Goal: Task Accomplishment & Management: Manage account settings

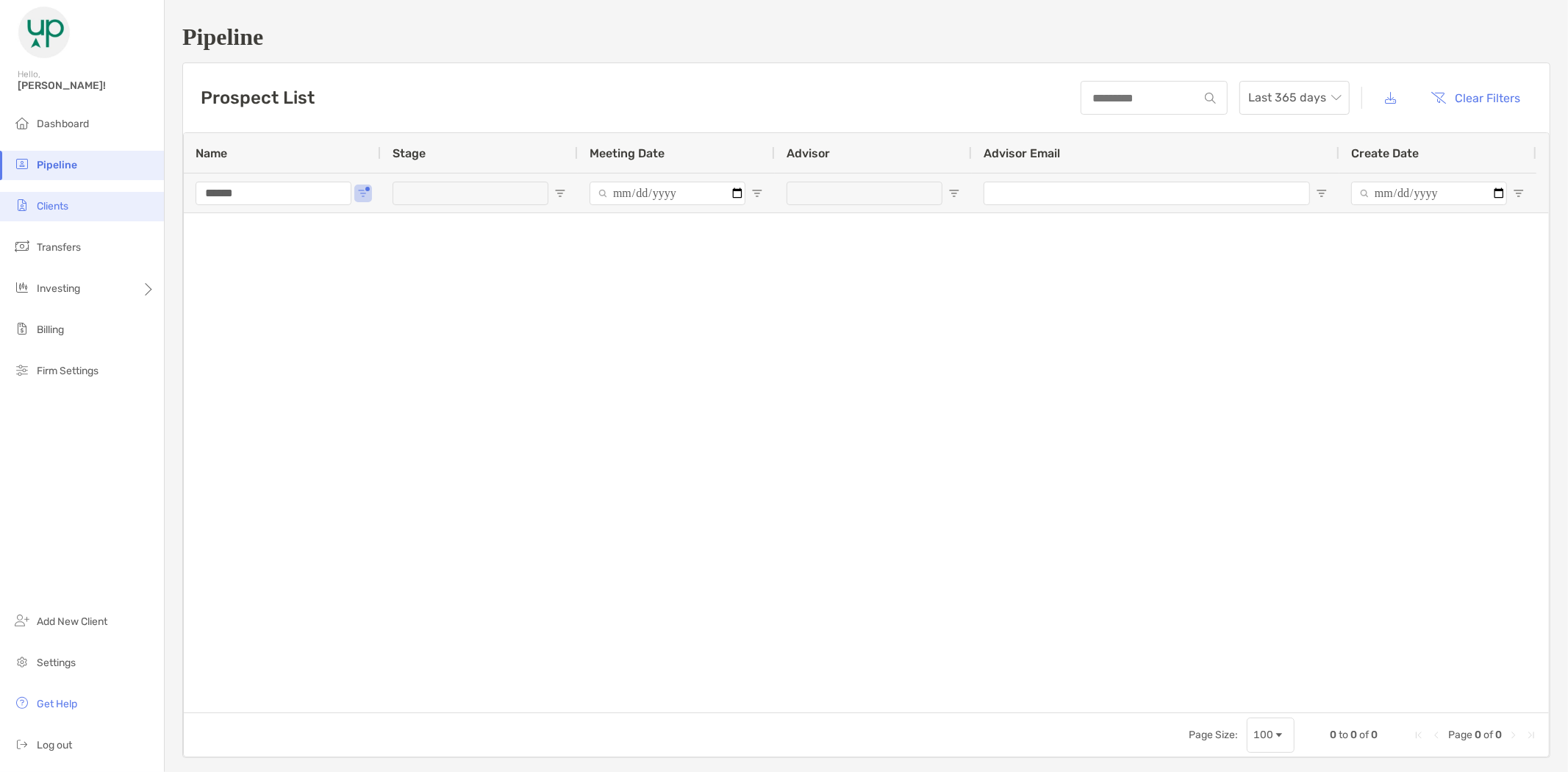
click at [55, 203] on span "Clients" at bounding box center [52, 206] width 31 height 13
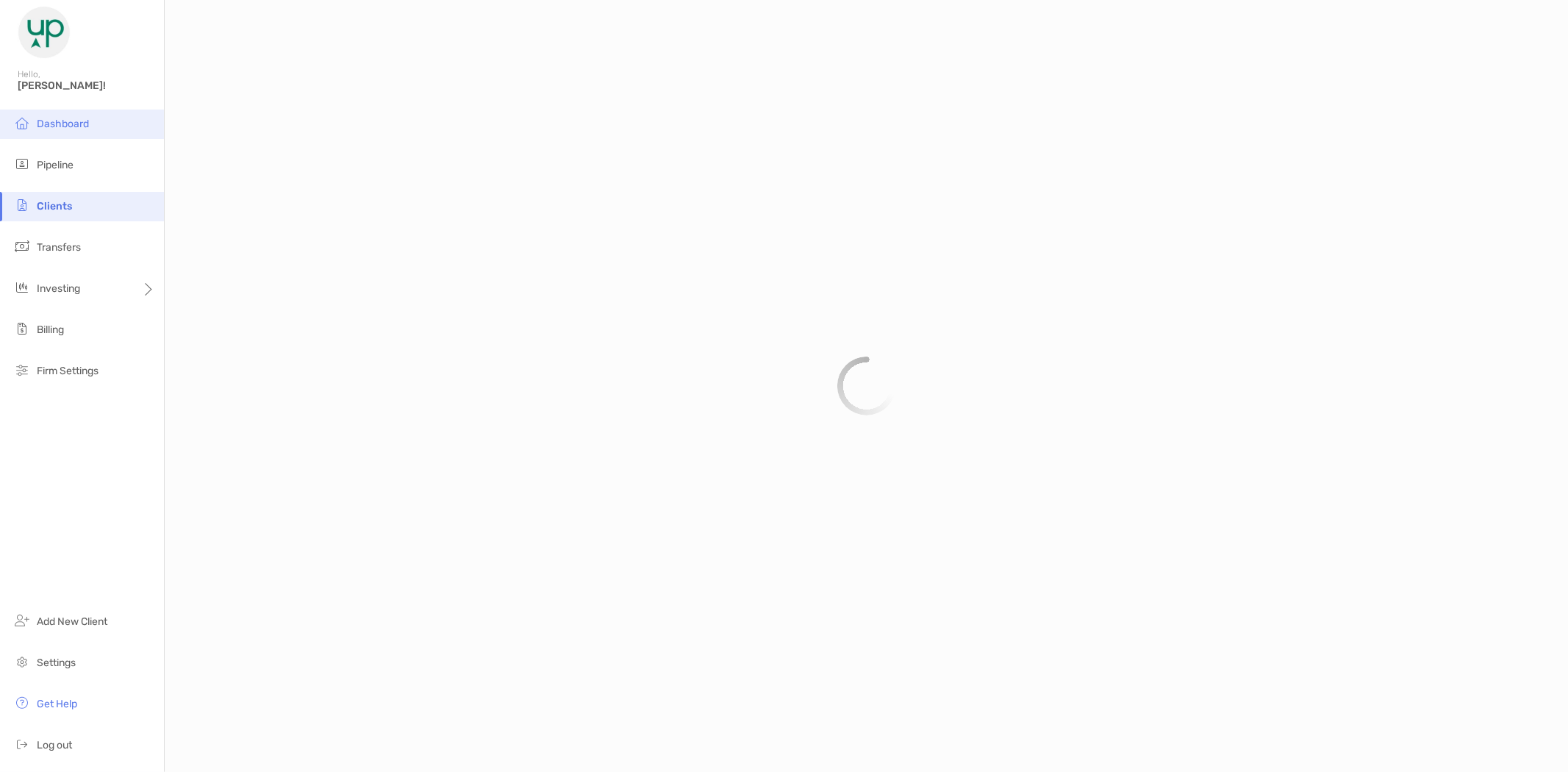
click at [60, 122] on span "Dashboard" at bounding box center [62, 123] width 52 height 13
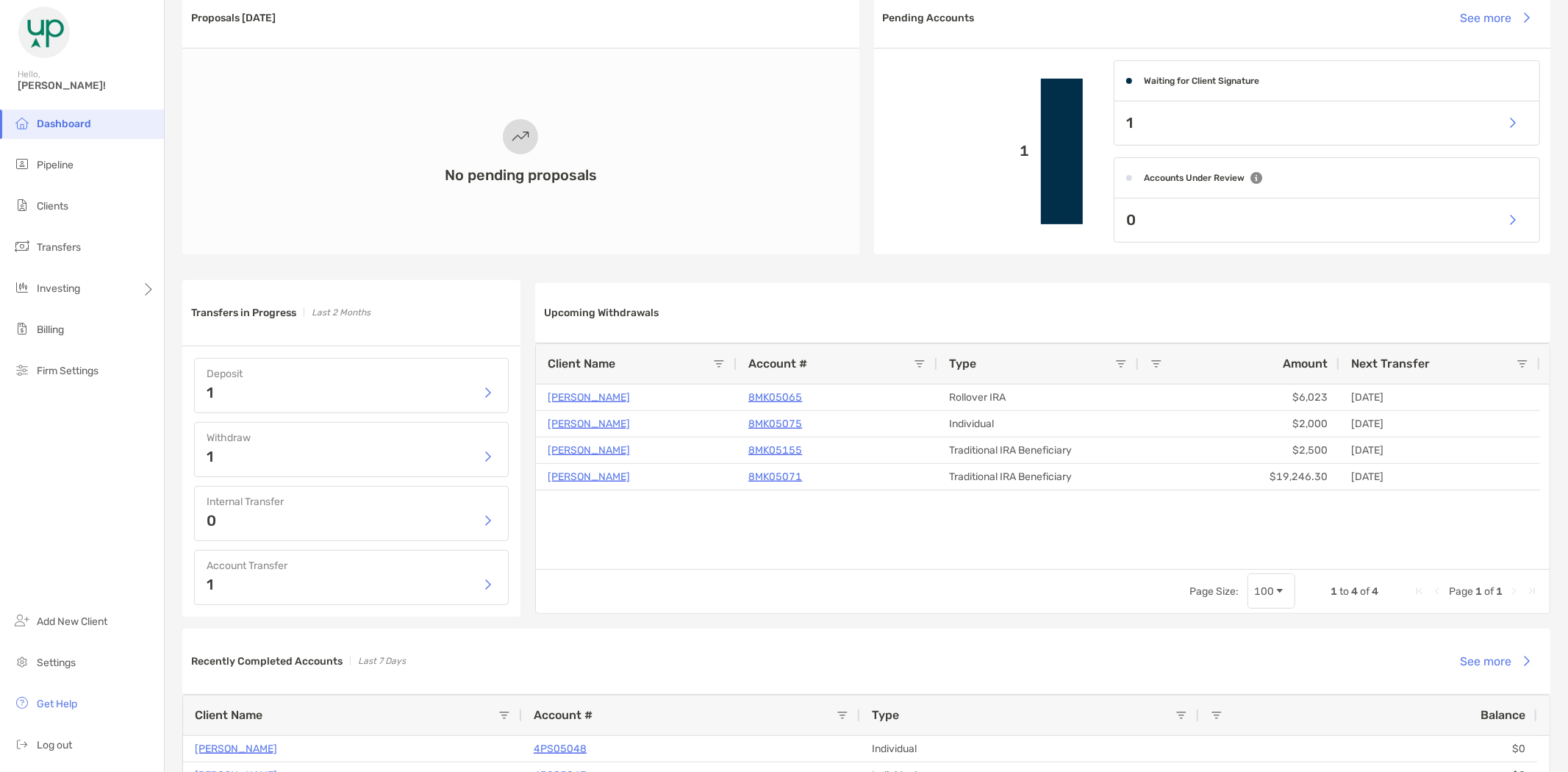
scroll to position [409, 0]
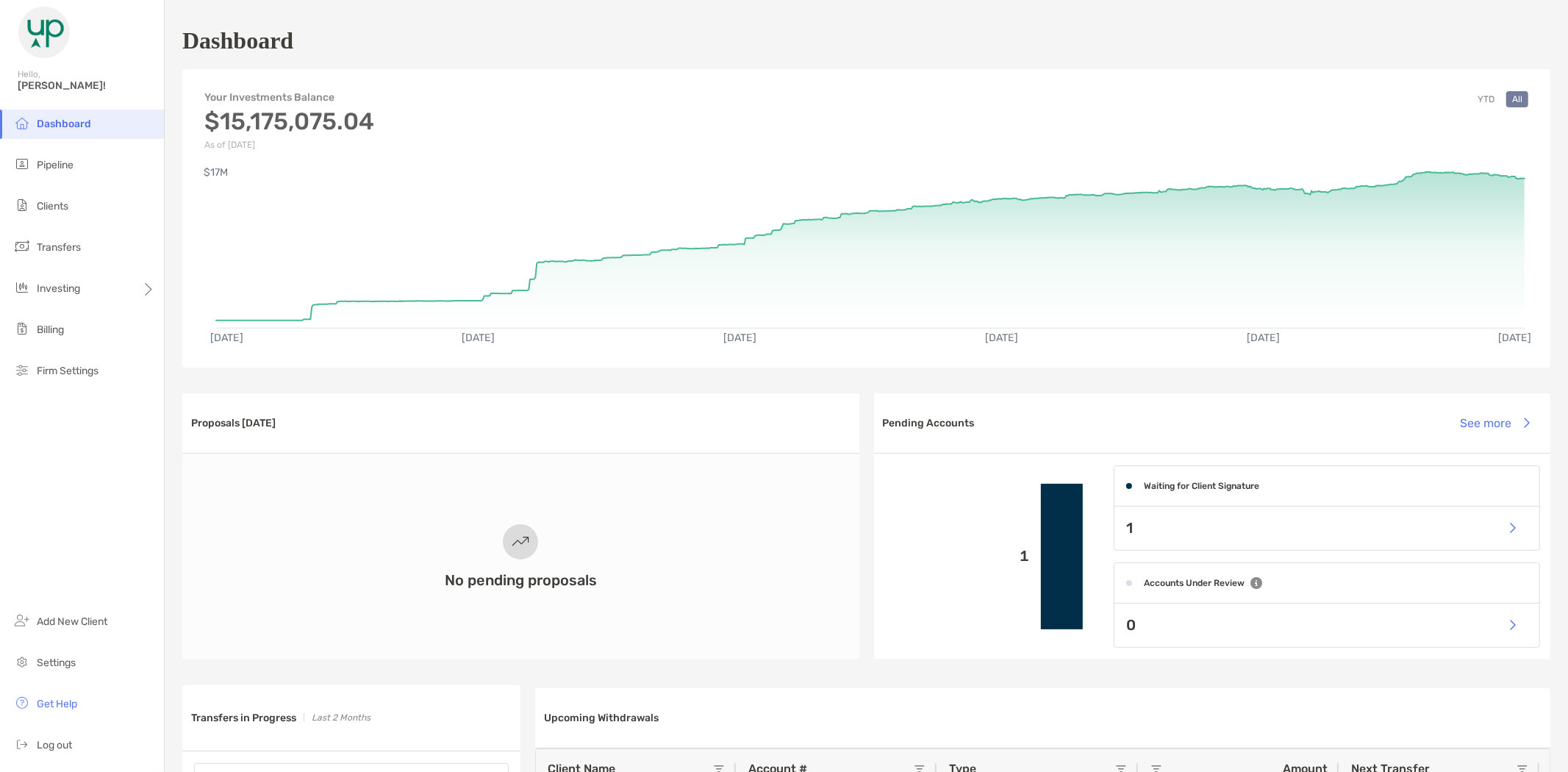
scroll to position [409, 0]
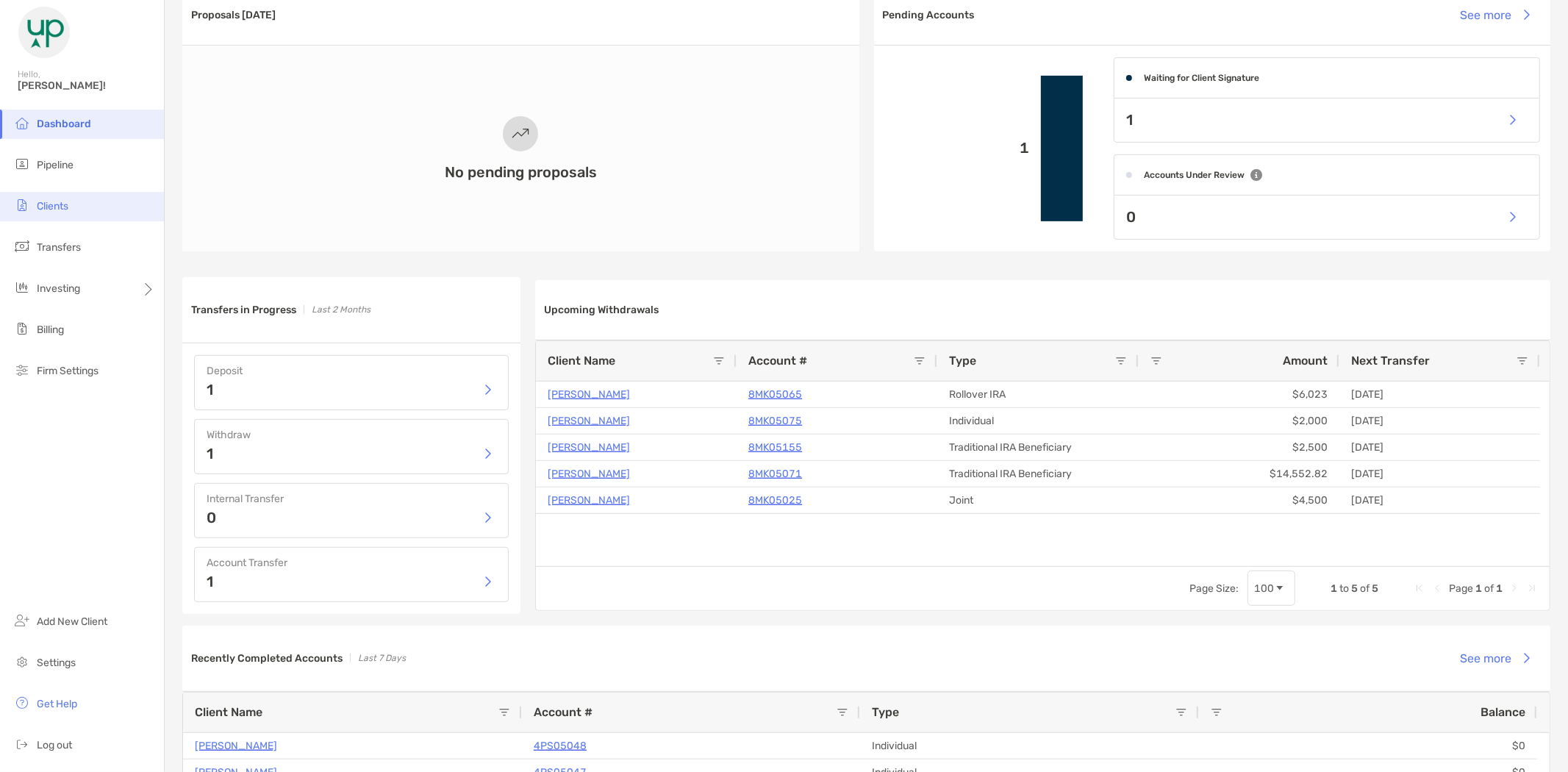
click at [63, 202] on span "Clients" at bounding box center [52, 206] width 31 height 13
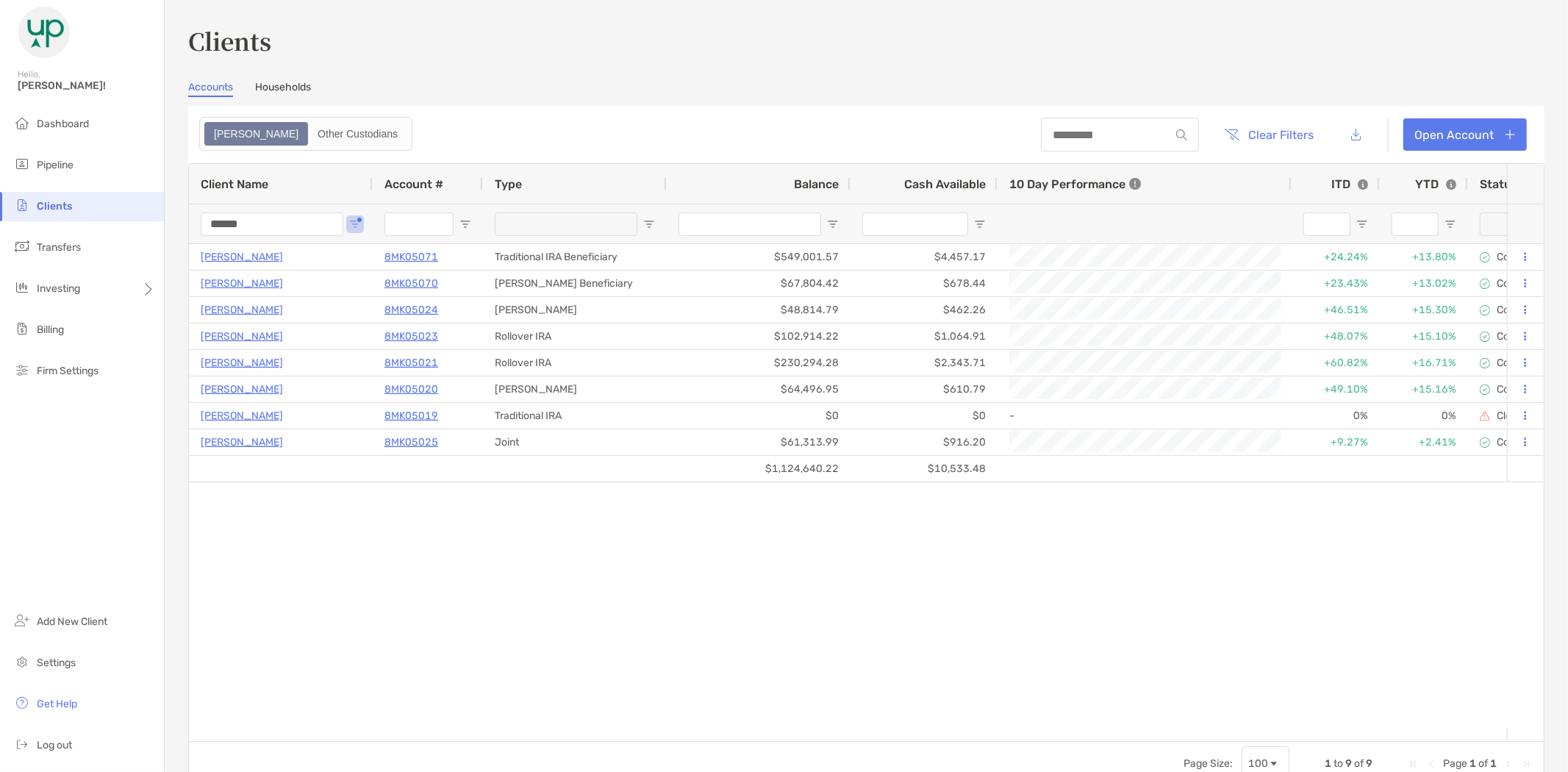
drag, startPoint x: 260, startPoint y: 224, endPoint x: 158, endPoint y: 230, distance: 102.2
click at [158, 230] on div "Clients Hello, Brad! Dashboard Pipeline Clients Transfers Investing Billing Fir…" at bounding box center [784, 386] width 1568 height 772
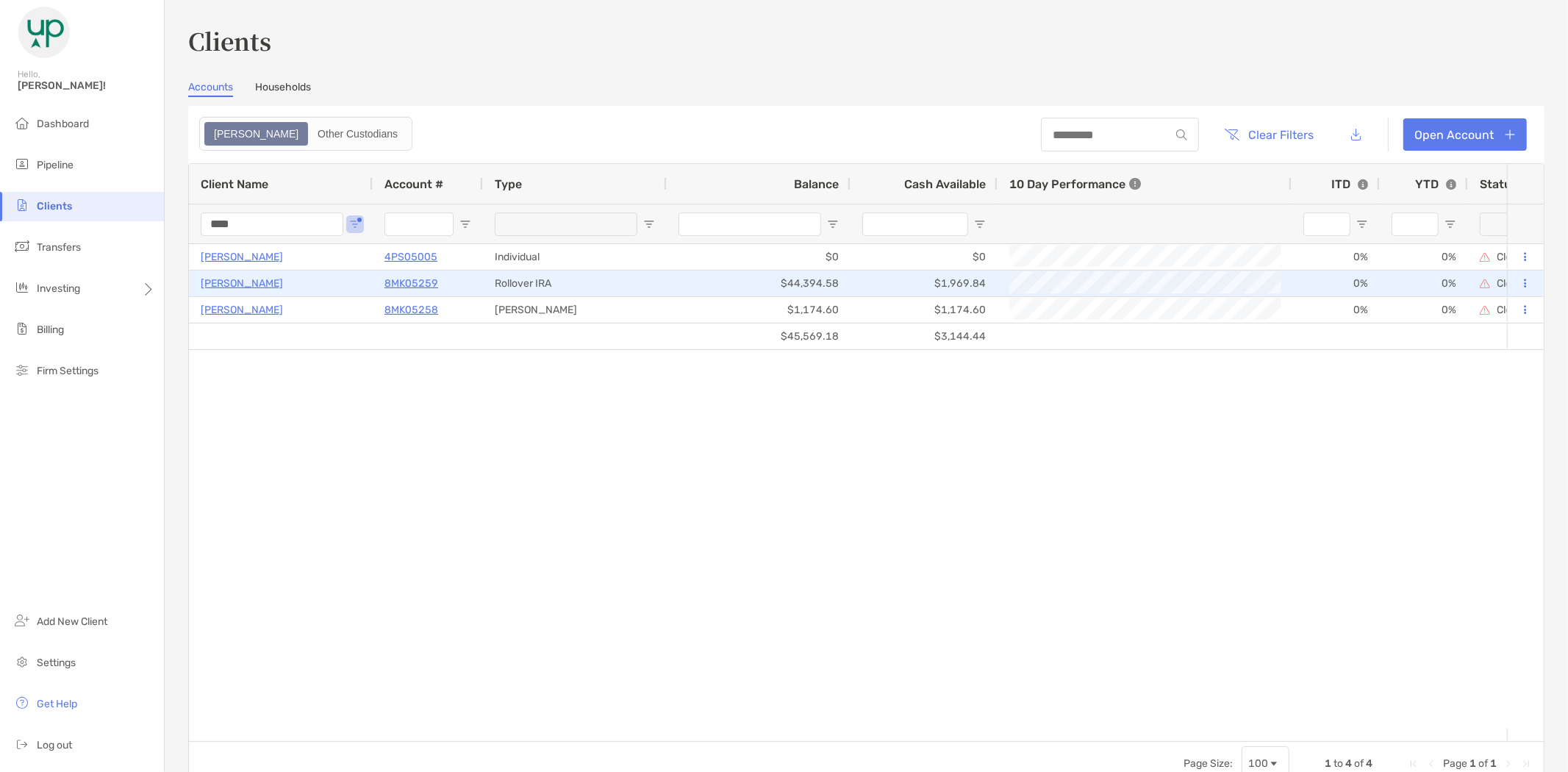
type input "****"
click at [413, 283] on p "8MK05259" at bounding box center [411, 283] width 54 height 19
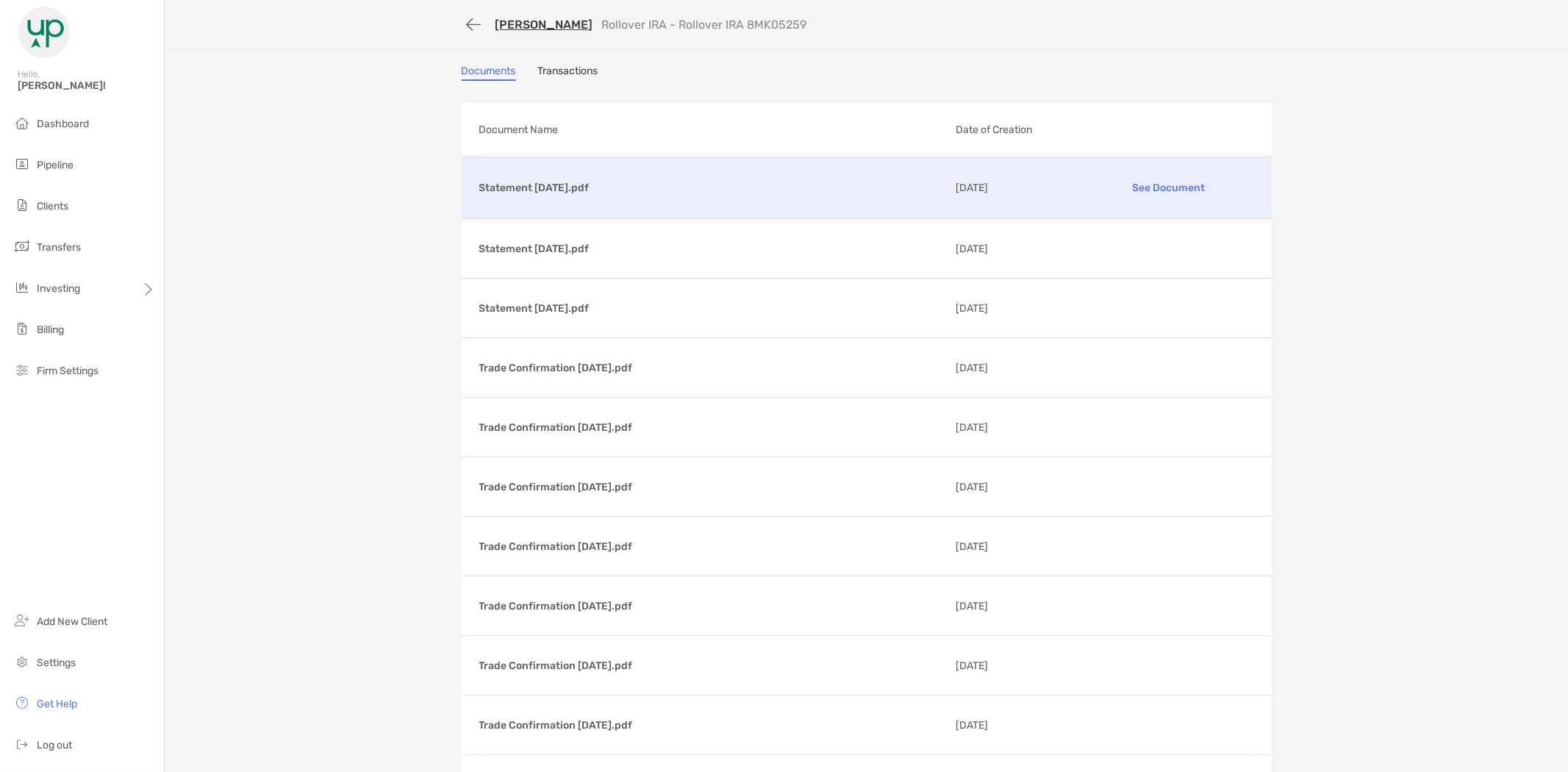
click at [583, 175] on div "Statement 08/29/2025.pdf See Document 09/03/2025" at bounding box center [867, 188] width 810 height 61
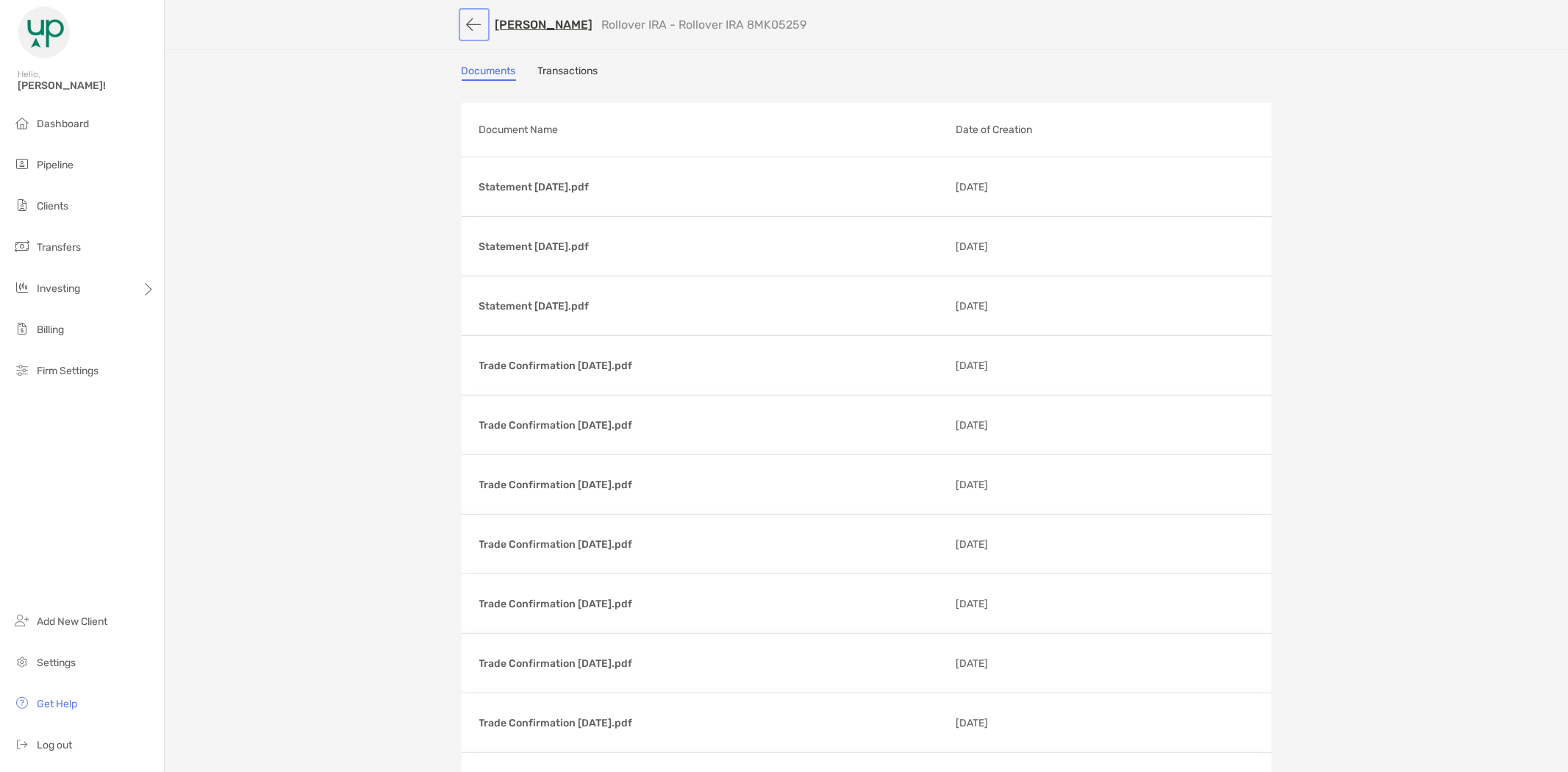
click at [468, 19] on button "button" at bounding box center [474, 25] width 25 height 27
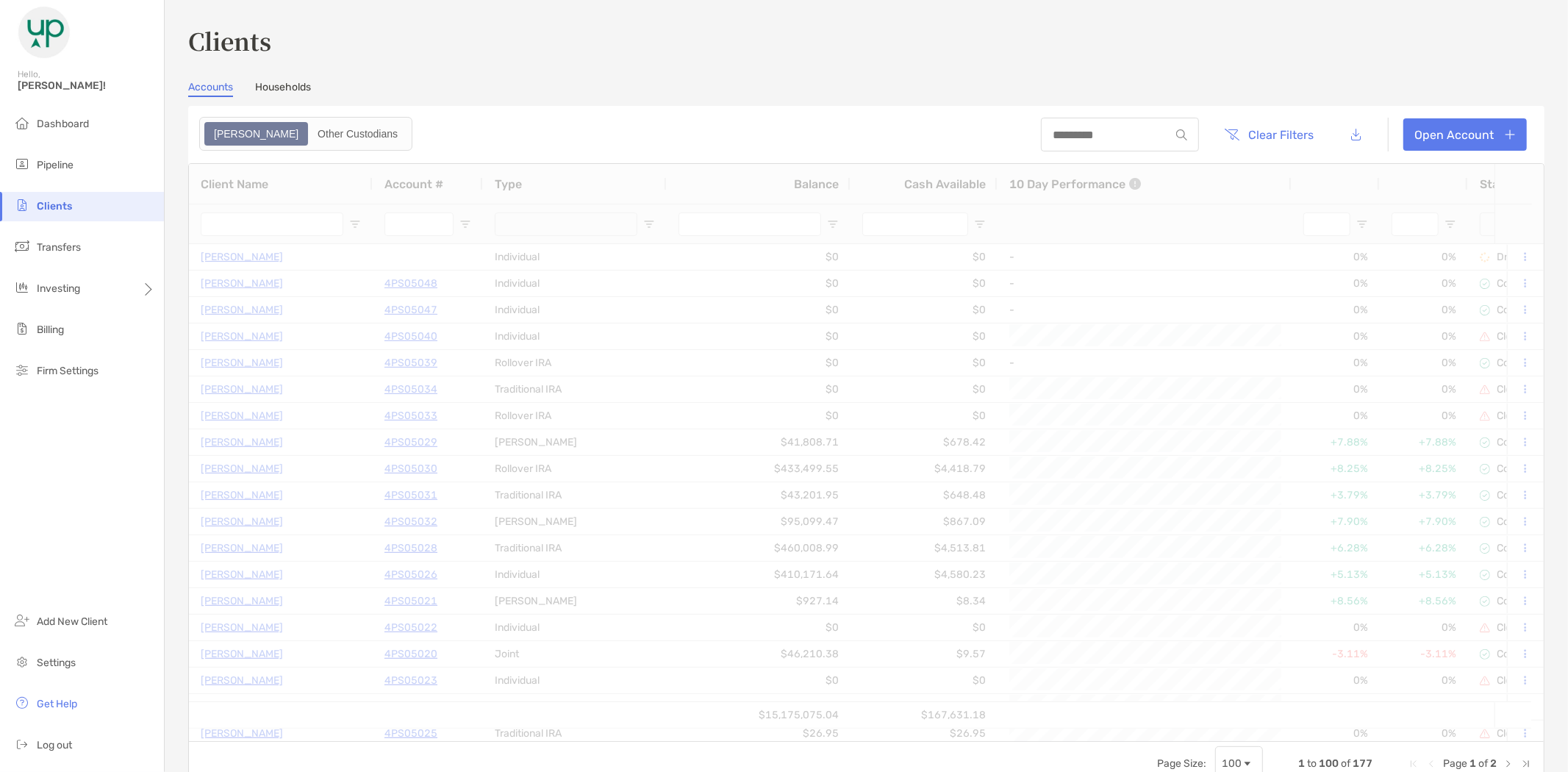
type input "****"
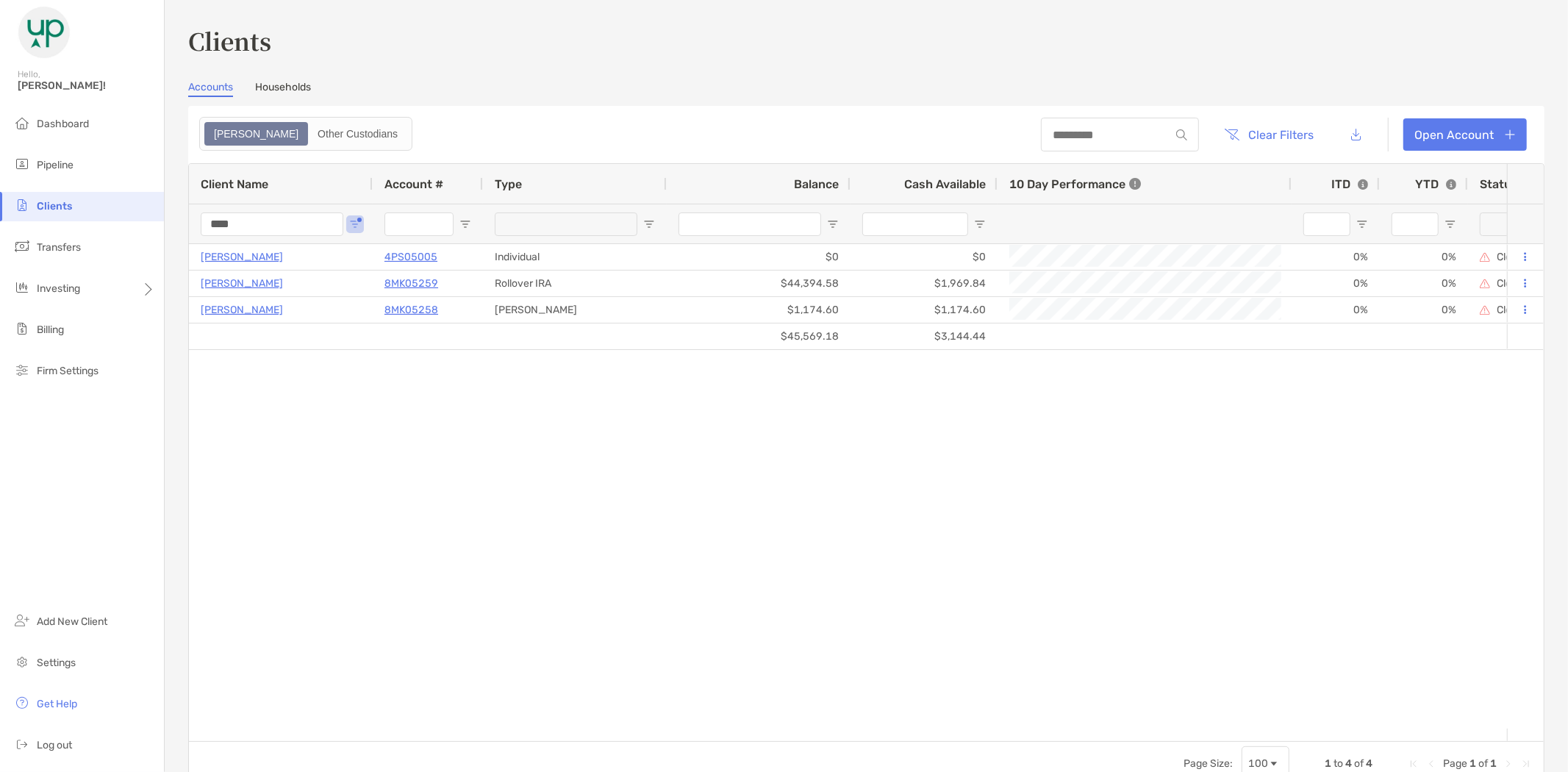
drag, startPoint x: 255, startPoint y: 224, endPoint x: 181, endPoint y: 232, distance: 74.4
click at [181, 232] on div "Clients Accounts Households Zoe Other Custodians Clear Filters Open Account 1 t…" at bounding box center [867, 386] width 1404 height 772
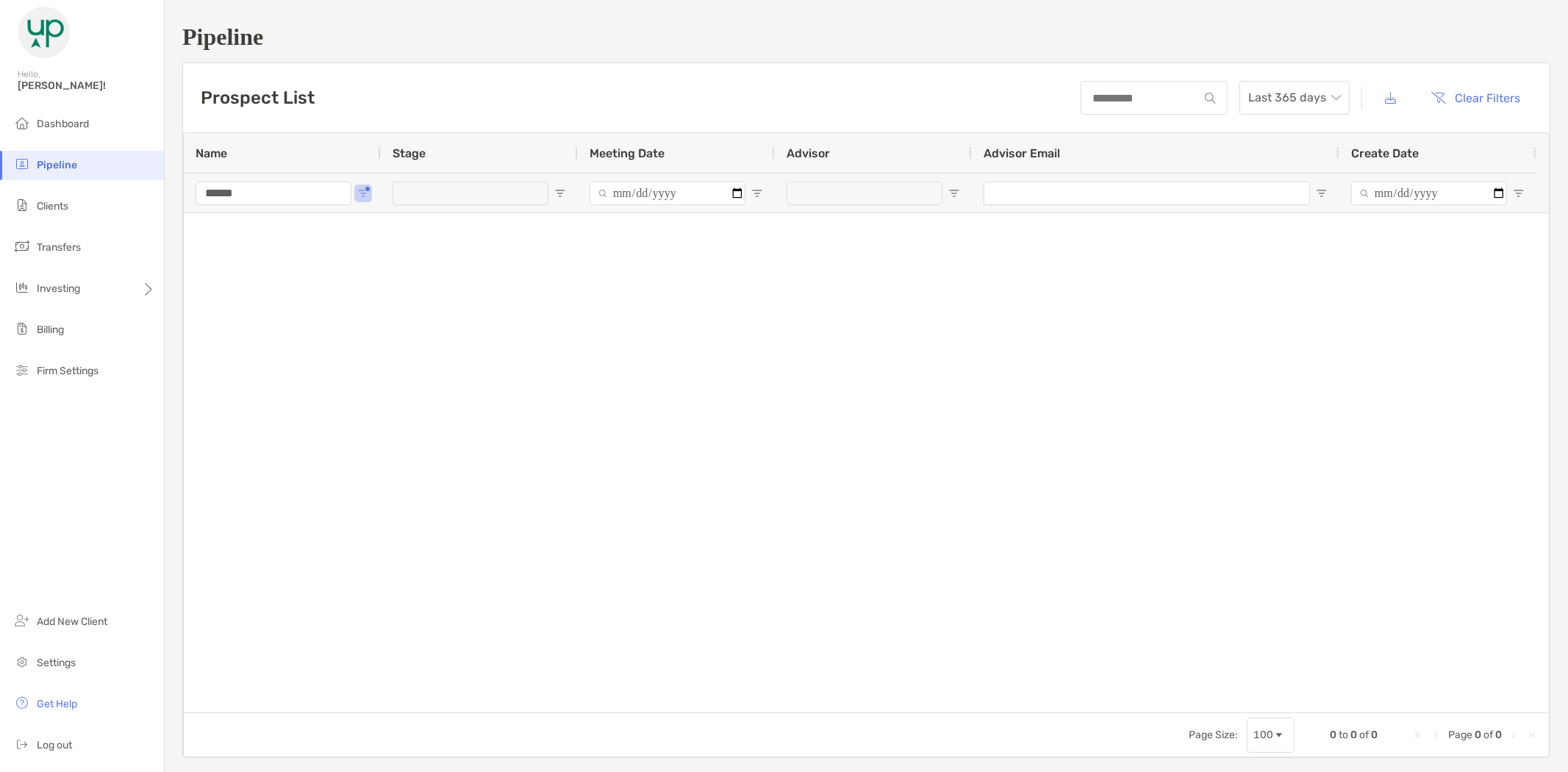
drag, startPoint x: 57, startPoint y: 163, endPoint x: 158, endPoint y: 187, distance: 103.8
click at [57, 162] on span "Pipeline" at bounding box center [57, 165] width 41 height 13
drag, startPoint x: 191, startPoint y: 195, endPoint x: 155, endPoint y: 190, distance: 36.3
click at [155, 190] on div "Pipeline Hello, [PERSON_NAME]! Dashboard Pipeline Clients Transfers Investing B…" at bounding box center [784, 386] width 1568 height 772
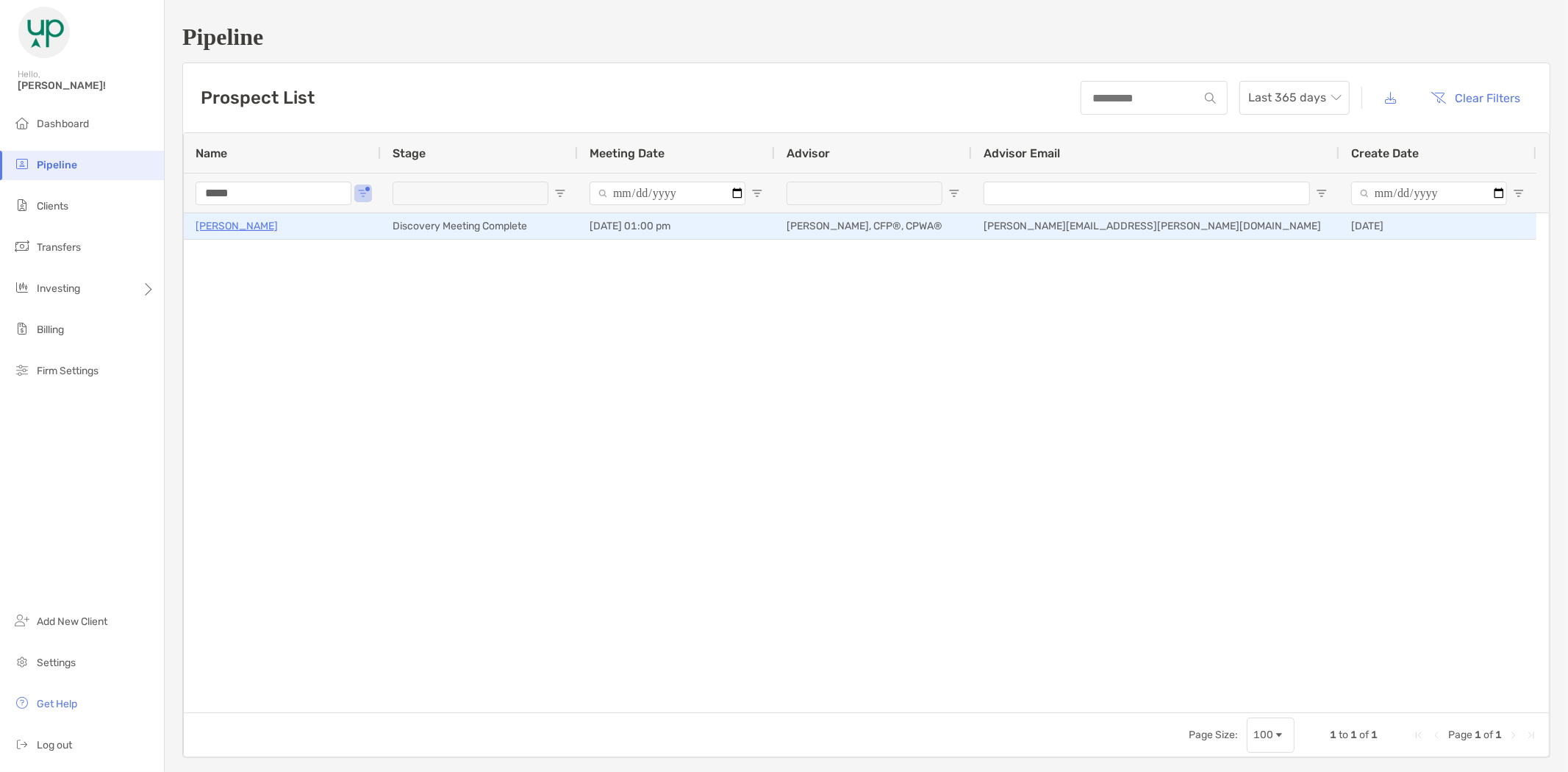
type input "*****"
click at [243, 222] on p "[PERSON_NAME]" at bounding box center [237, 226] width 83 height 19
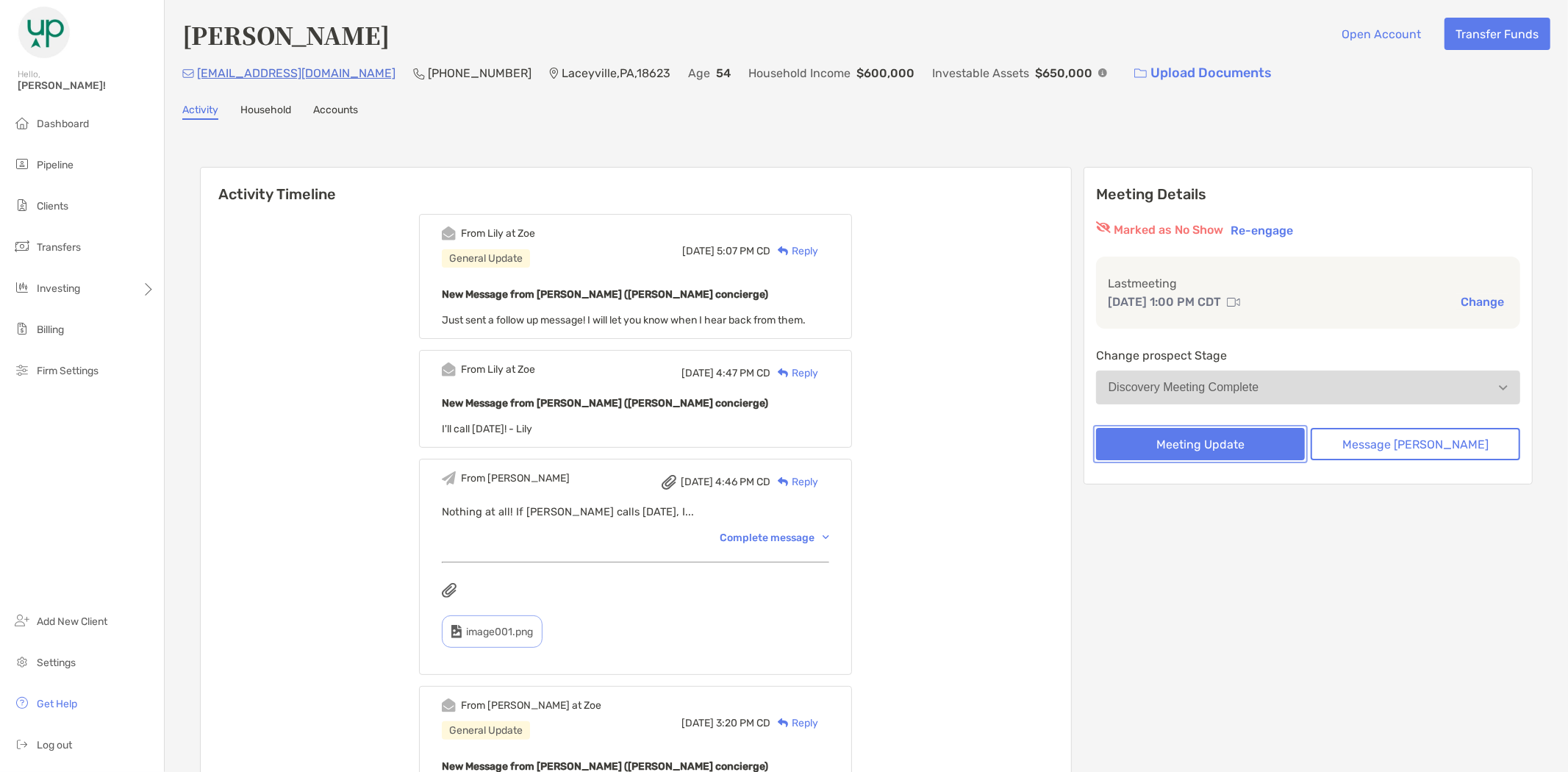
click at [1244, 442] on button "Meeting Update" at bounding box center [1200, 444] width 209 height 32
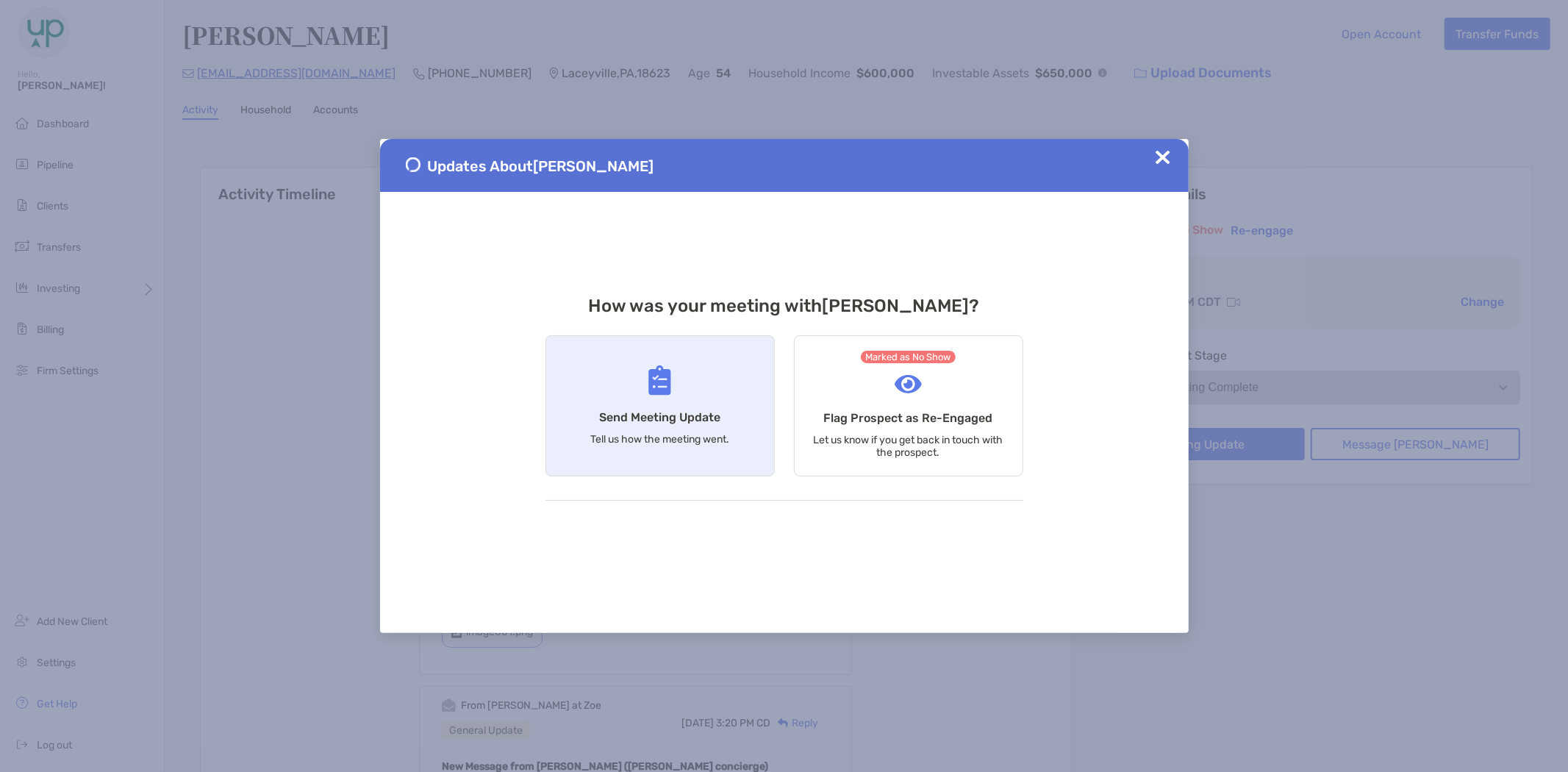
click at [613, 370] on div "Send Meeting Update Tell us how the meeting went." at bounding box center [660, 406] width 230 height 141
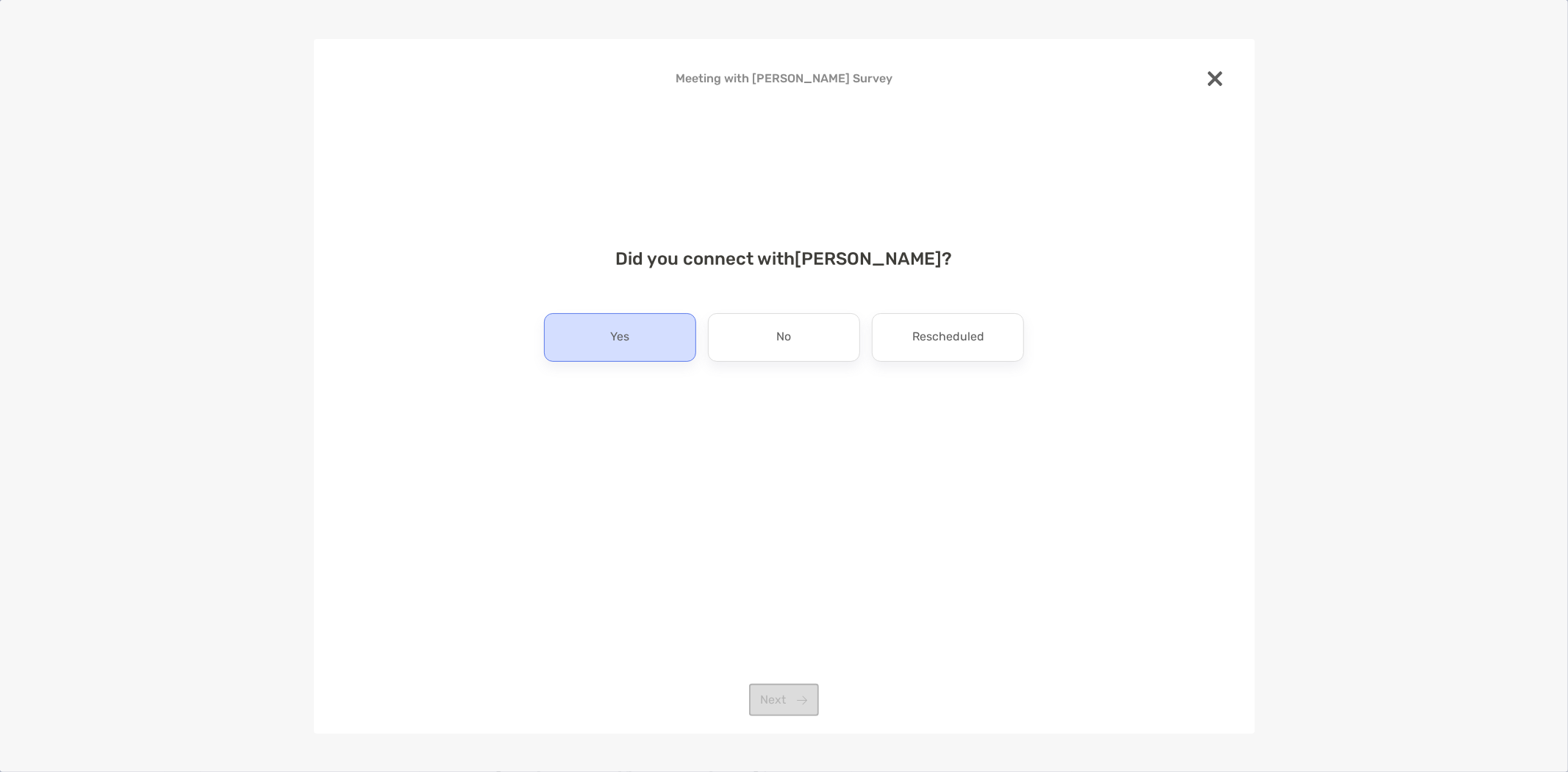
click at [618, 343] on p "Yes" at bounding box center [619, 338] width 19 height 24
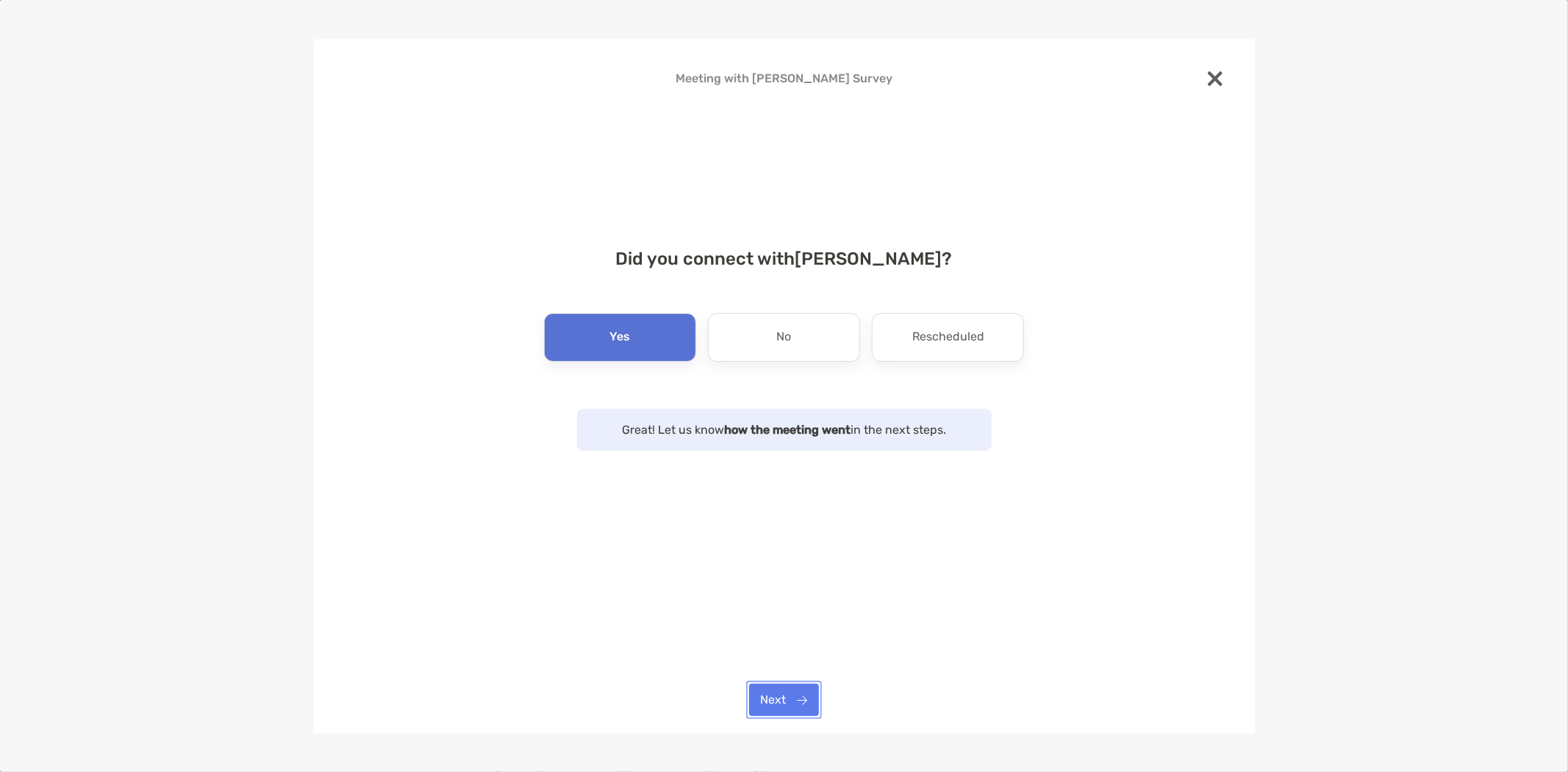
click at [796, 695] on button "Next" at bounding box center [784, 701] width 70 height 32
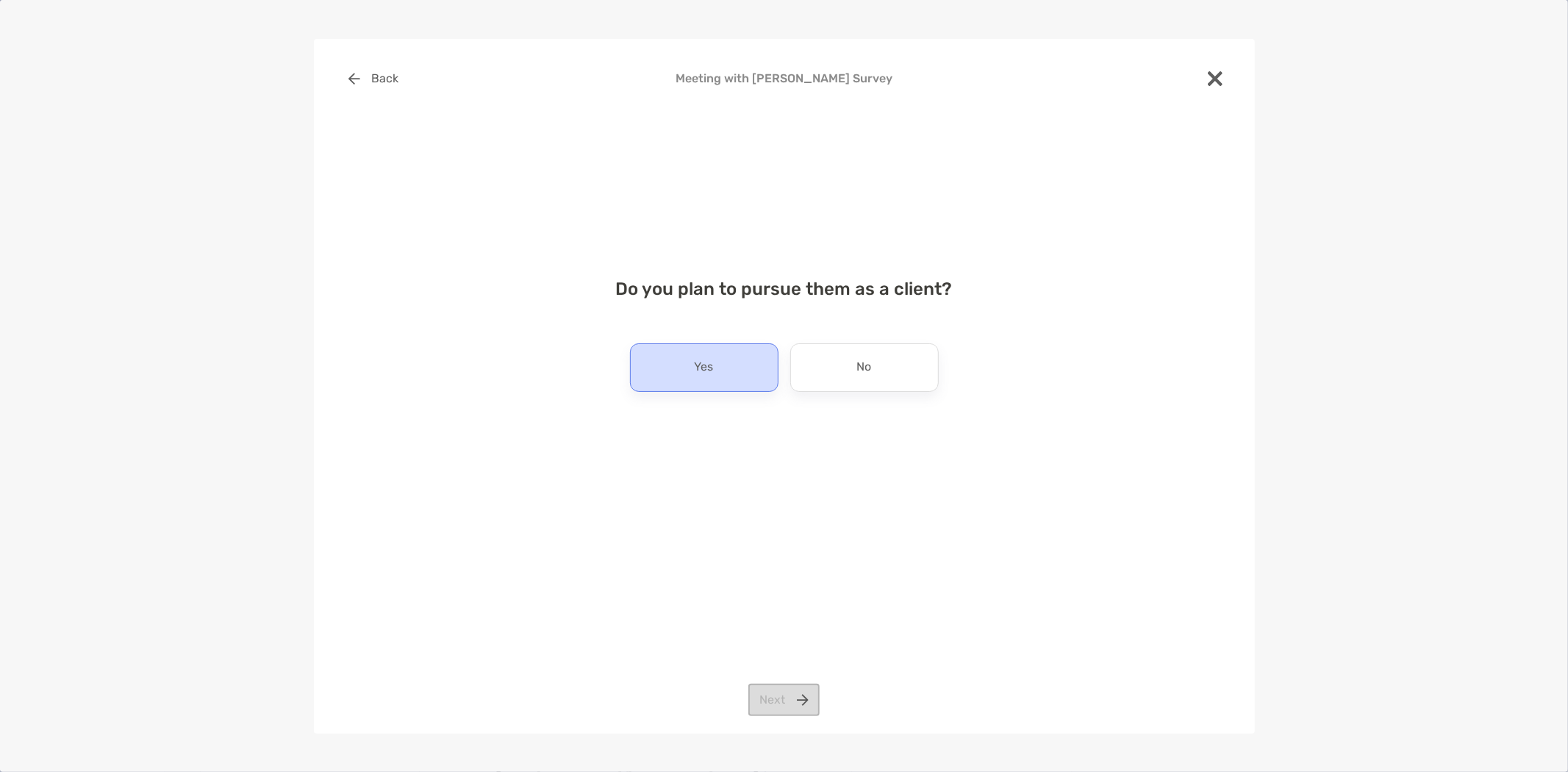
click at [684, 357] on div "Yes" at bounding box center [704, 368] width 149 height 49
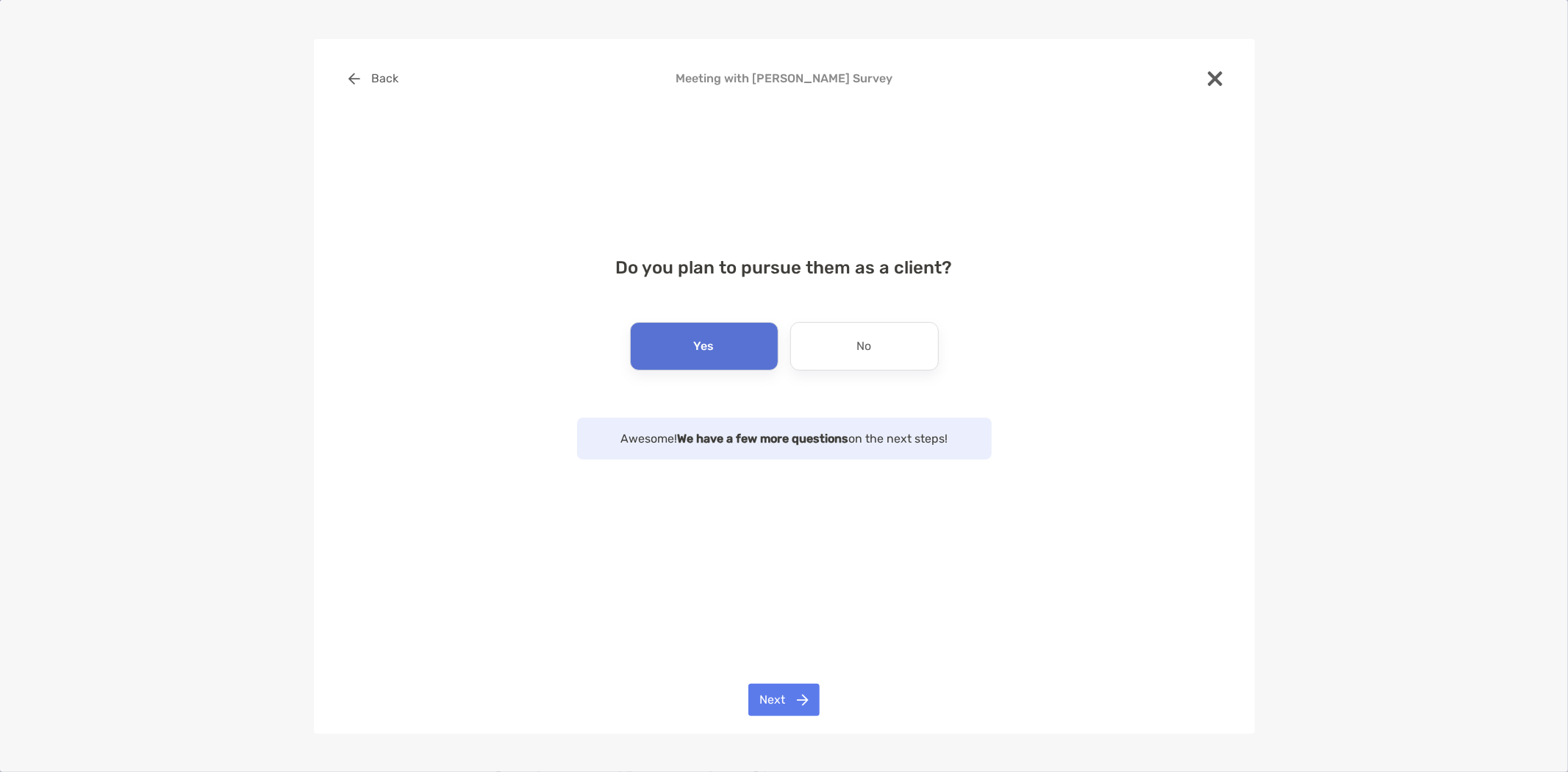
click at [785, 684] on div "Back Meeting with Jason Keough Survey Do you plan to pursue them as a client? Y…" at bounding box center [784, 386] width 941 height 695
click at [782, 692] on button "Next" at bounding box center [784, 701] width 71 height 32
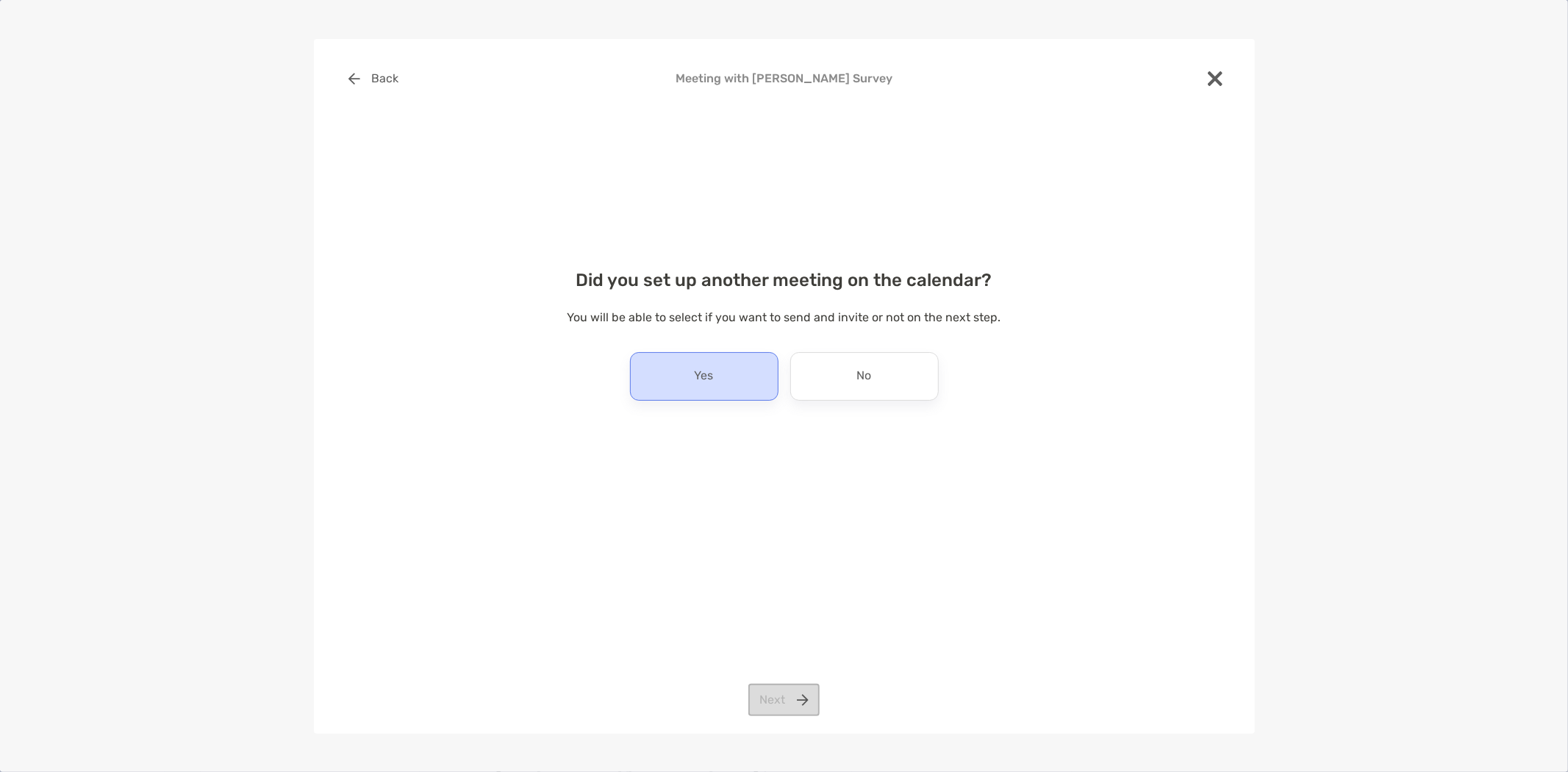
click at [733, 385] on div "Yes" at bounding box center [704, 376] width 149 height 49
click at [784, 702] on button "Next" at bounding box center [784, 701] width 71 height 32
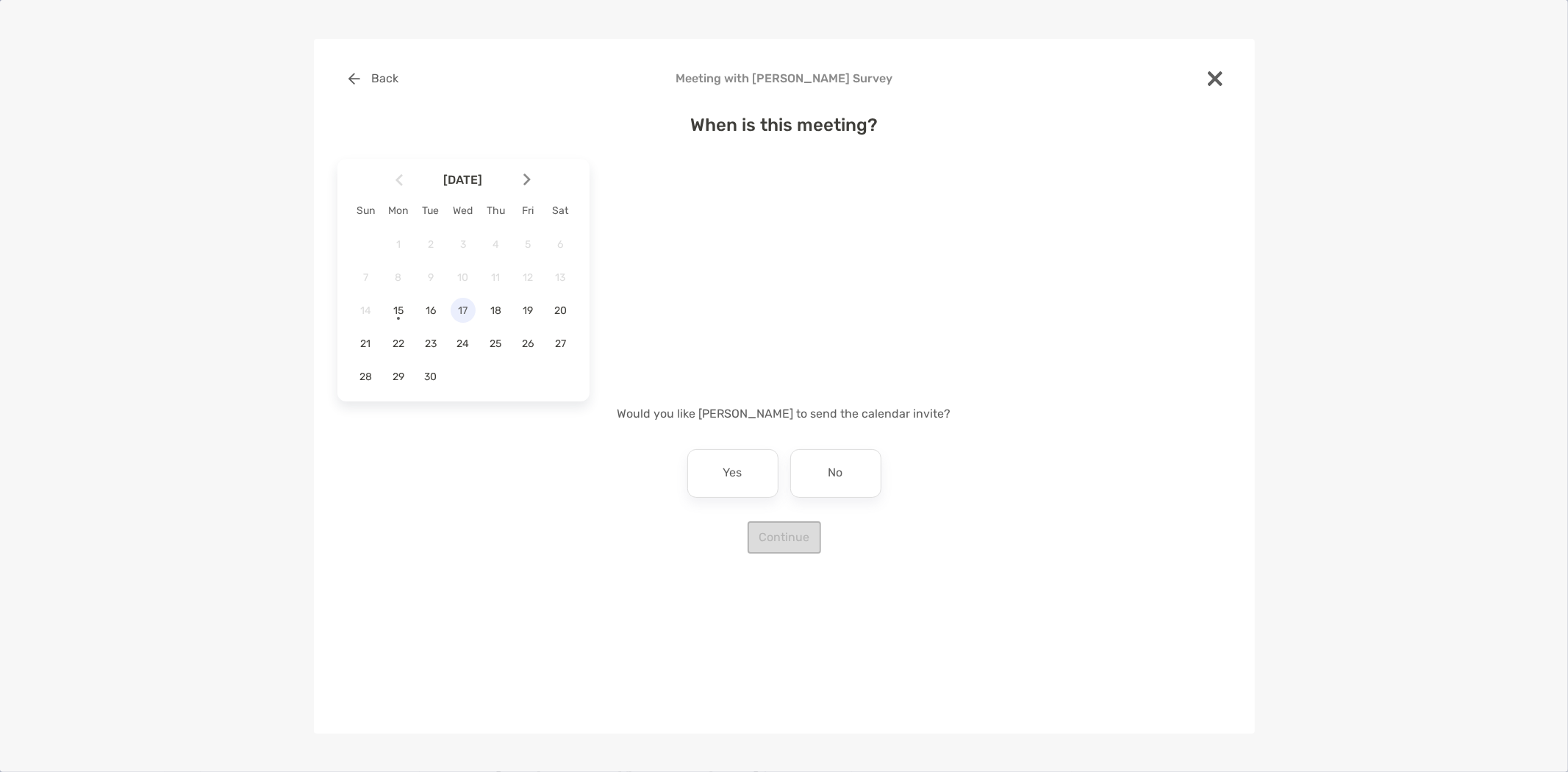
click at [467, 307] on span "17" at bounding box center [463, 311] width 25 height 13
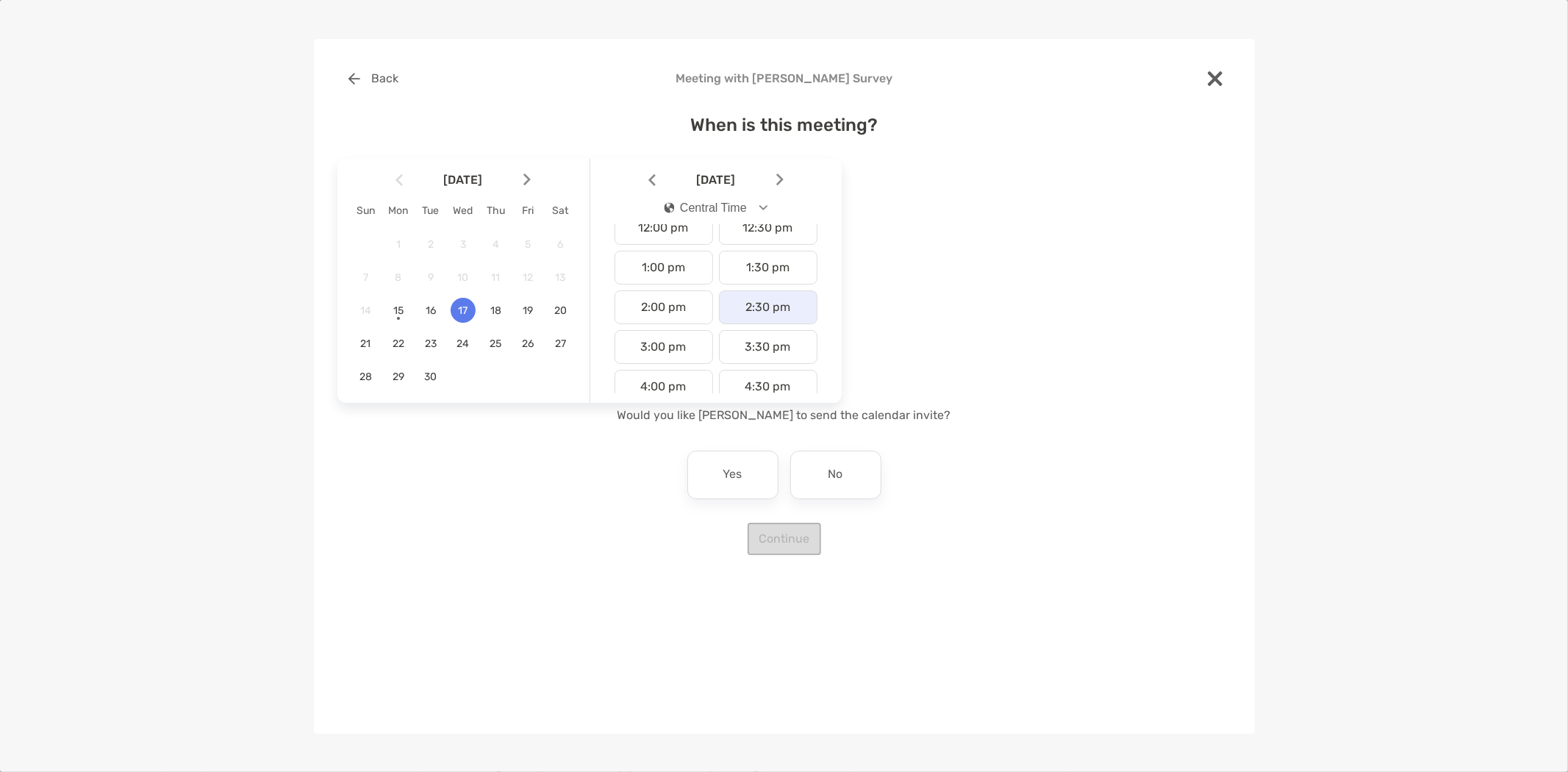
click at [767, 307] on div "2:30 pm" at bounding box center [768, 307] width 99 height 34
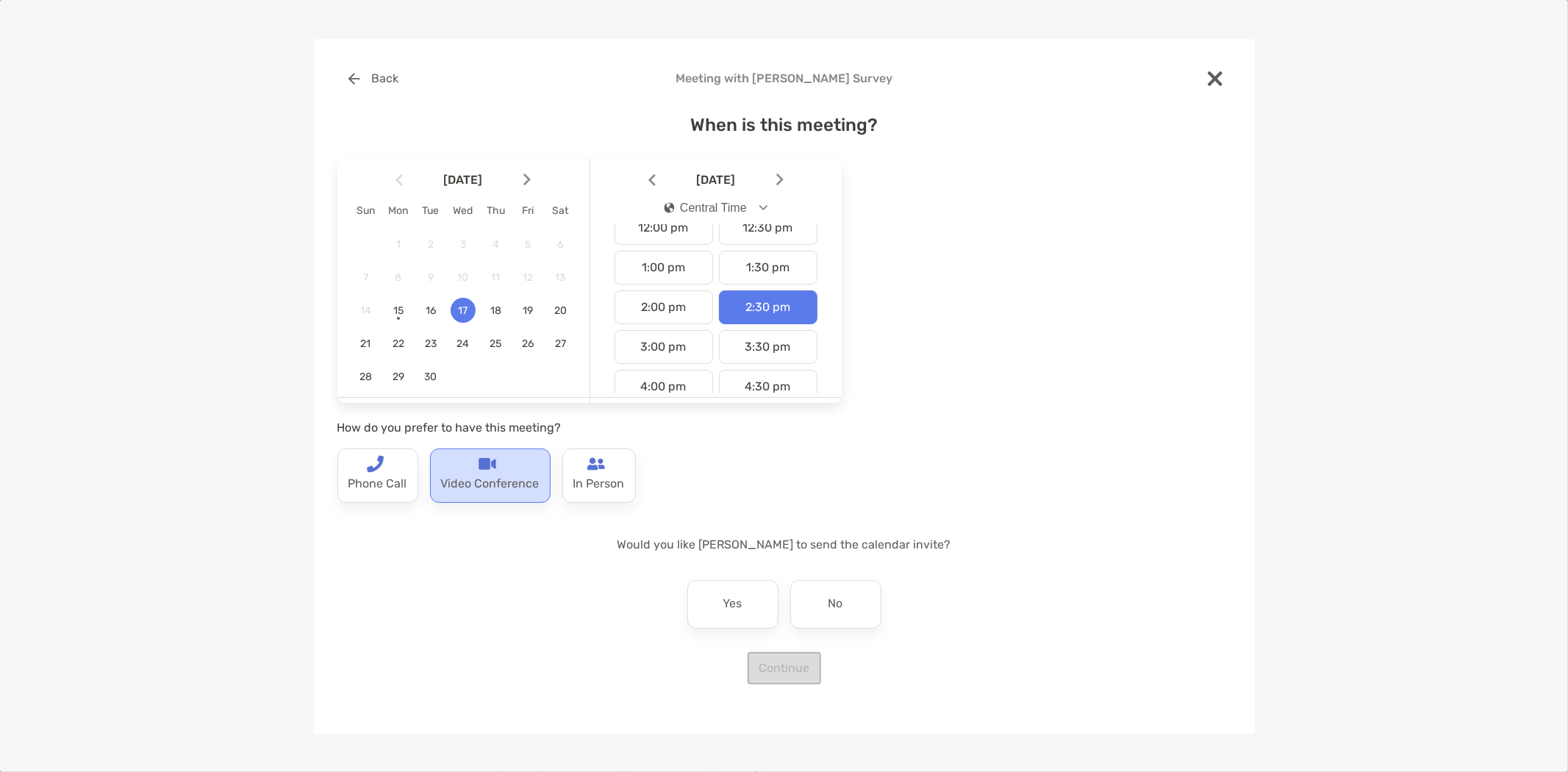
click at [524, 462] on div "Video Conference" at bounding box center [491, 476] width 121 height 54
click at [829, 611] on p "No" at bounding box center [835, 604] width 14 height 24
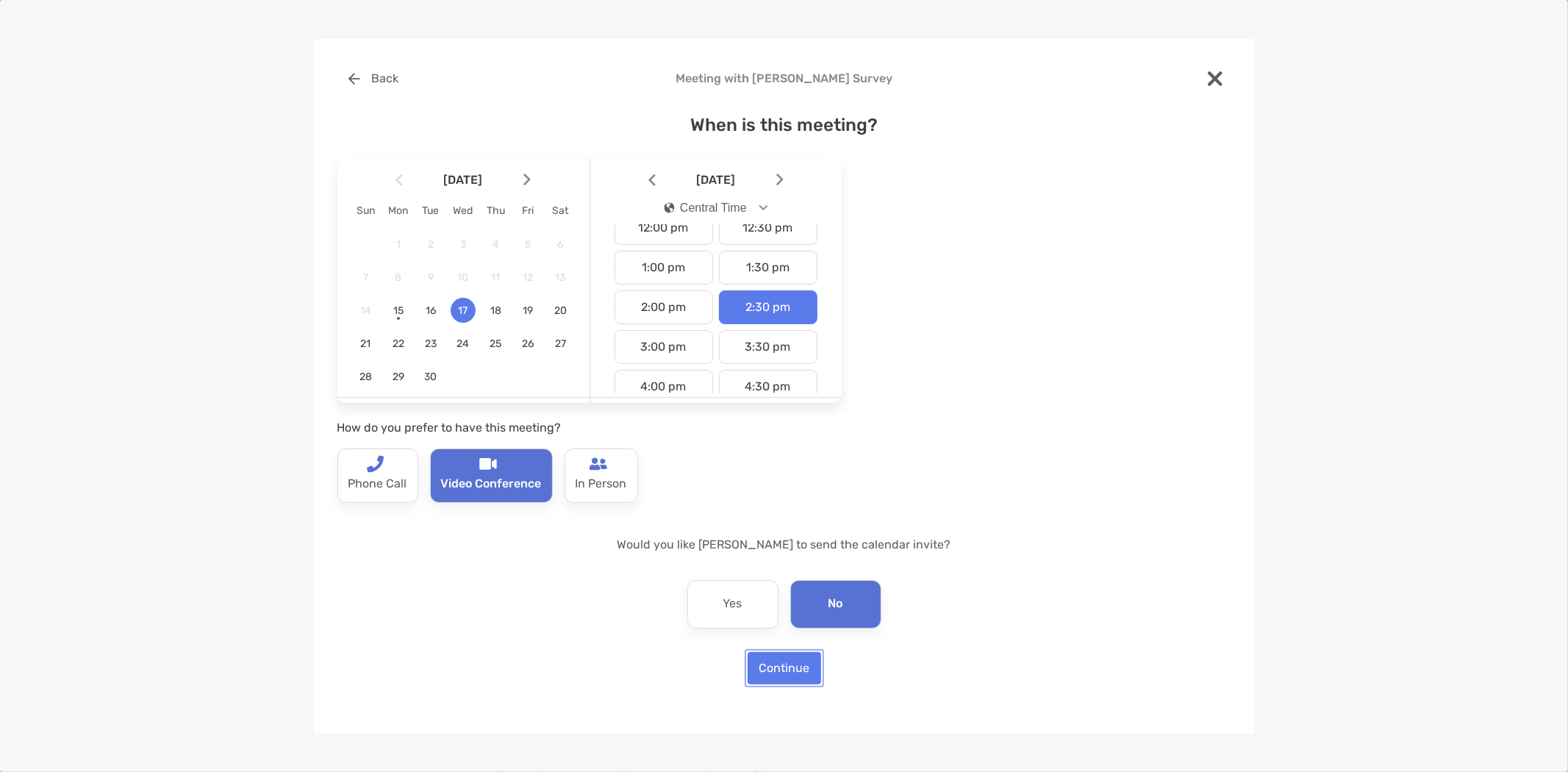
click at [774, 682] on button "Continue" at bounding box center [784, 668] width 73 height 32
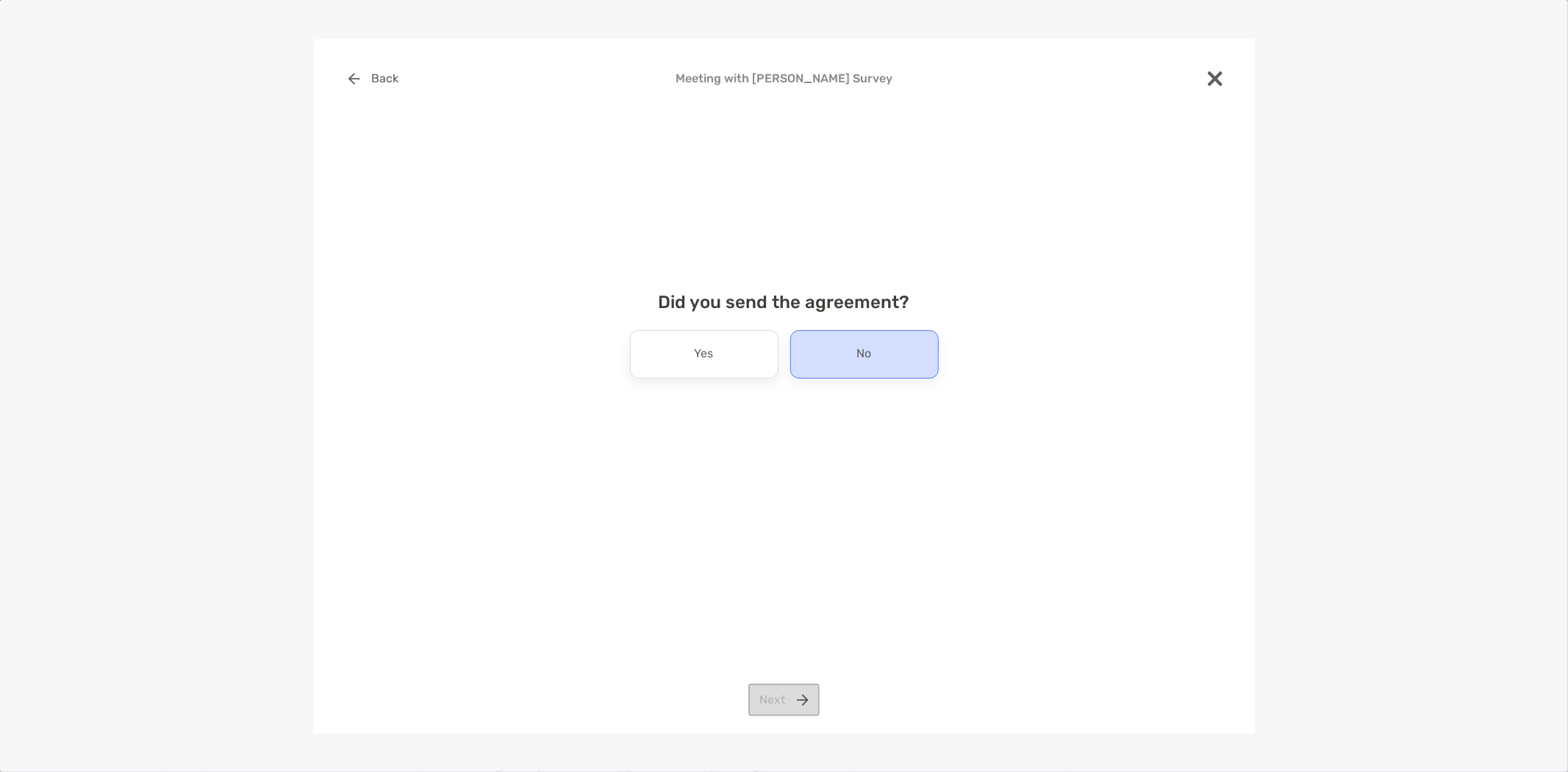
click at [872, 341] on div "No" at bounding box center [864, 354] width 149 height 49
click at [795, 701] on button "Next" at bounding box center [784, 701] width 71 height 32
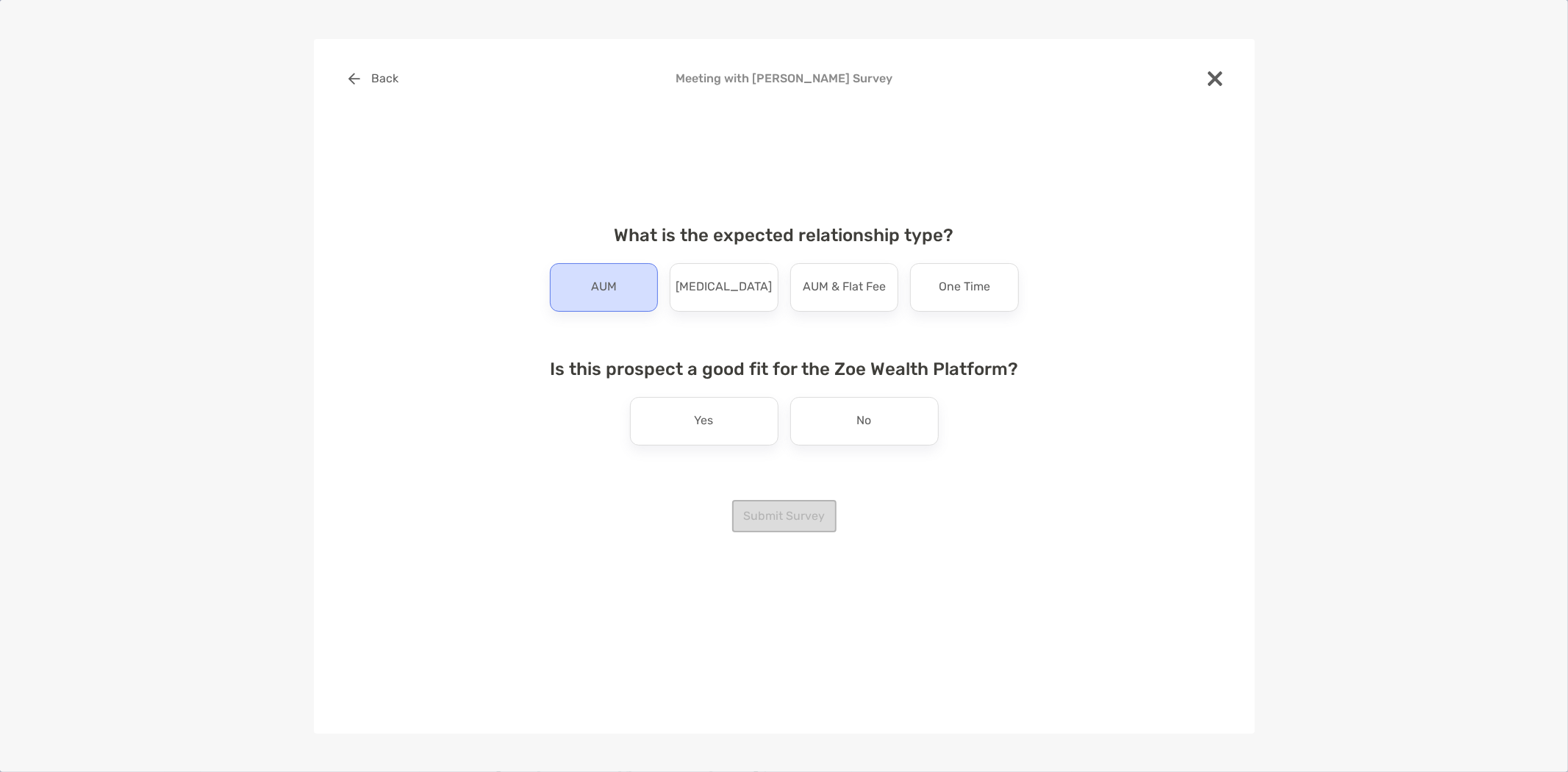
click at [600, 289] on p "AUM" at bounding box center [604, 288] width 26 height 24
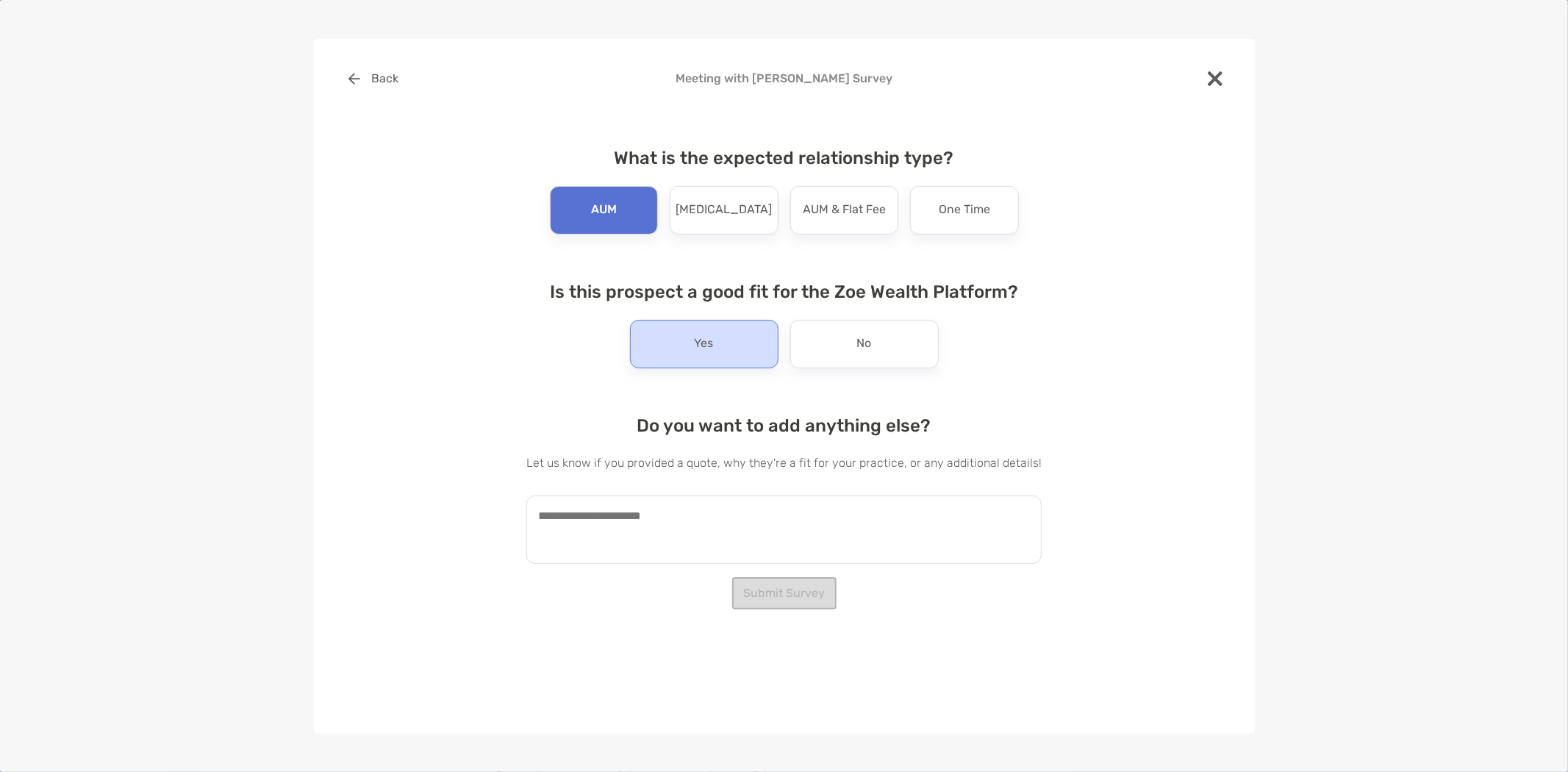
click at [718, 349] on div "Yes" at bounding box center [704, 344] width 149 height 49
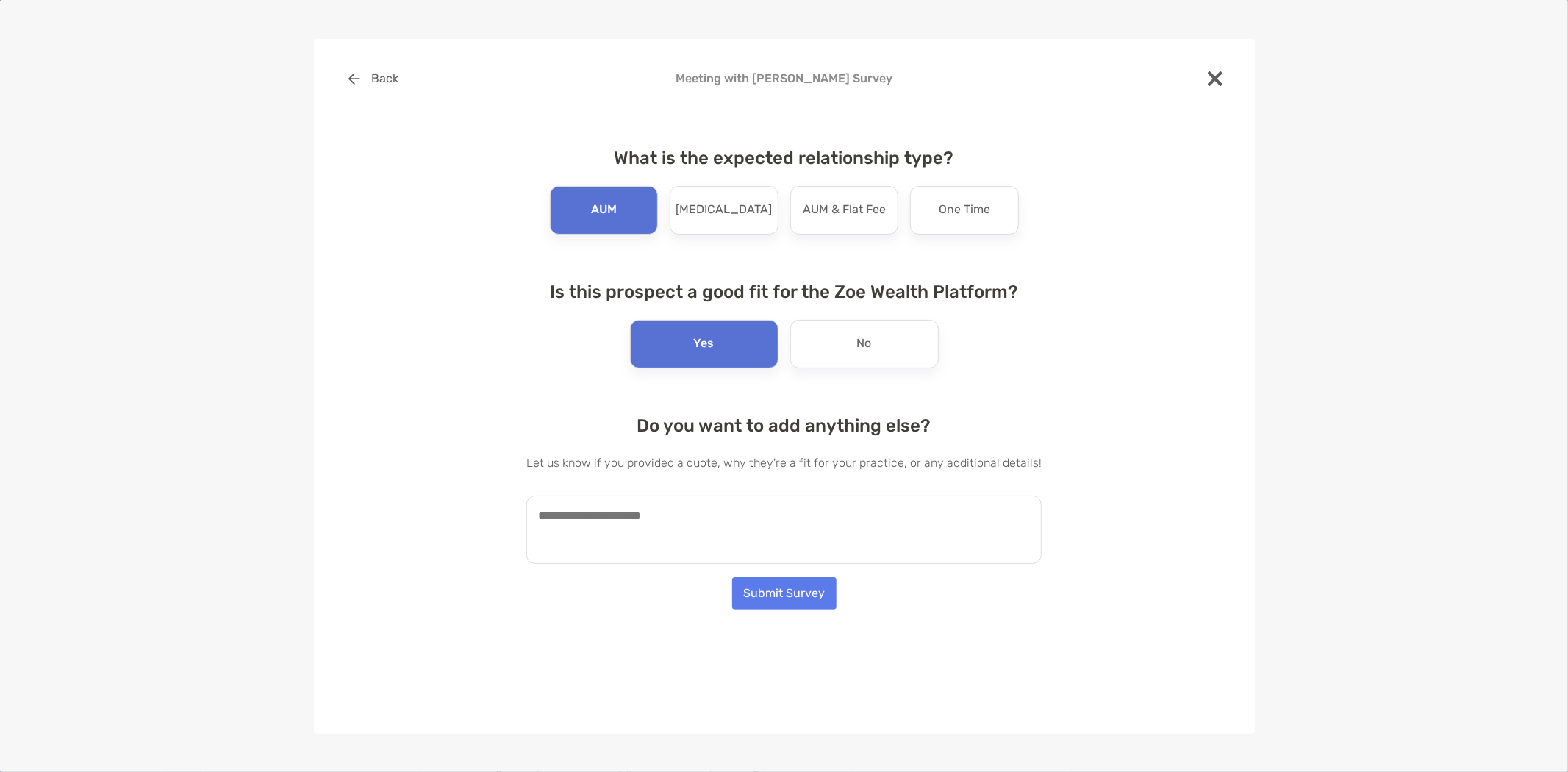
click at [656, 523] on textarea at bounding box center [784, 529] width 516 height 68
type textarea "*"
paste textarea "**********"
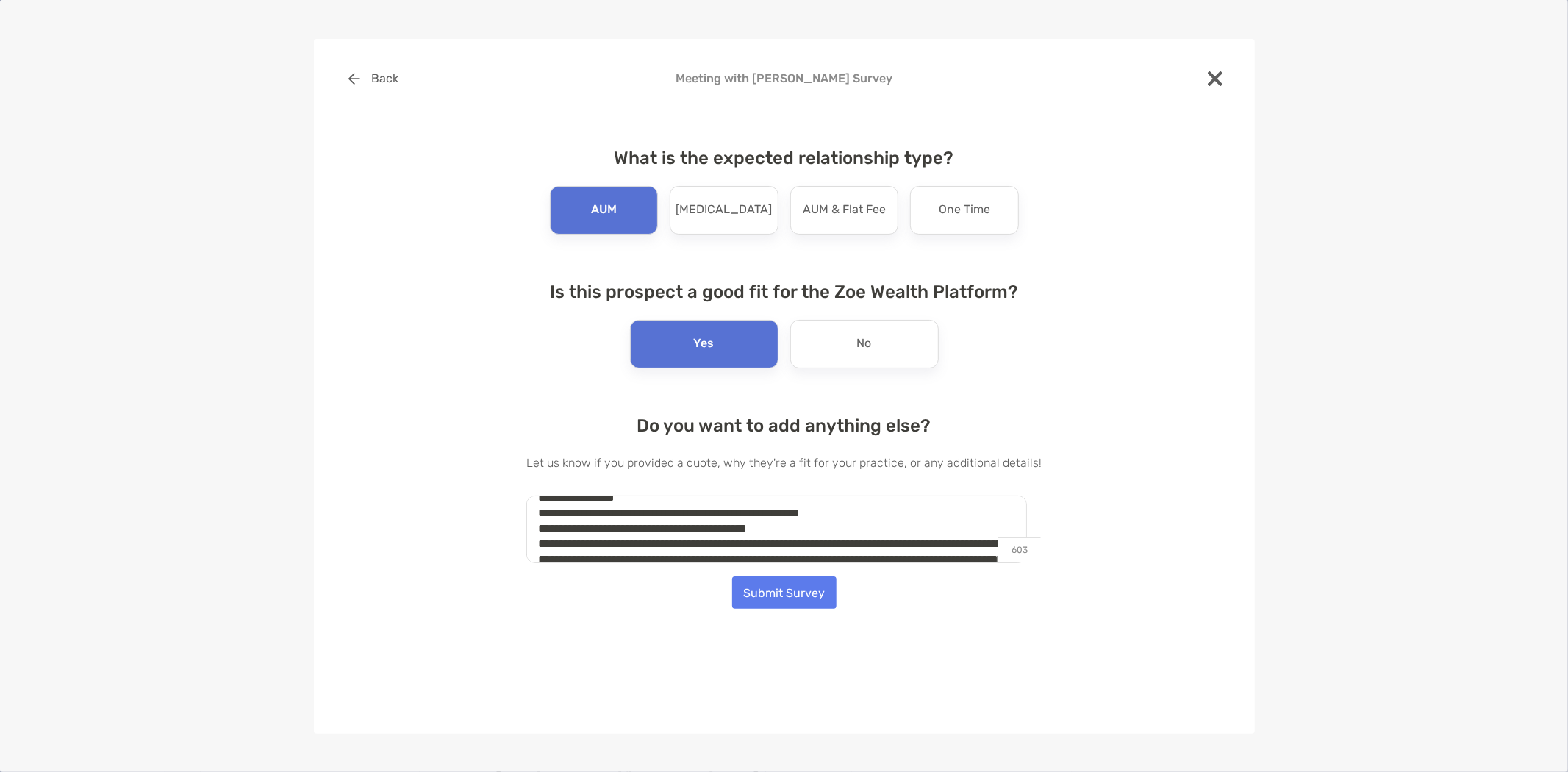
scroll to position [0, 0]
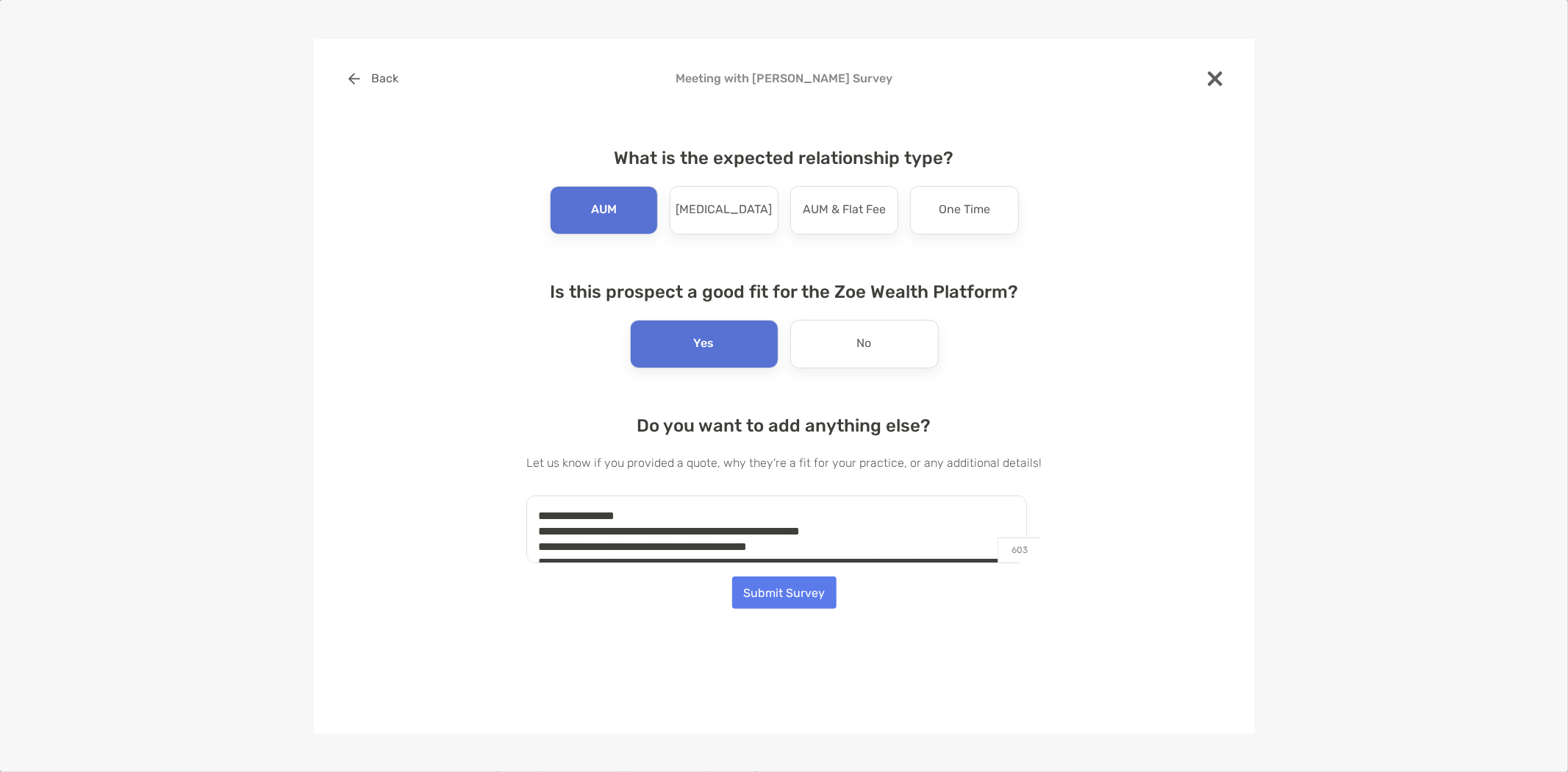
drag, startPoint x: 846, startPoint y: 539, endPoint x: 487, endPoint y: 498, distance: 361.3
click at [488, 504] on div "**********" at bounding box center [784, 332] width 894 height 540
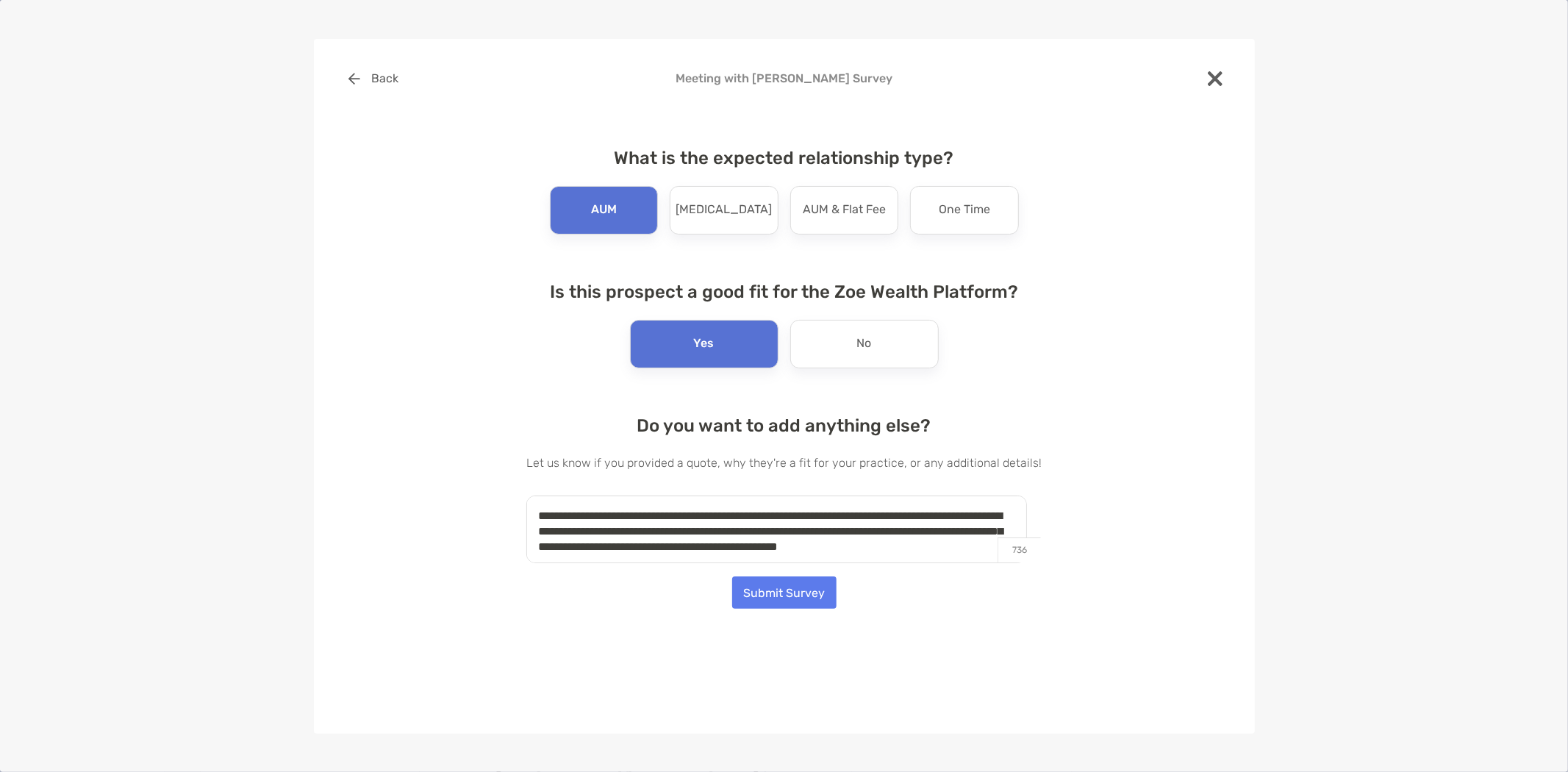
click at [673, 542] on textarea "**********" at bounding box center [777, 529] width 500 height 68
type textarea "**********"
click at [795, 594] on button "Submit Survey" at bounding box center [784, 592] width 105 height 32
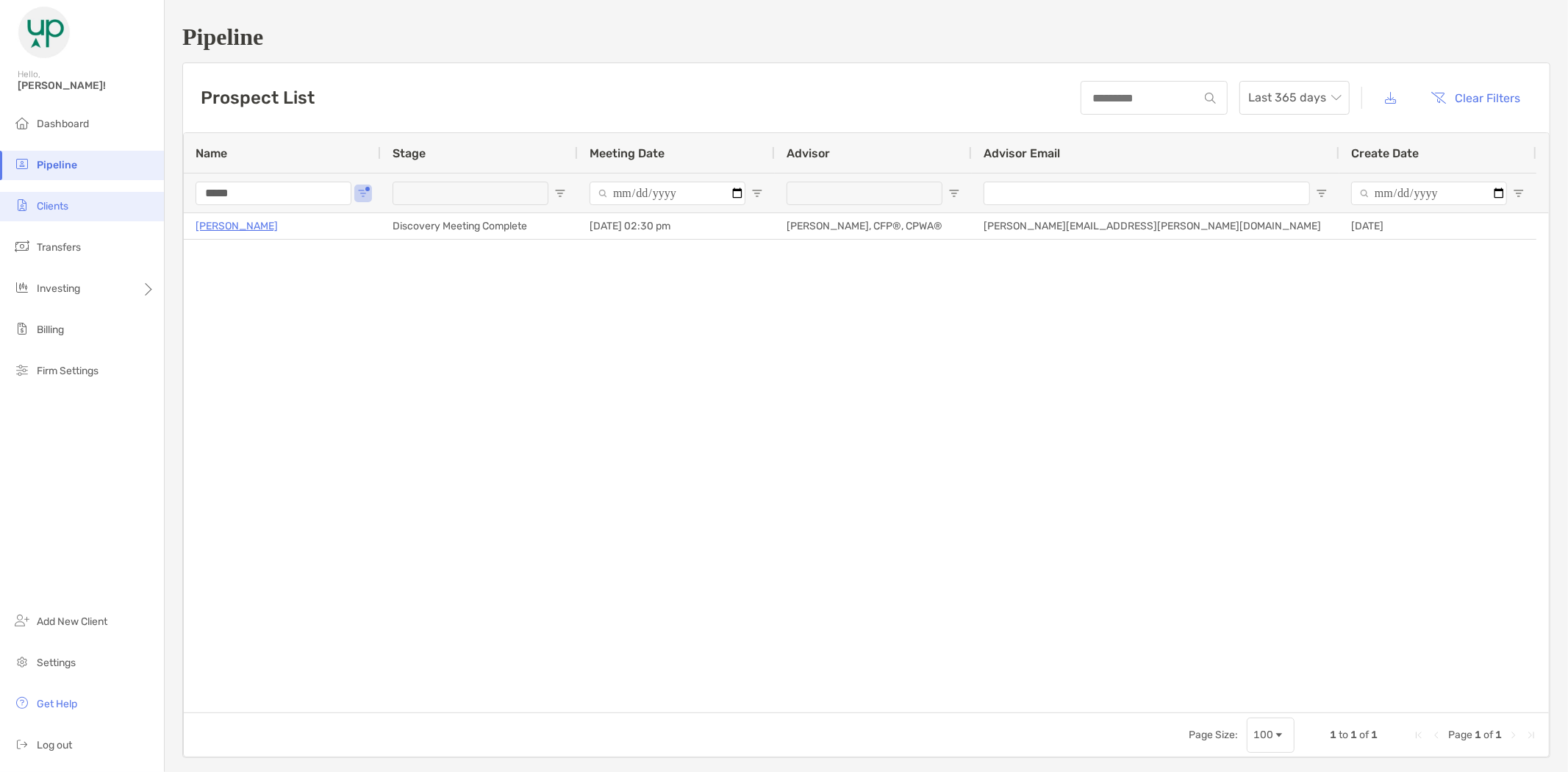
drag, startPoint x: 293, startPoint y: 187, endPoint x: 141, endPoint y: 197, distance: 152.3
click at [157, 206] on div "Pipeline Hello, [PERSON_NAME]! Dashboard Pipeline Clients Transfers Investing B…" at bounding box center [784, 386] width 1568 height 772
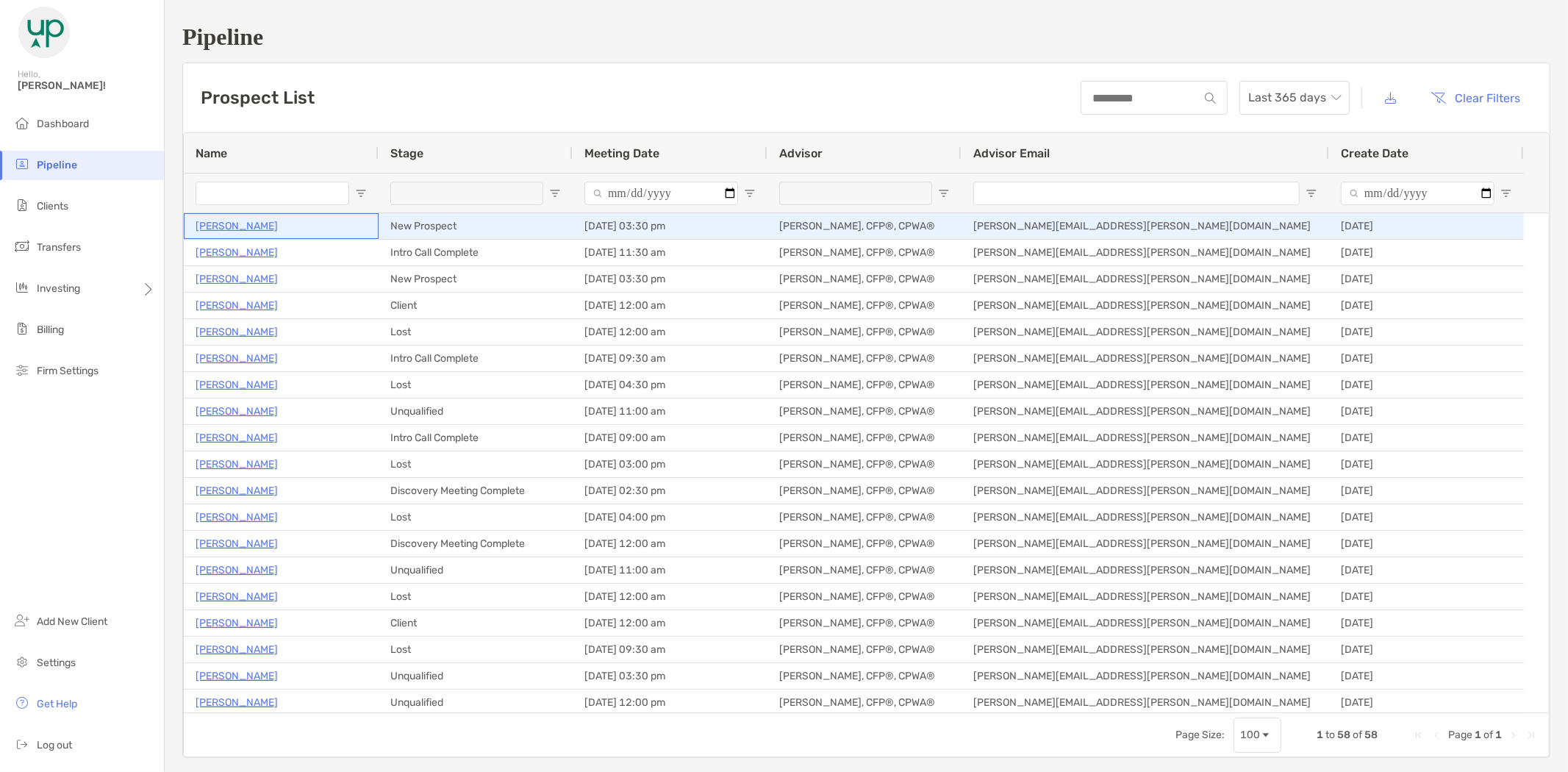
click at [209, 232] on p "Alex Hernandez" at bounding box center [237, 226] width 83 height 19
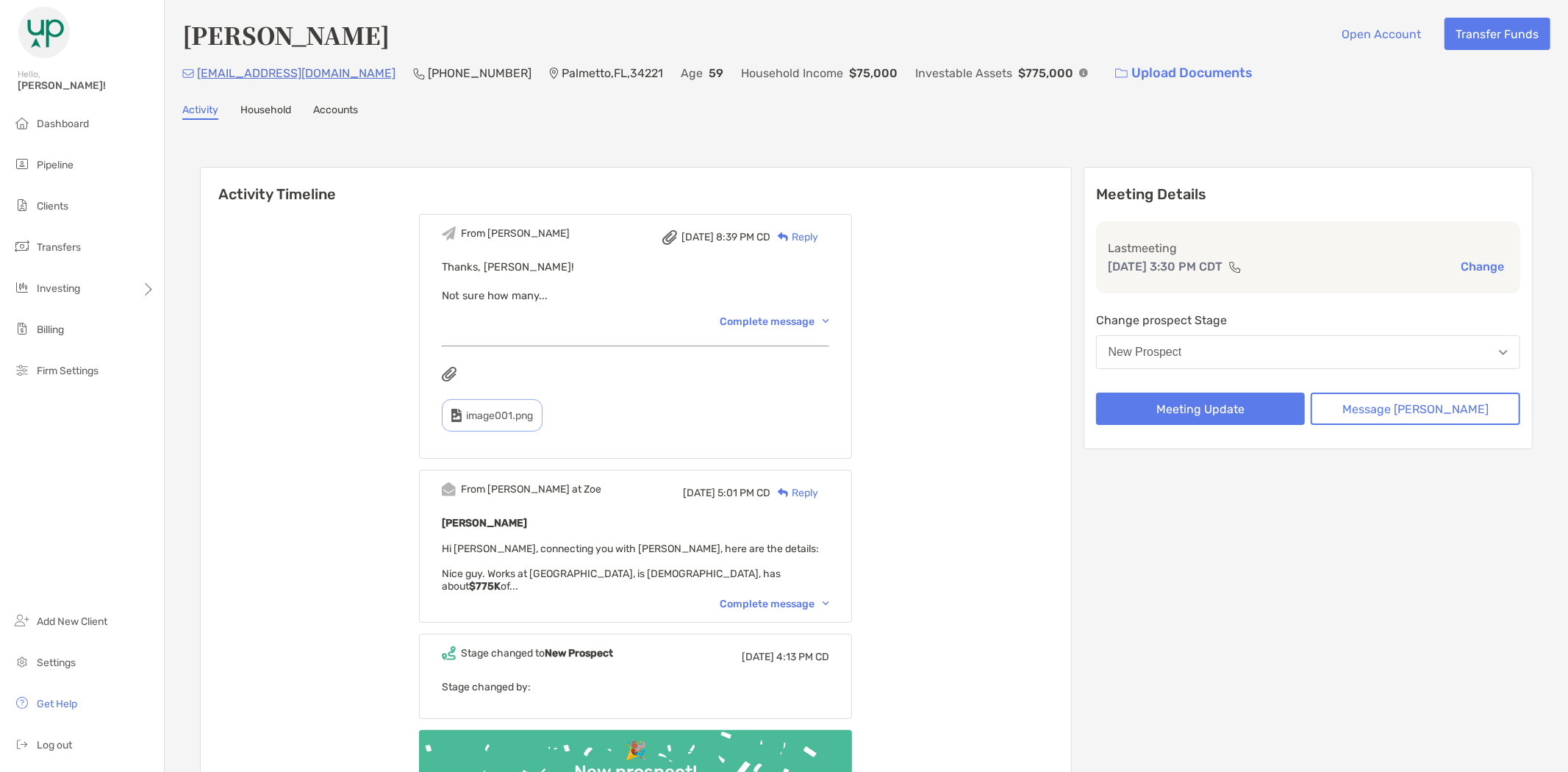
click at [758, 598] on div "Complete message" at bounding box center [774, 604] width 110 height 13
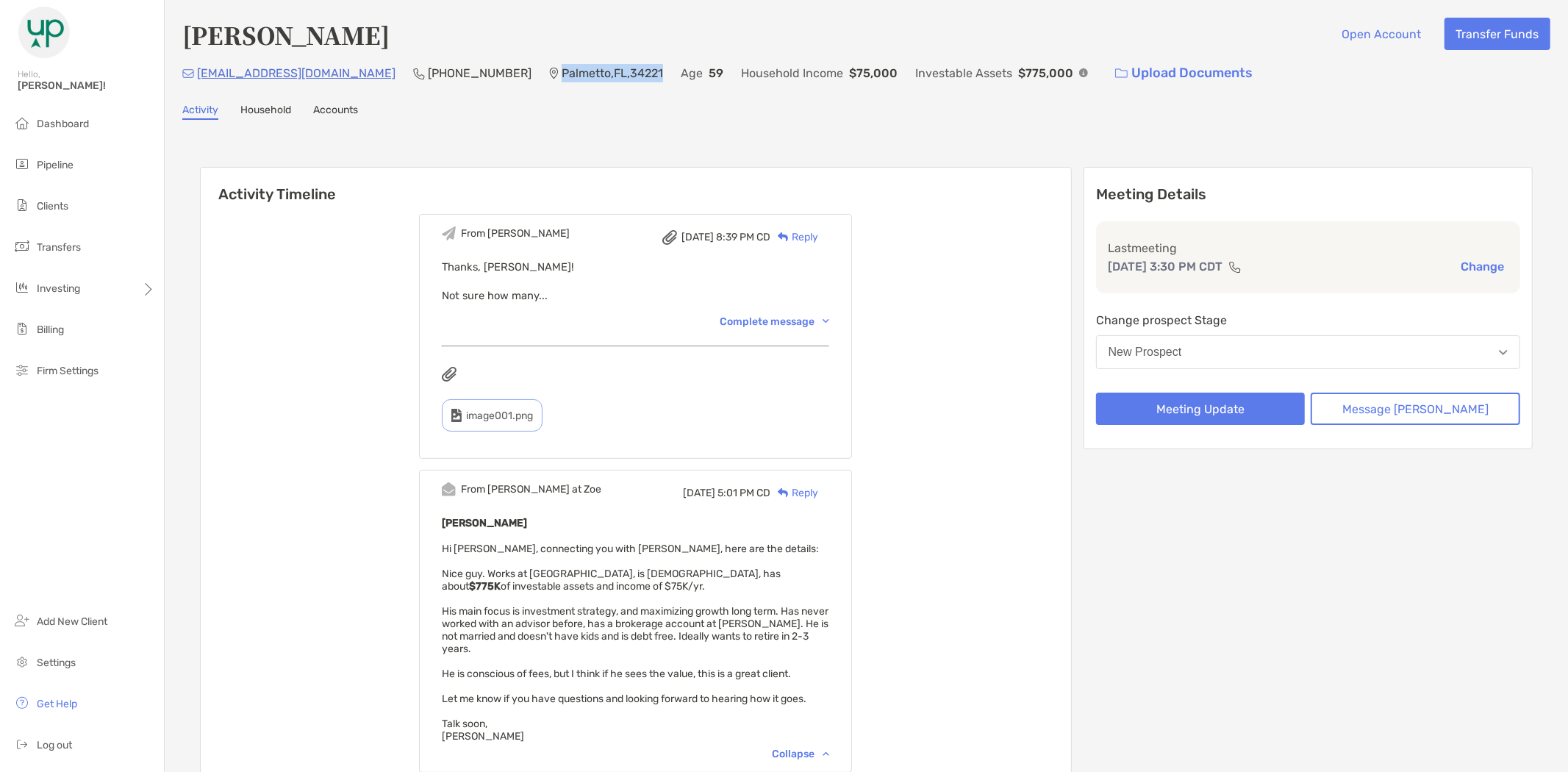
drag, startPoint x: 563, startPoint y: 71, endPoint x: 460, endPoint y: 67, distance: 103.1
click at [562, 67] on p "Palmetto , FL , 34221" at bounding box center [612, 73] width 101 height 19
copy p "Palmetto , FL , 34221"
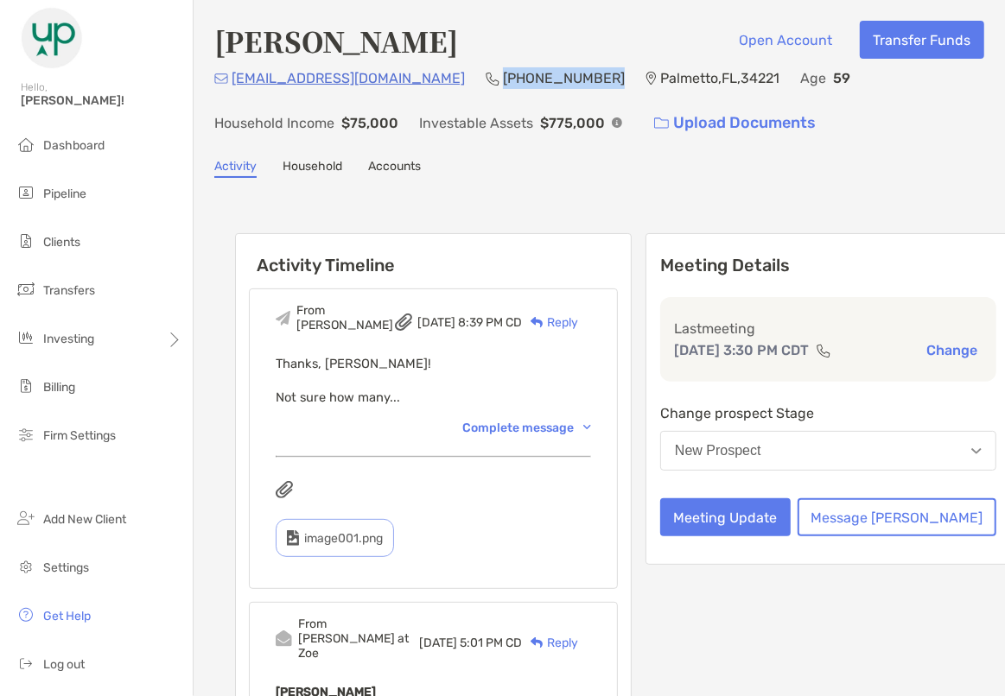
drag, startPoint x: 512, startPoint y: 74, endPoint x: 404, endPoint y: 78, distance: 107.2
click at [404, 78] on div "mrbrugal@gmail.com (941) 280-9941 Palmetto , FL , 34221 Age 59 Household Income…" at bounding box center [599, 104] width 770 height 74
copy p "[PHONE_NUMBER]"
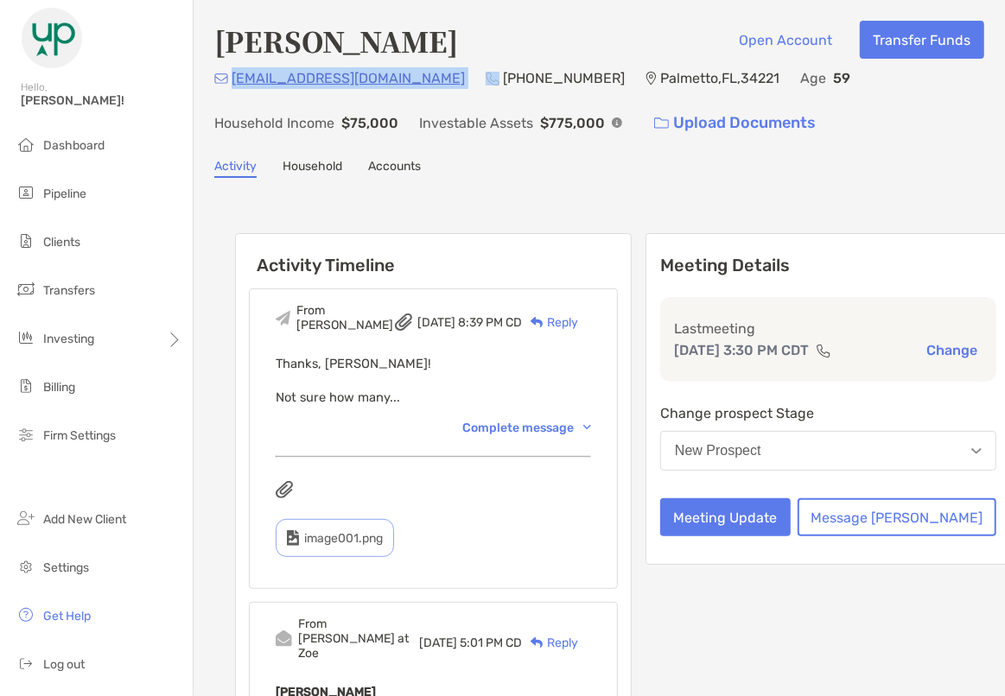
drag, startPoint x: 378, startPoint y: 88, endPoint x: 227, endPoint y: 88, distance: 150.4
click at [227, 88] on div "mrbrugal@gmail.com (941) 280-9941 Palmetto , FL , 34221 Age 59 Household Income…" at bounding box center [599, 104] width 770 height 74
copy p "[EMAIL_ADDRESS][DOMAIN_NAME]"
click at [443, 50] on div "Alex Hernandez Open Account Transfer Funds" at bounding box center [599, 41] width 770 height 40
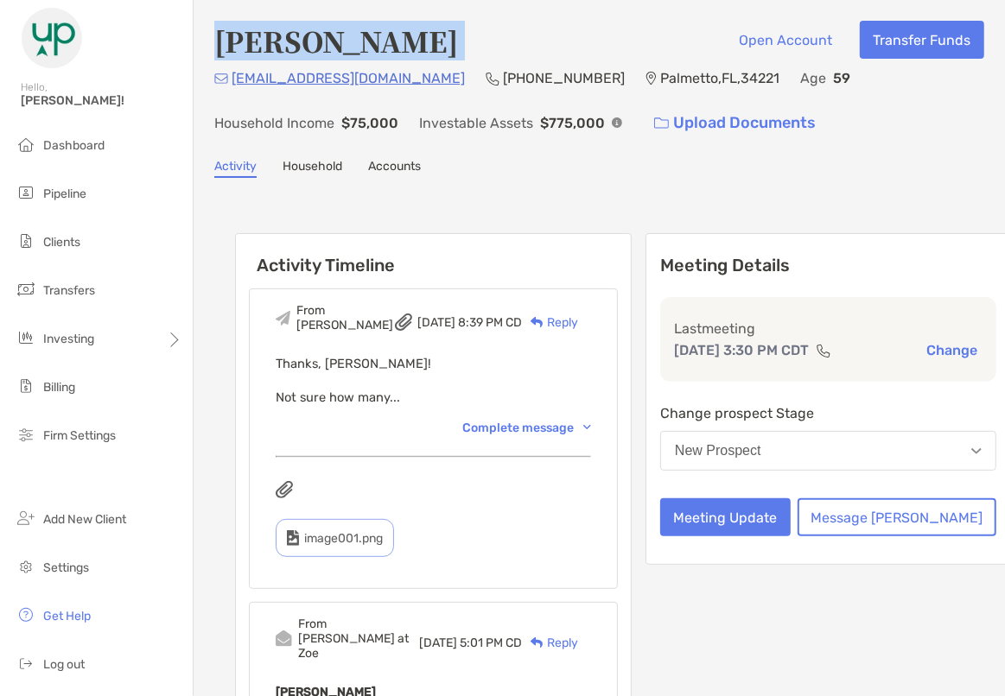
drag, startPoint x: 393, startPoint y: 53, endPoint x: 208, endPoint y: 48, distance: 185.0
click at [208, 48] on div "Alex Hernandez Open Account Transfer Funds mrbrugal@gmail.com (941) 280-9941 Pa…" at bounding box center [599, 685] width 811 height 1370
copy h4 "[PERSON_NAME]"
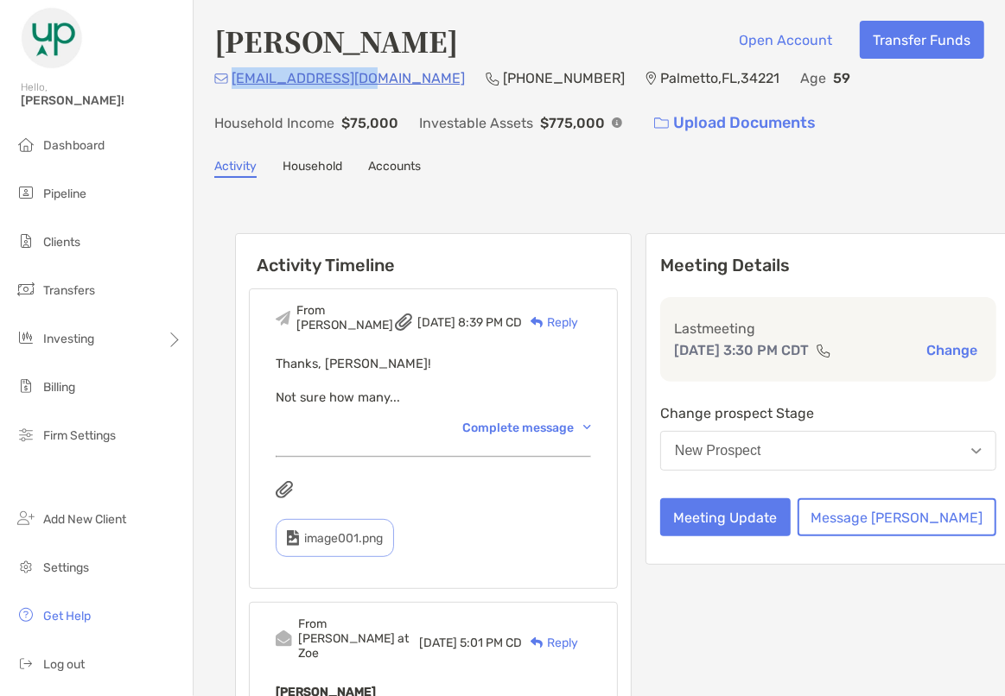
drag, startPoint x: 350, startPoint y: 84, endPoint x: 228, endPoint y: 85, distance: 121.8
click at [228, 85] on div "[EMAIL_ADDRESS][DOMAIN_NAME]" at bounding box center [339, 78] width 251 height 22
copy p "[EMAIL_ADDRESS][DOMAIN_NAME]"
click at [560, 421] on div "Complete message" at bounding box center [526, 428] width 129 height 15
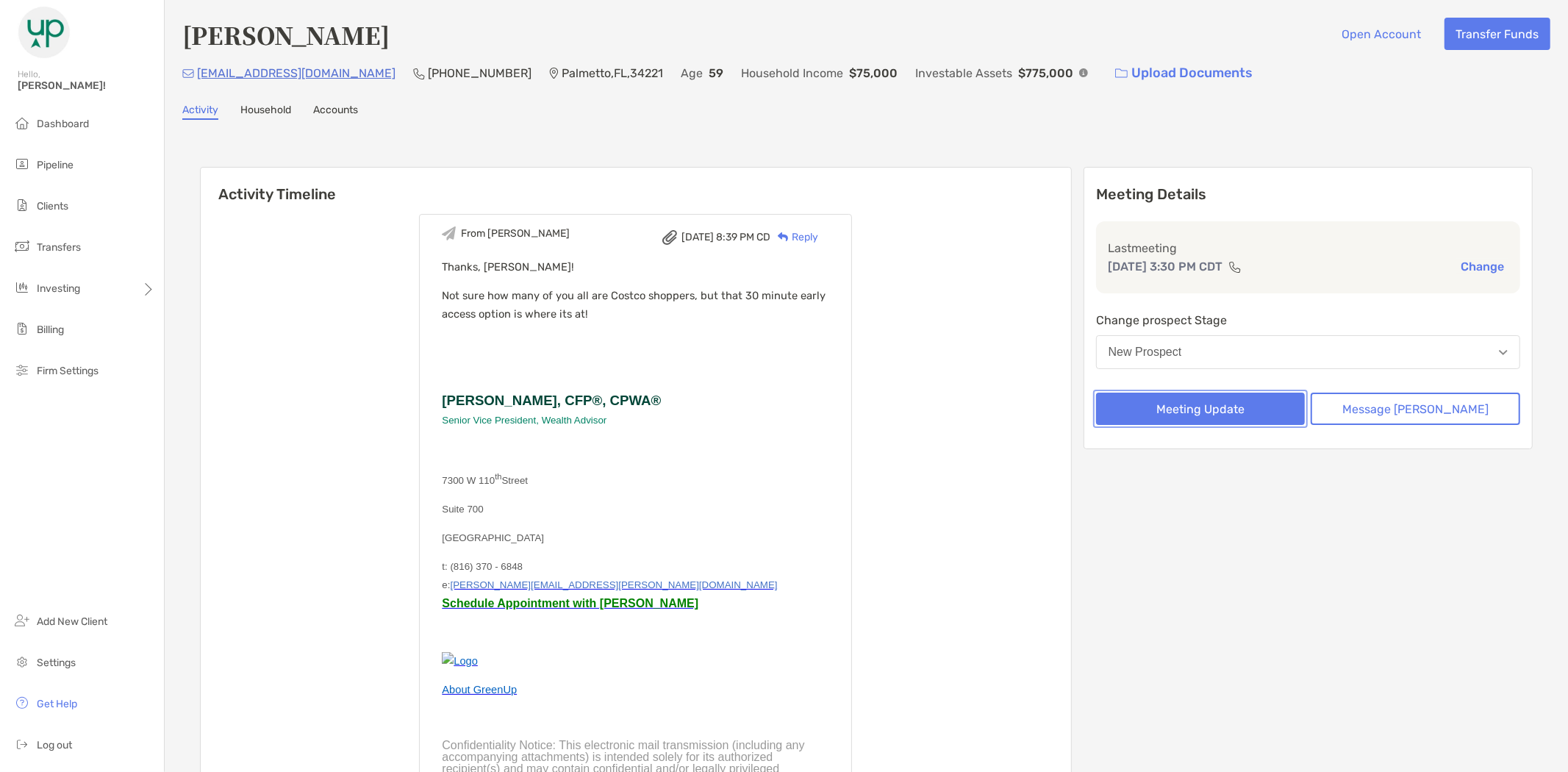
click at [1236, 407] on button "Meeting Update" at bounding box center [1200, 409] width 209 height 32
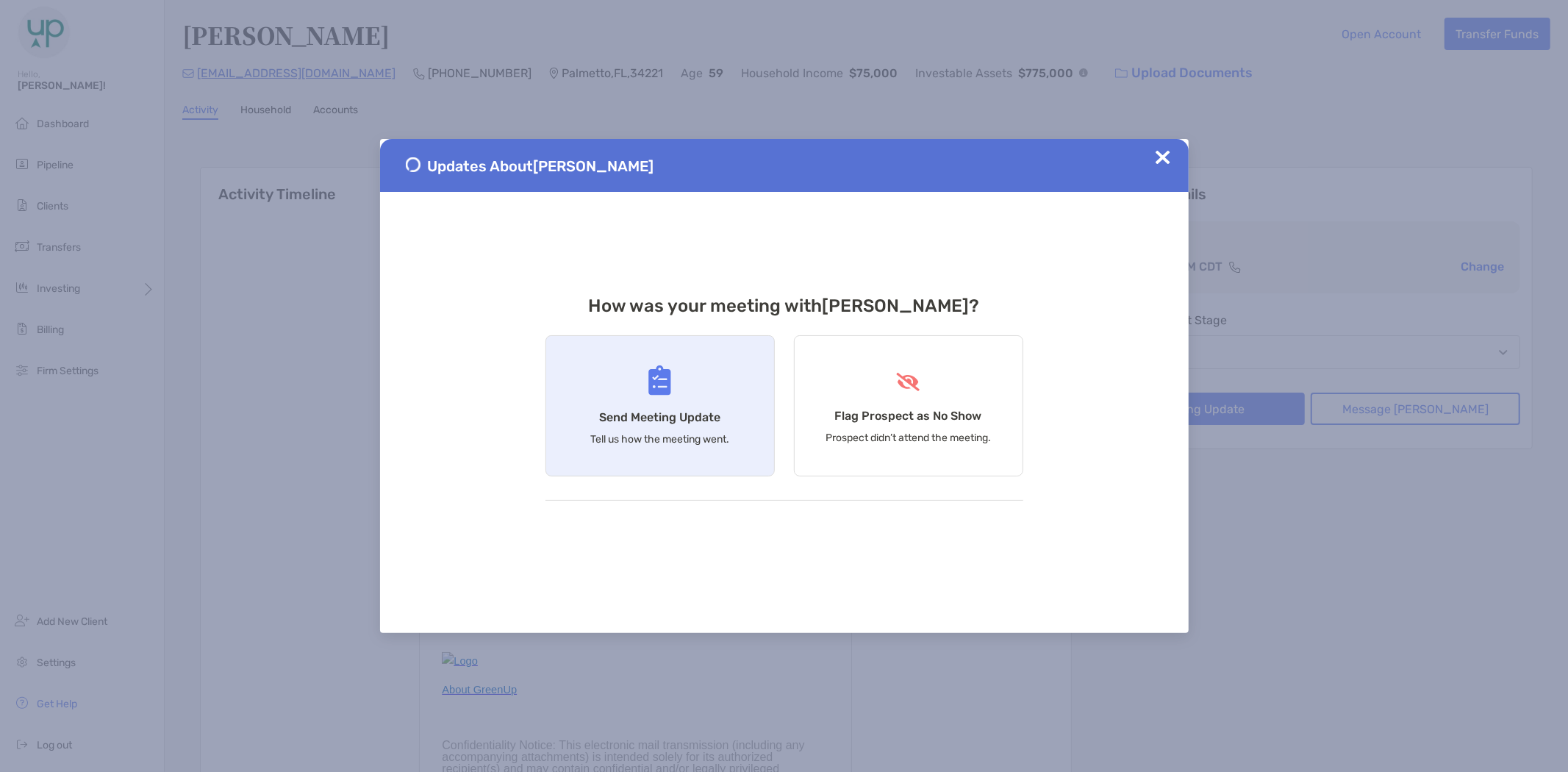
click at [672, 394] on div "Send Meeting Update Tell us how the meeting went." at bounding box center [660, 406] width 230 height 141
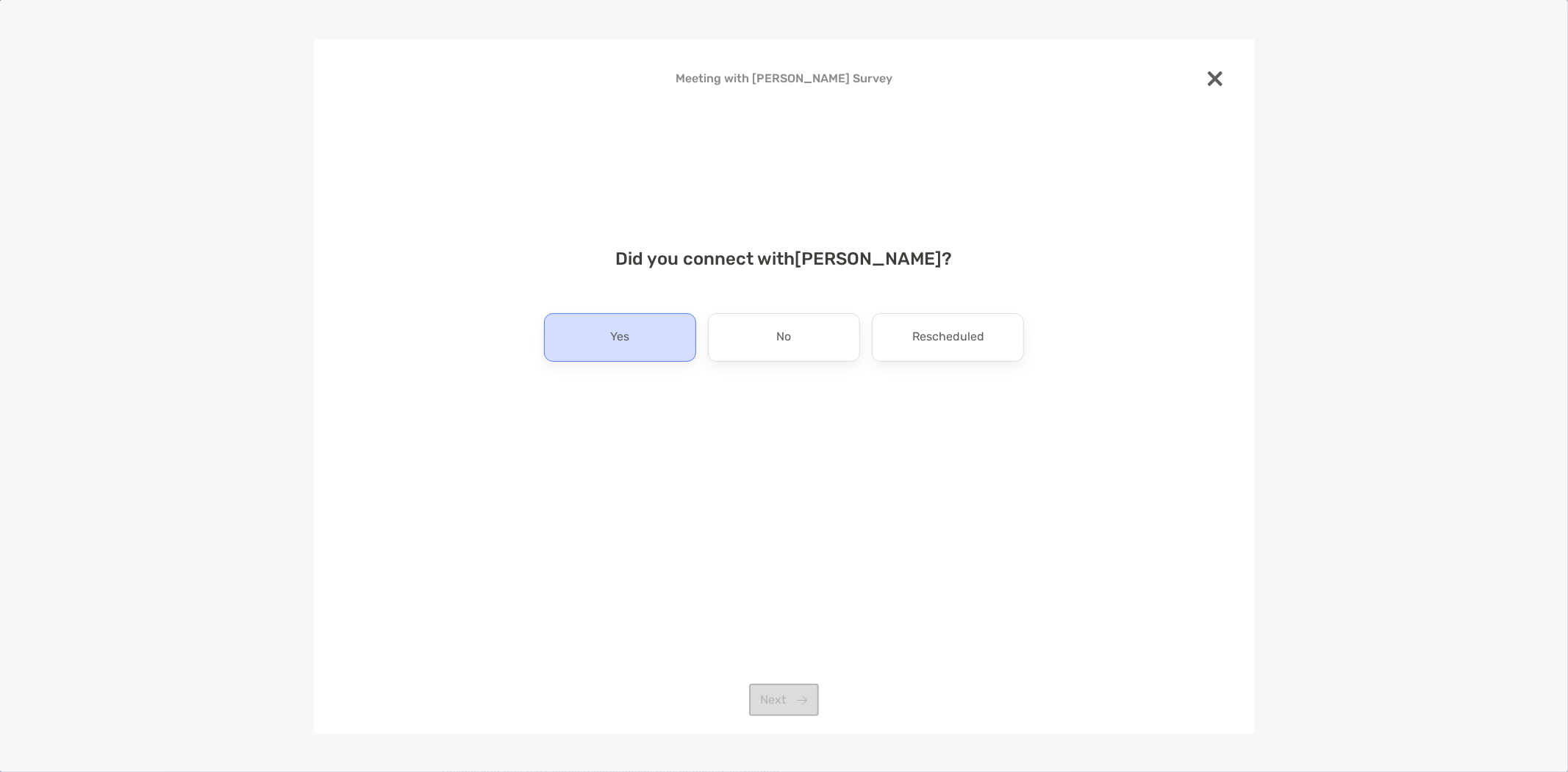
click at [658, 329] on div "Yes" at bounding box center [619, 337] width 152 height 49
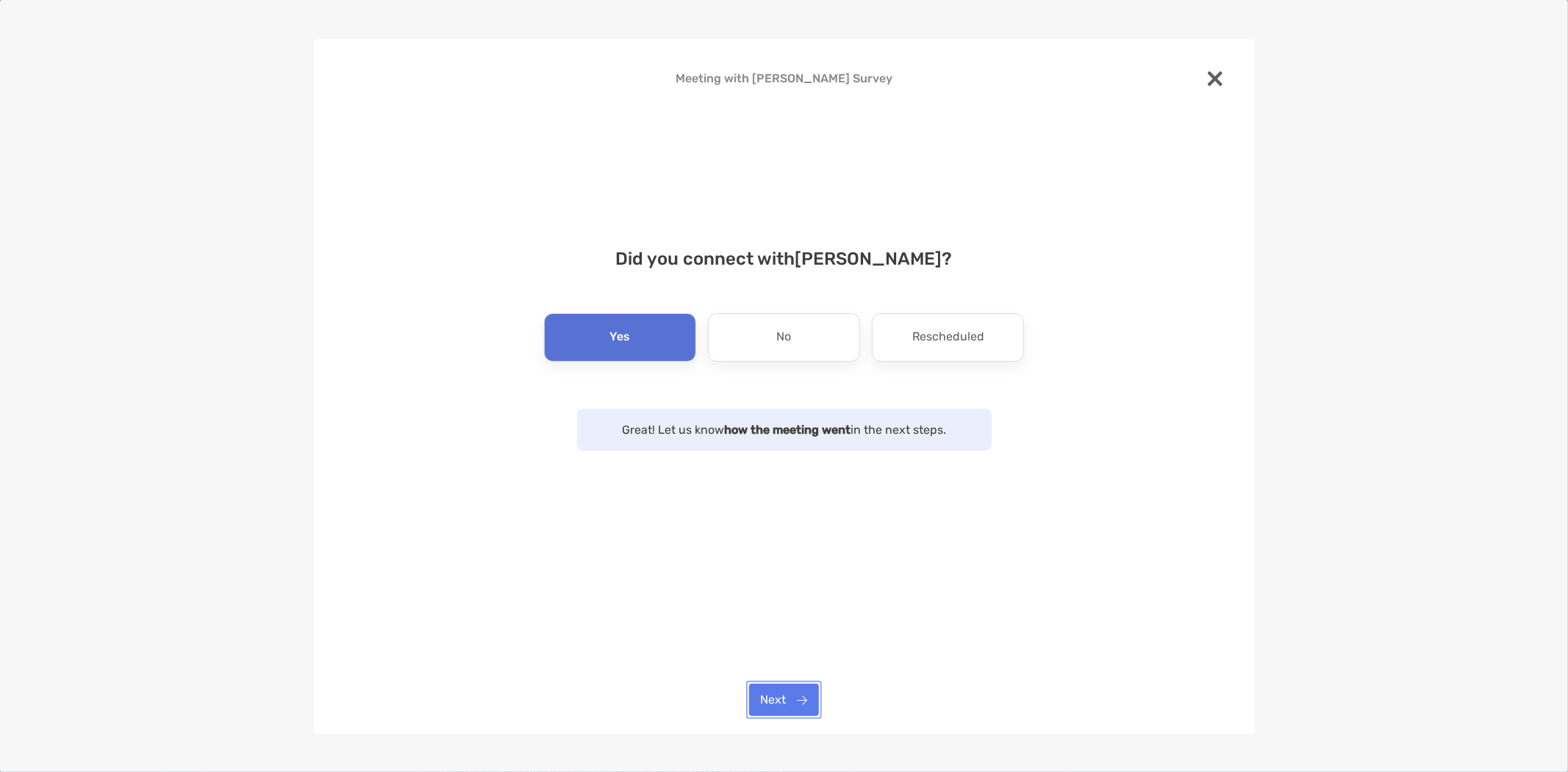
click at [782, 697] on button "Next" at bounding box center [784, 701] width 70 height 32
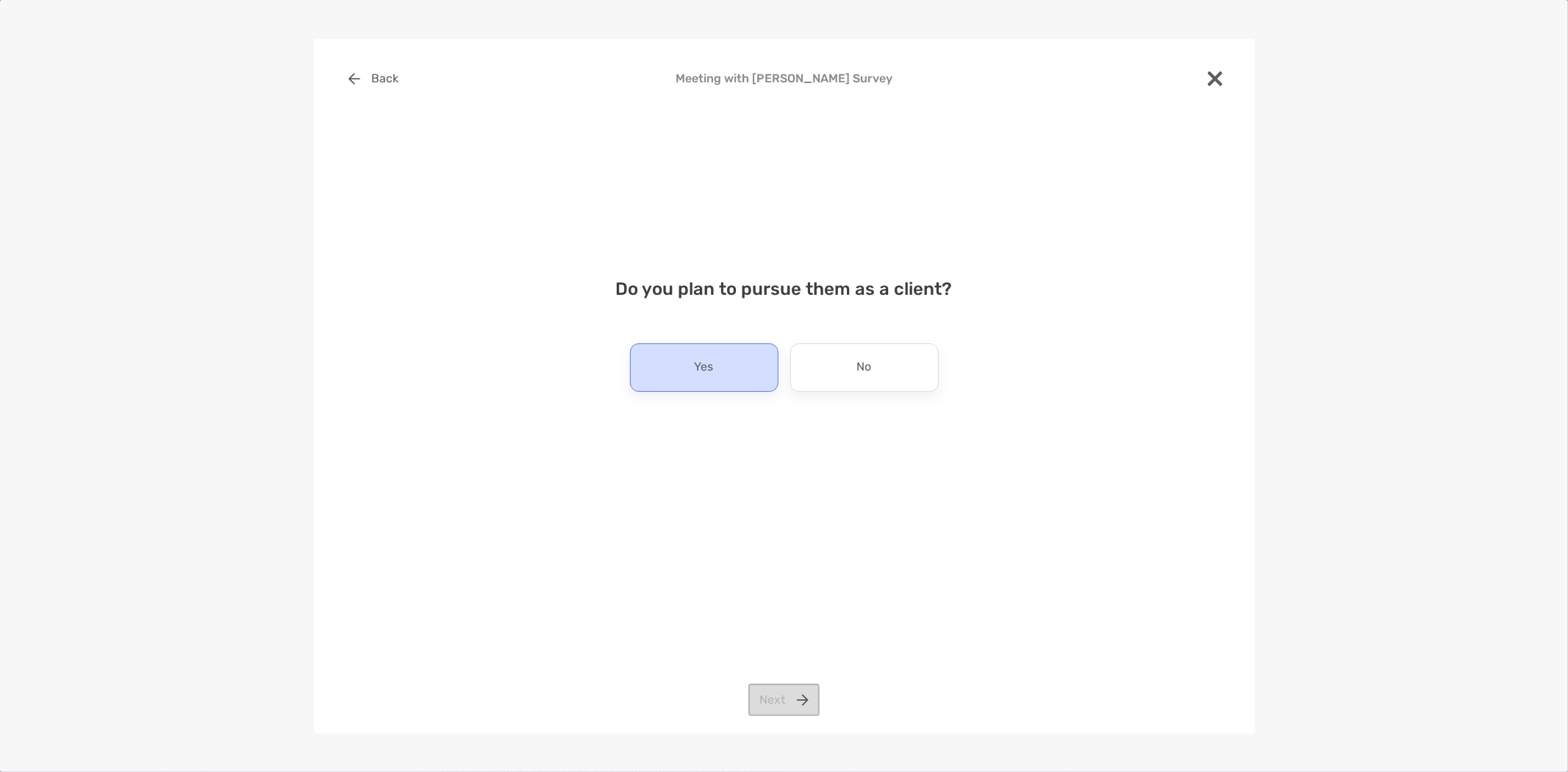
click at [706, 369] on p "Yes" at bounding box center [704, 368] width 19 height 24
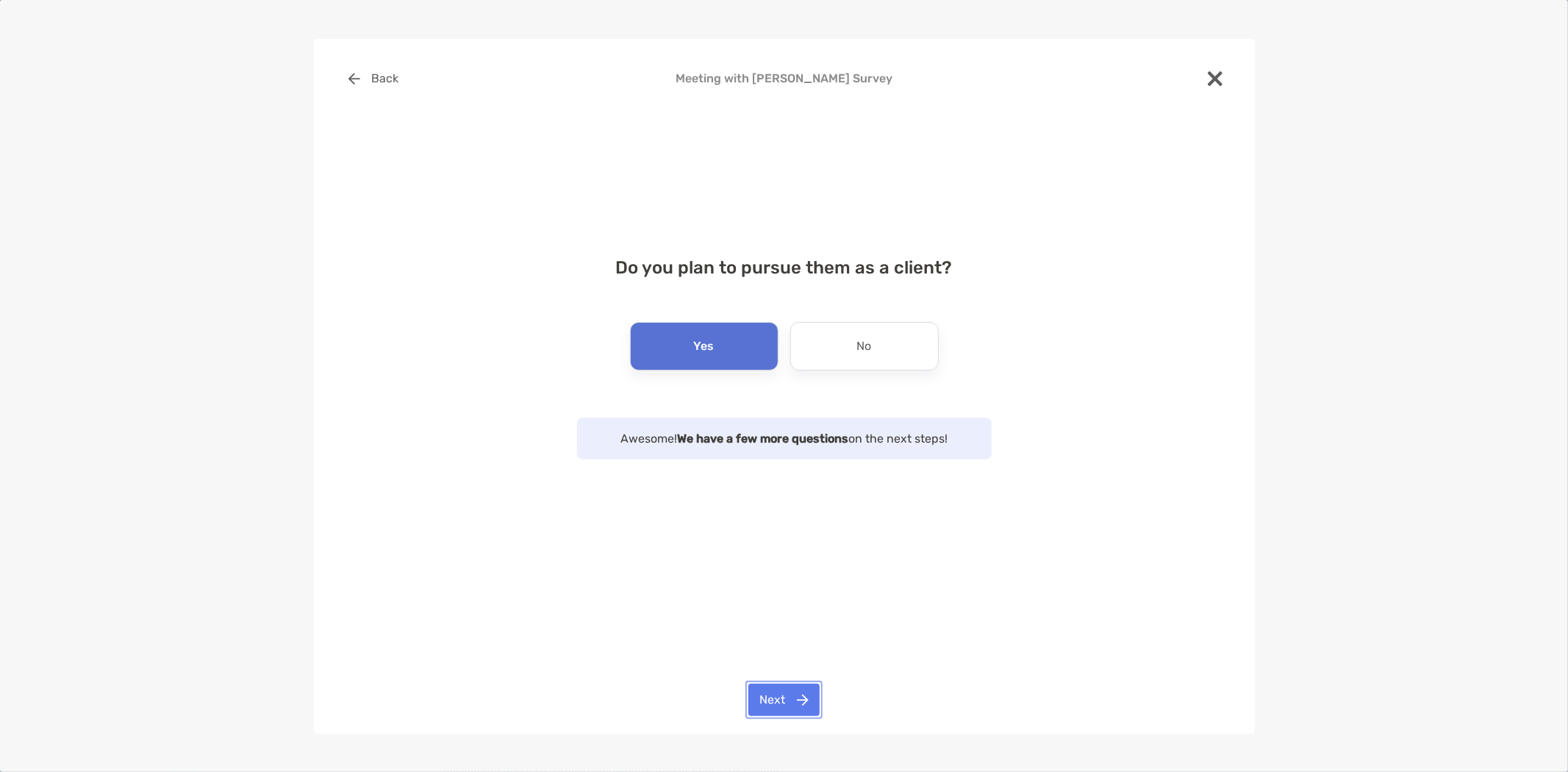
click at [781, 687] on button "Next" at bounding box center [784, 701] width 71 height 32
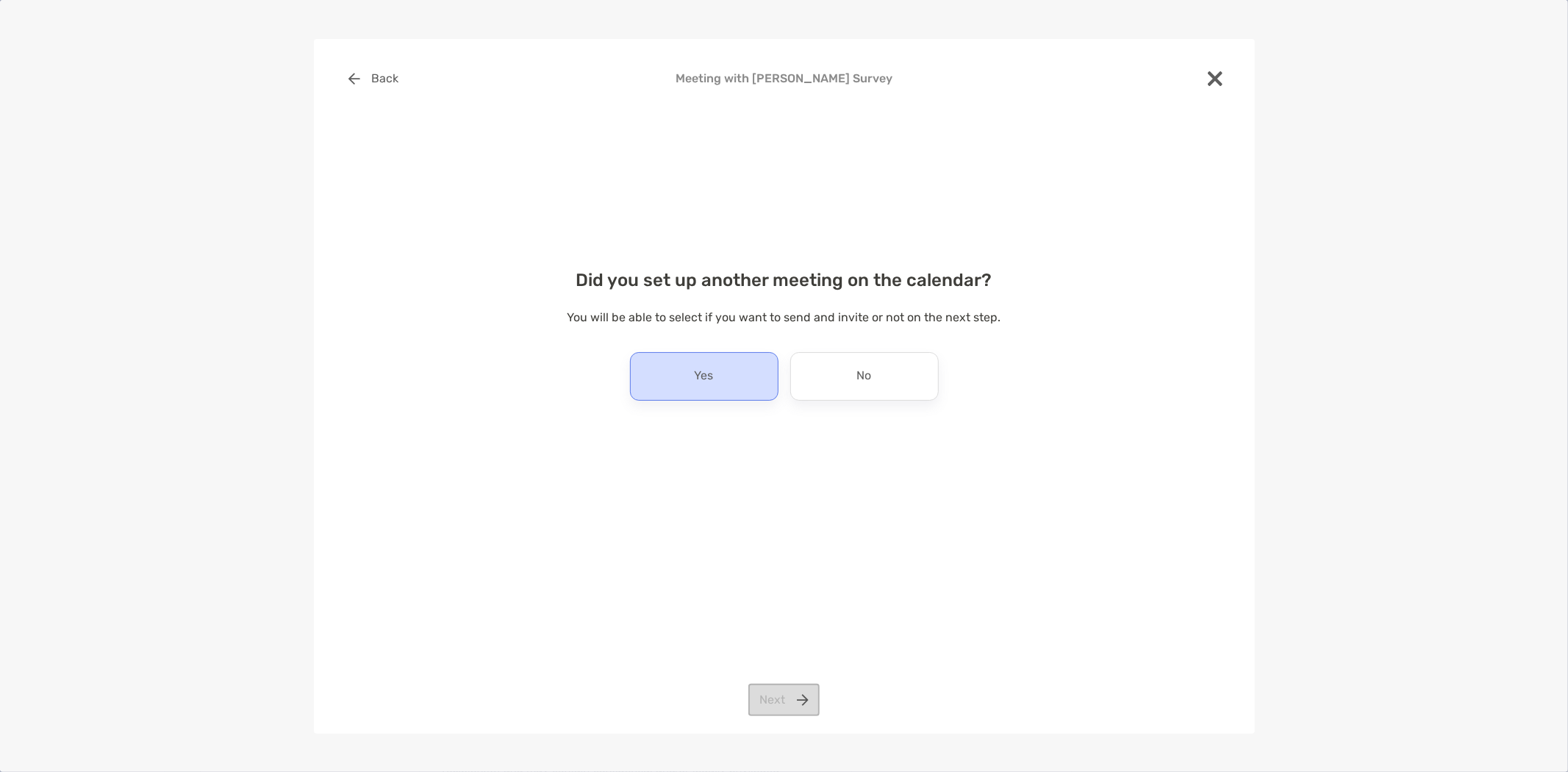
click at [677, 380] on div "Yes" at bounding box center [704, 376] width 149 height 49
click at [778, 691] on button "Next" at bounding box center [784, 701] width 71 height 32
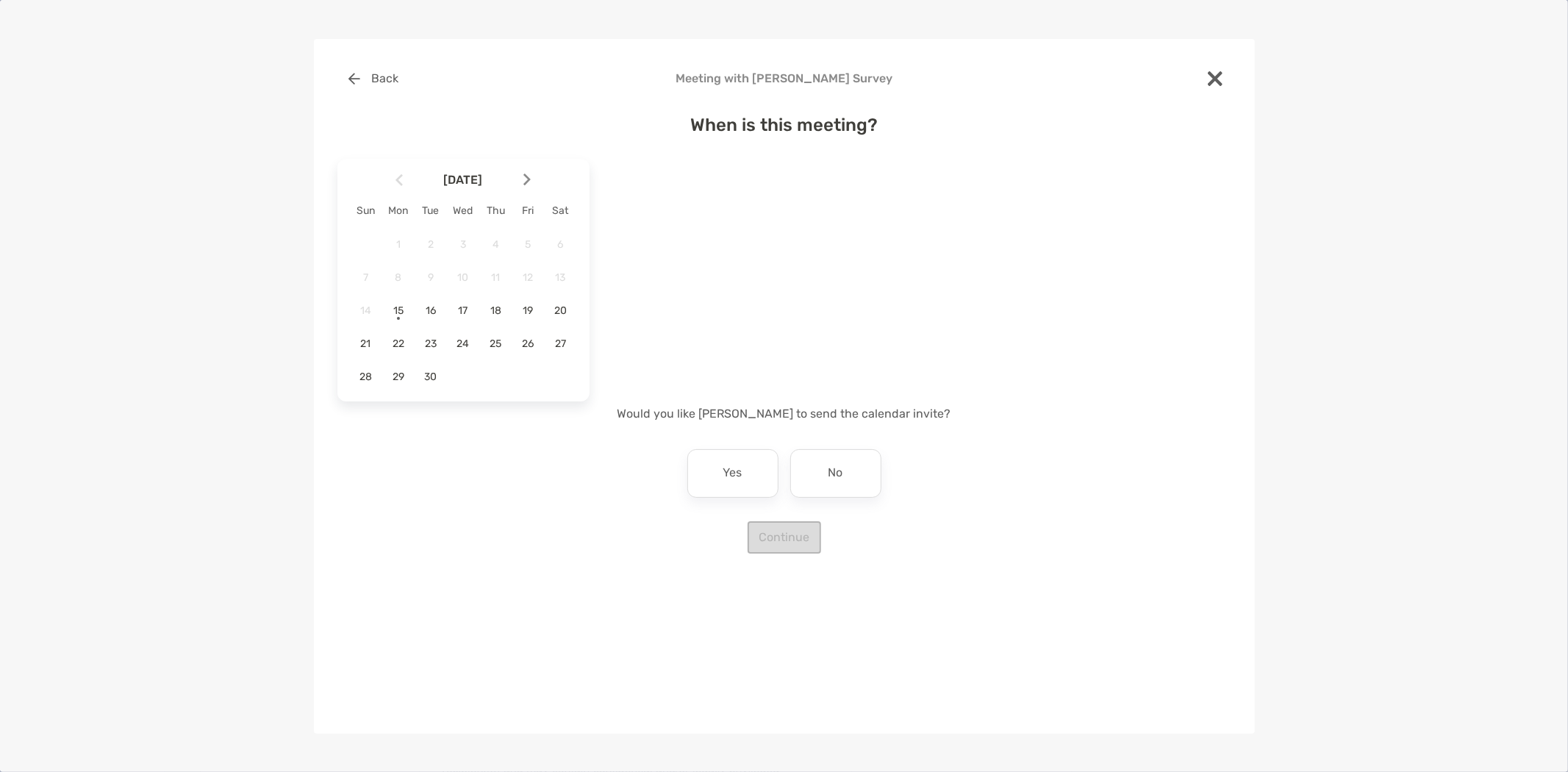
click at [527, 175] on img at bounding box center [527, 180] width 8 height 13
click at [403, 268] on div "6" at bounding box center [398, 277] width 25 height 25
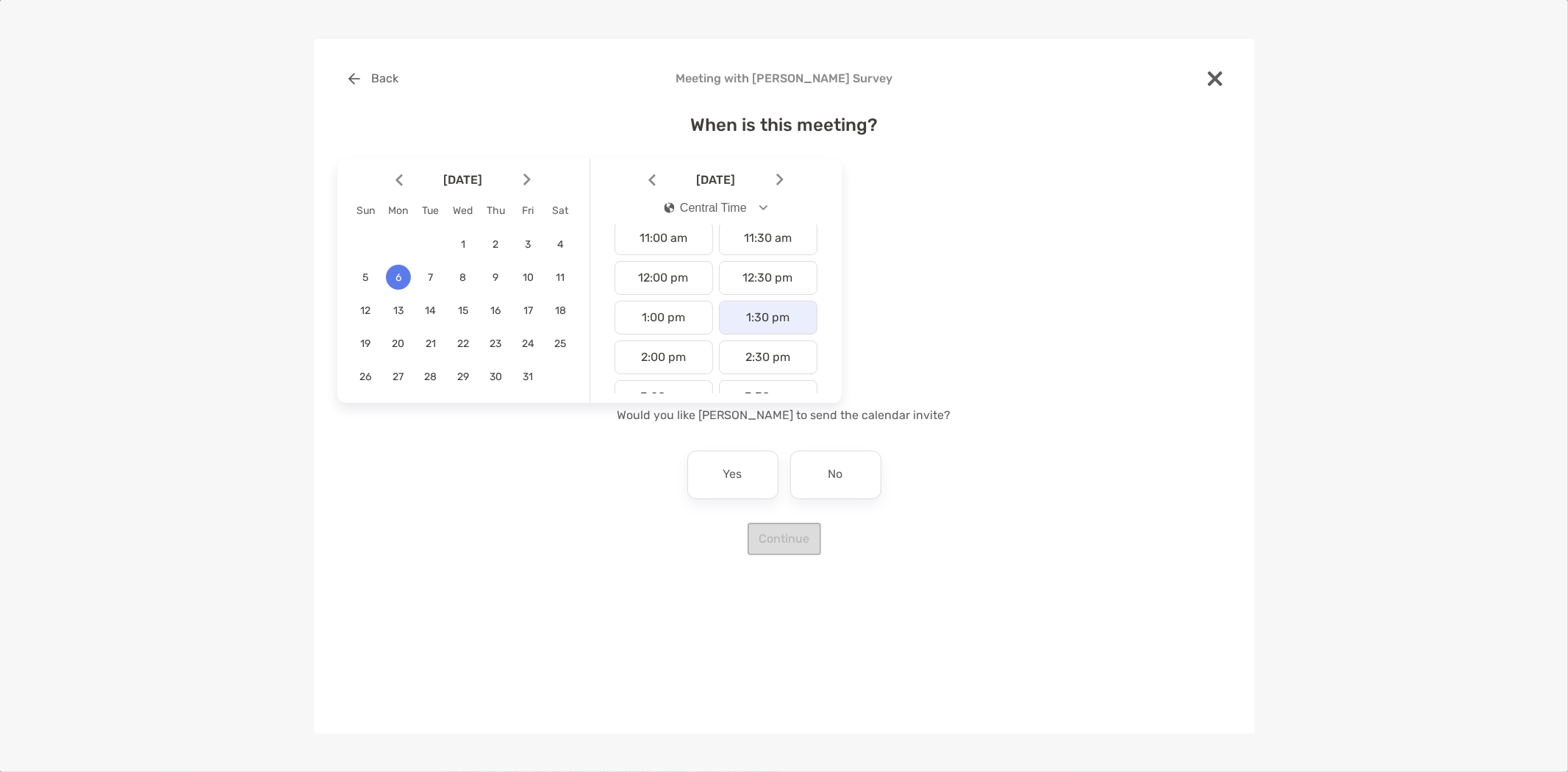
scroll to position [489, 0]
click at [751, 298] on div "2:30 pm" at bounding box center [768, 307] width 99 height 34
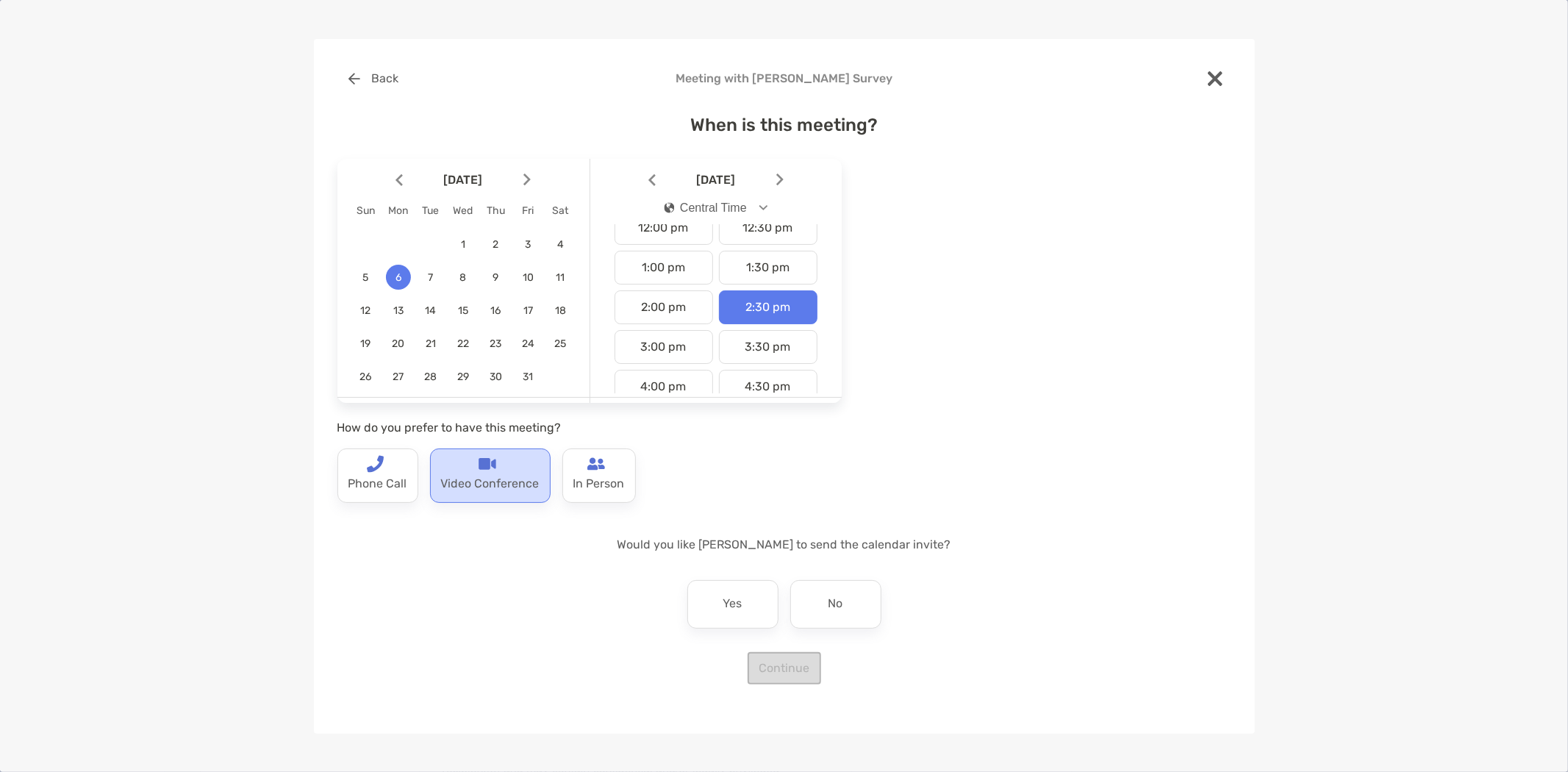
click at [483, 486] on p "Video Conference" at bounding box center [490, 485] width 99 height 24
click at [843, 598] on div "No" at bounding box center [835, 604] width 91 height 49
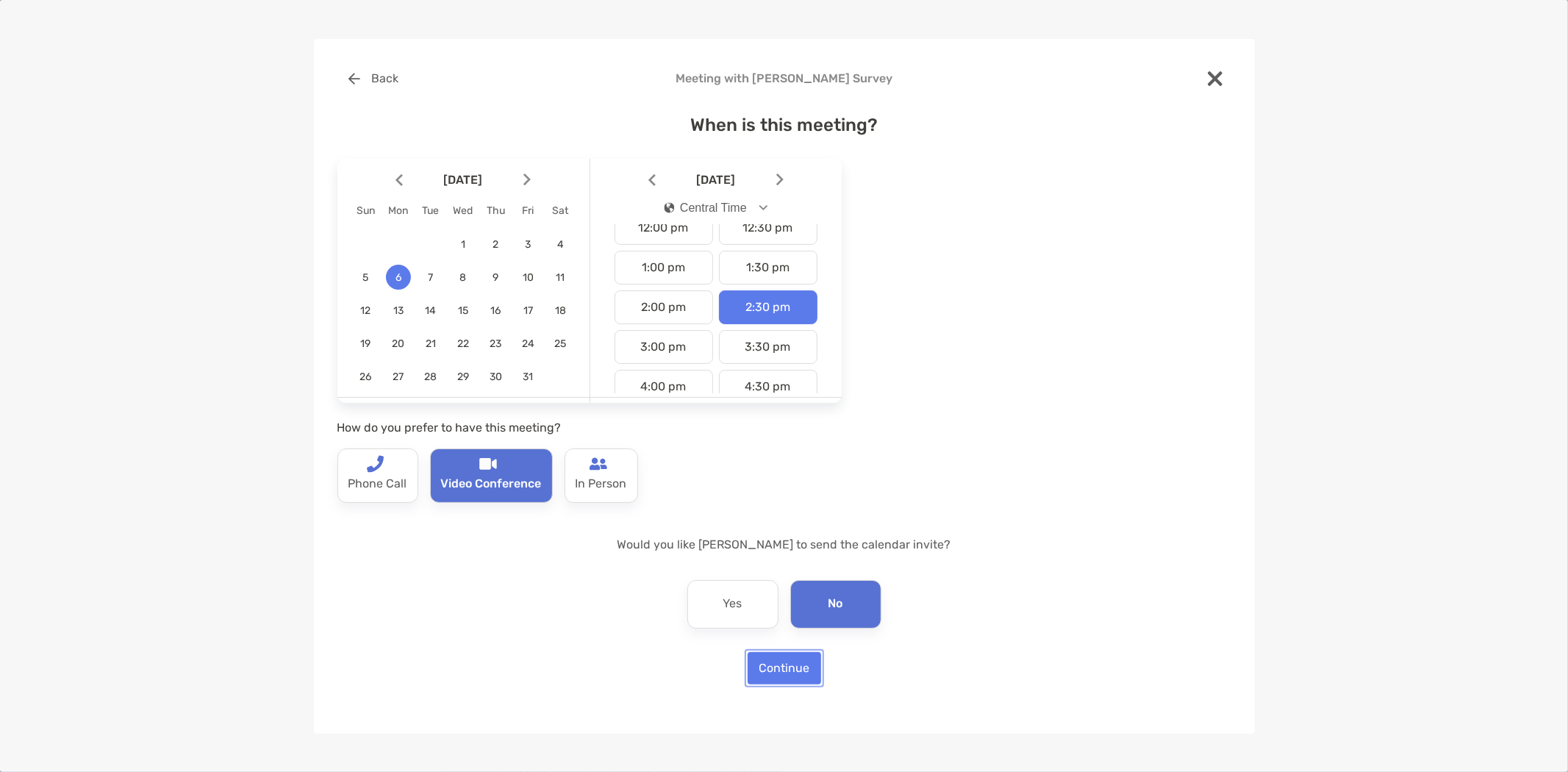
click at [780, 671] on button "Continue" at bounding box center [784, 668] width 73 height 32
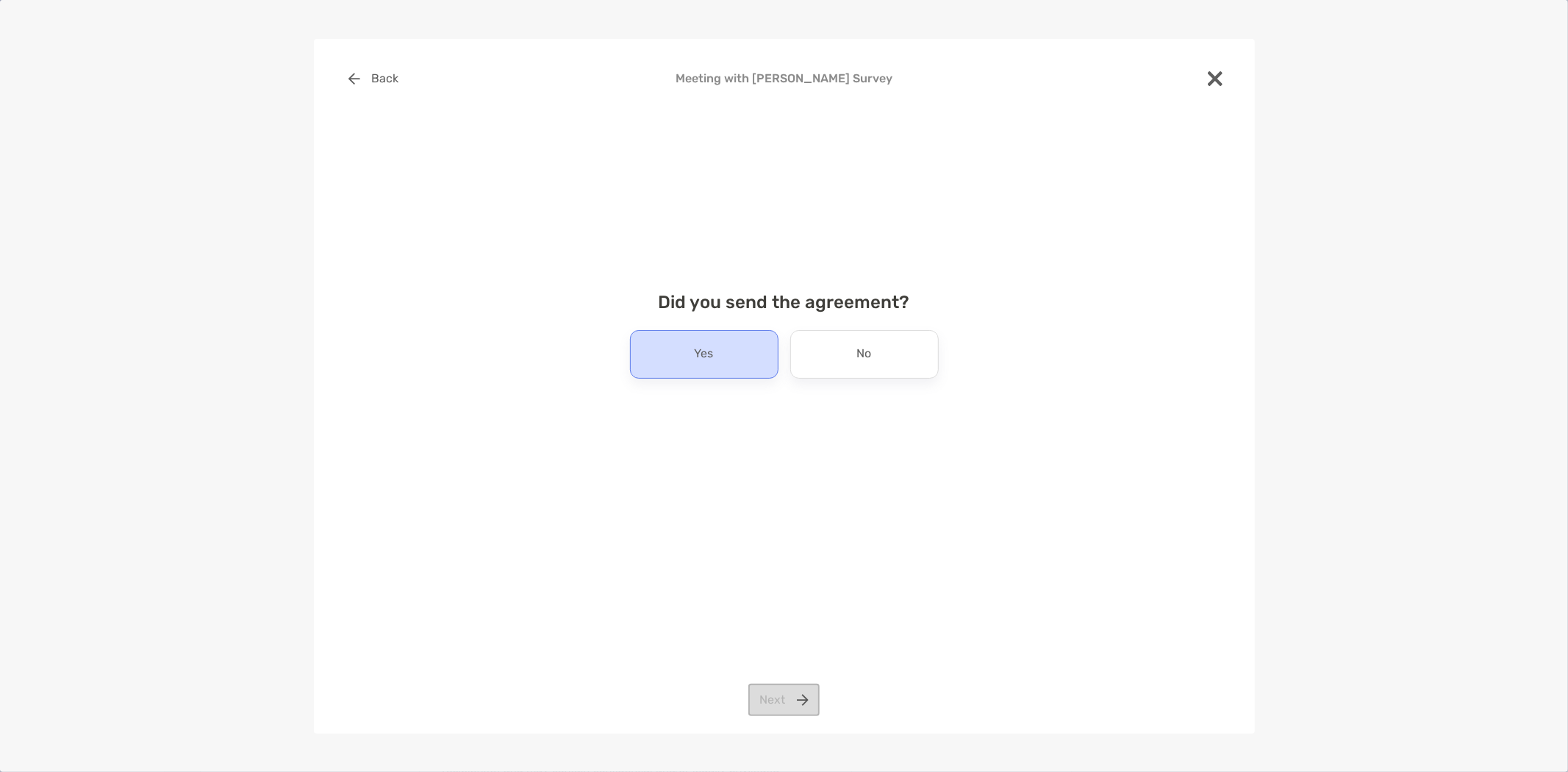
click at [722, 355] on div "Yes" at bounding box center [704, 354] width 149 height 49
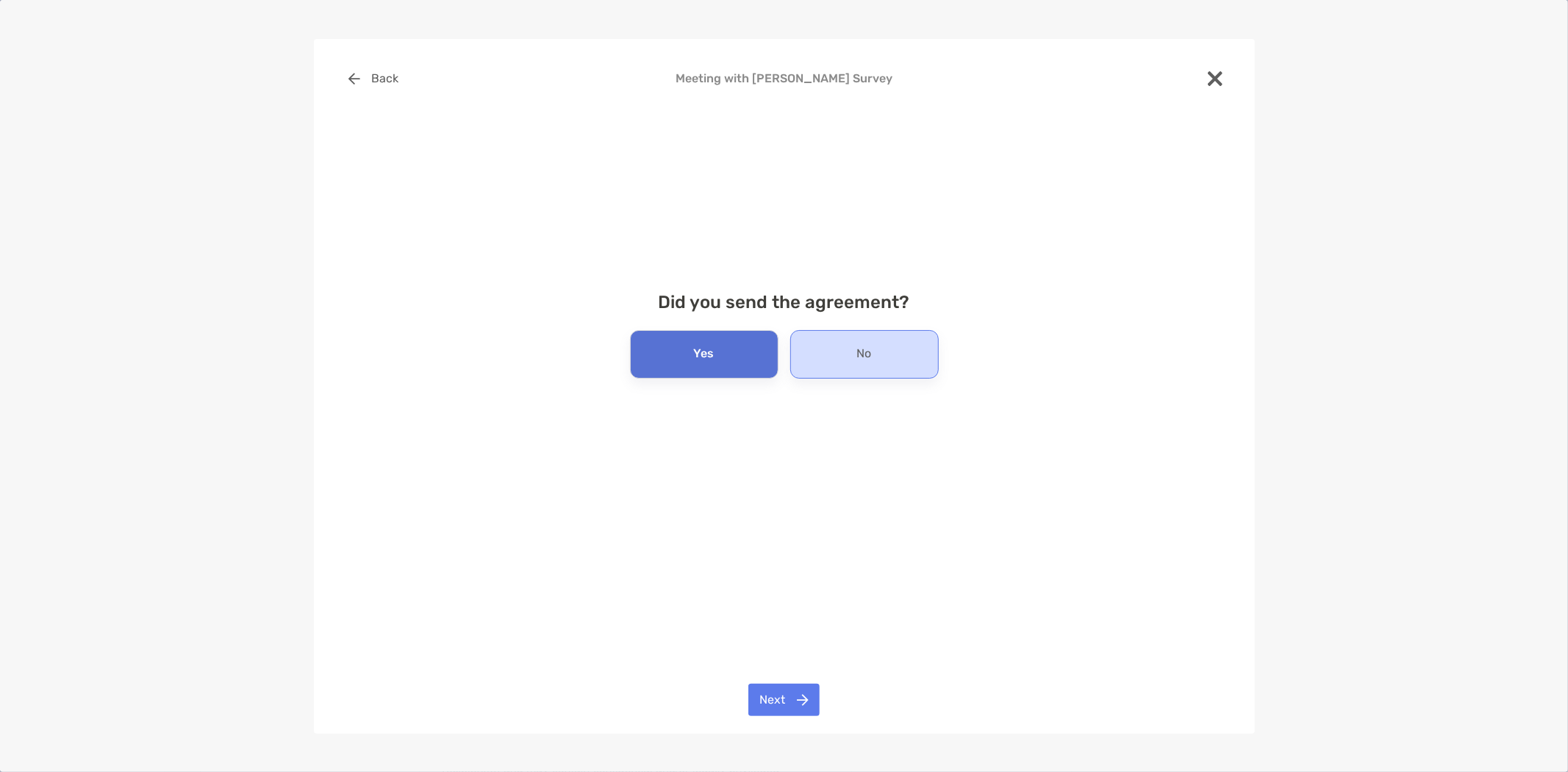
click at [834, 358] on div "No" at bounding box center [864, 354] width 149 height 49
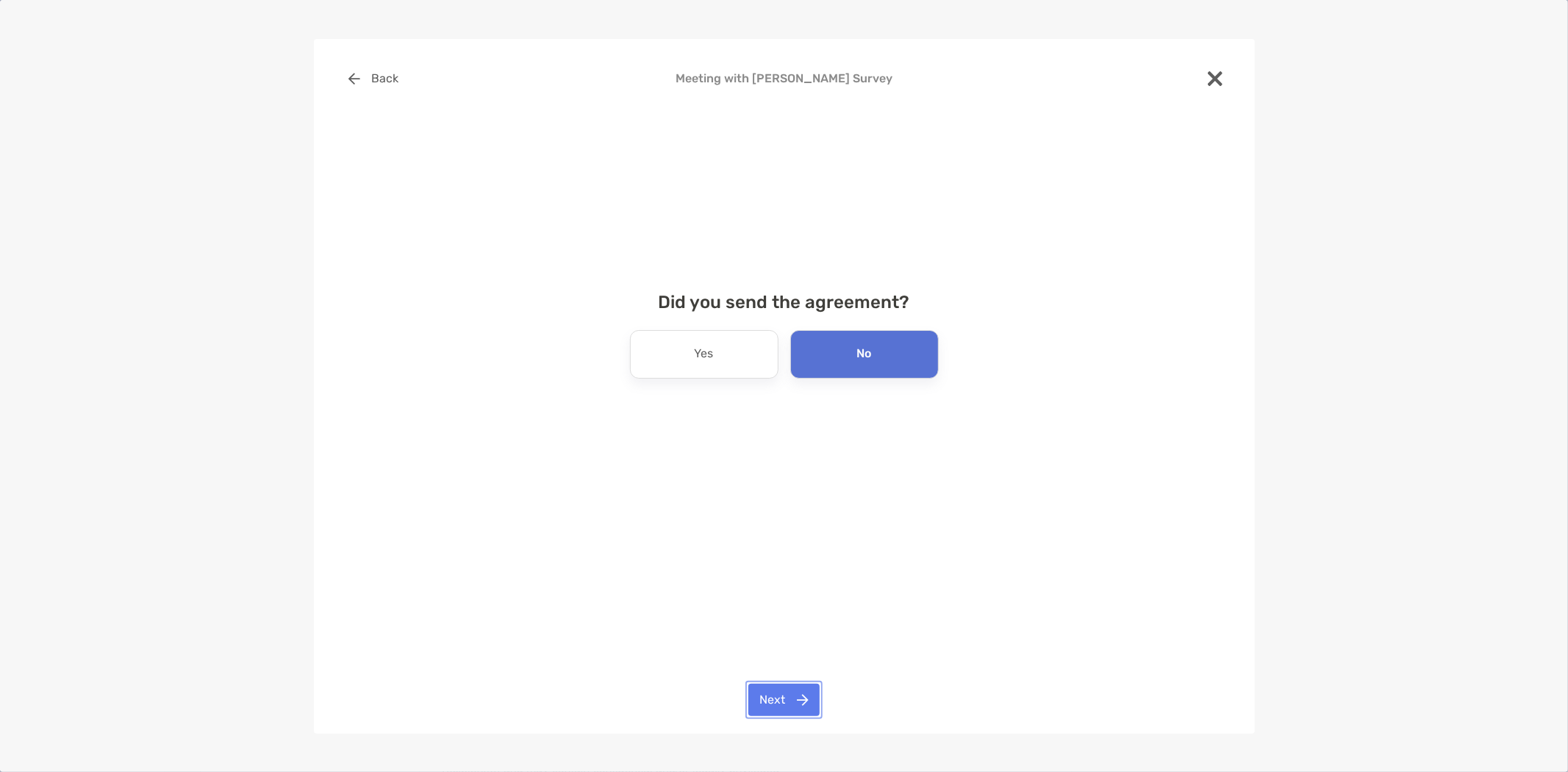
click at [776, 701] on button "Next" at bounding box center [784, 701] width 71 height 32
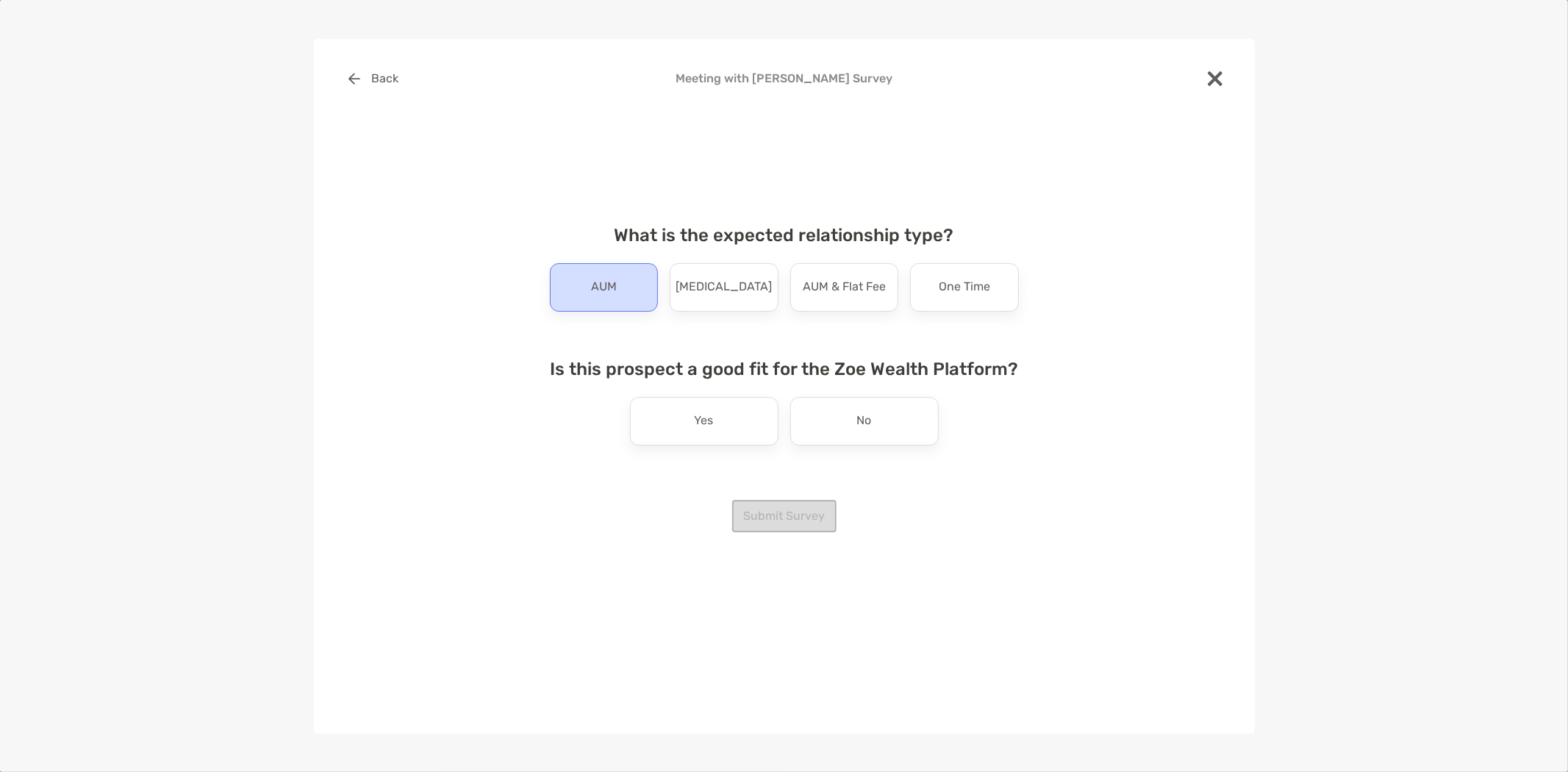
click at [576, 287] on div "AUM" at bounding box center [604, 287] width 109 height 49
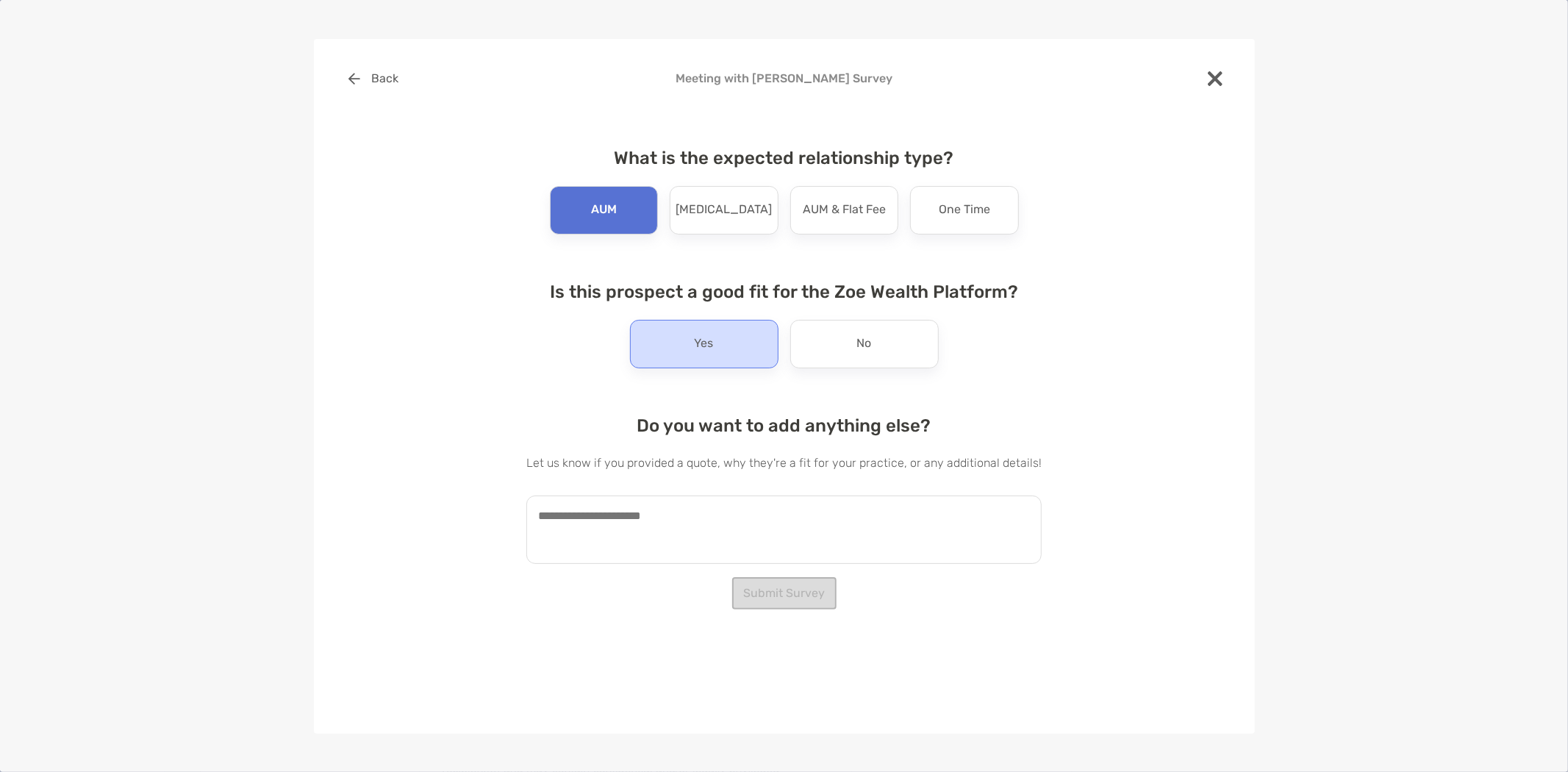
click at [678, 353] on div "Yes" at bounding box center [704, 344] width 149 height 49
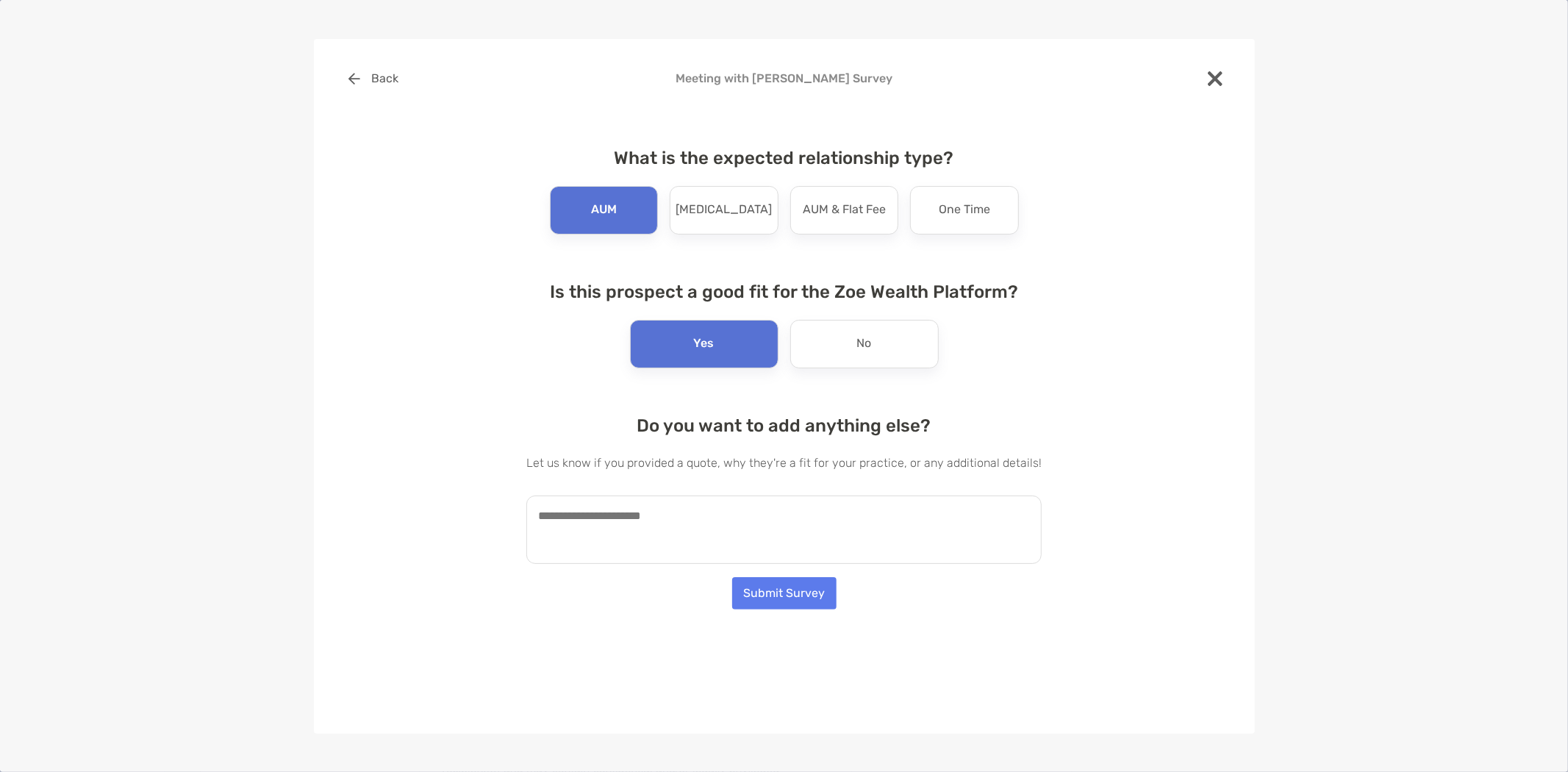
click at [652, 506] on textarea at bounding box center [784, 529] width 516 height 68
paste textarea "**********"
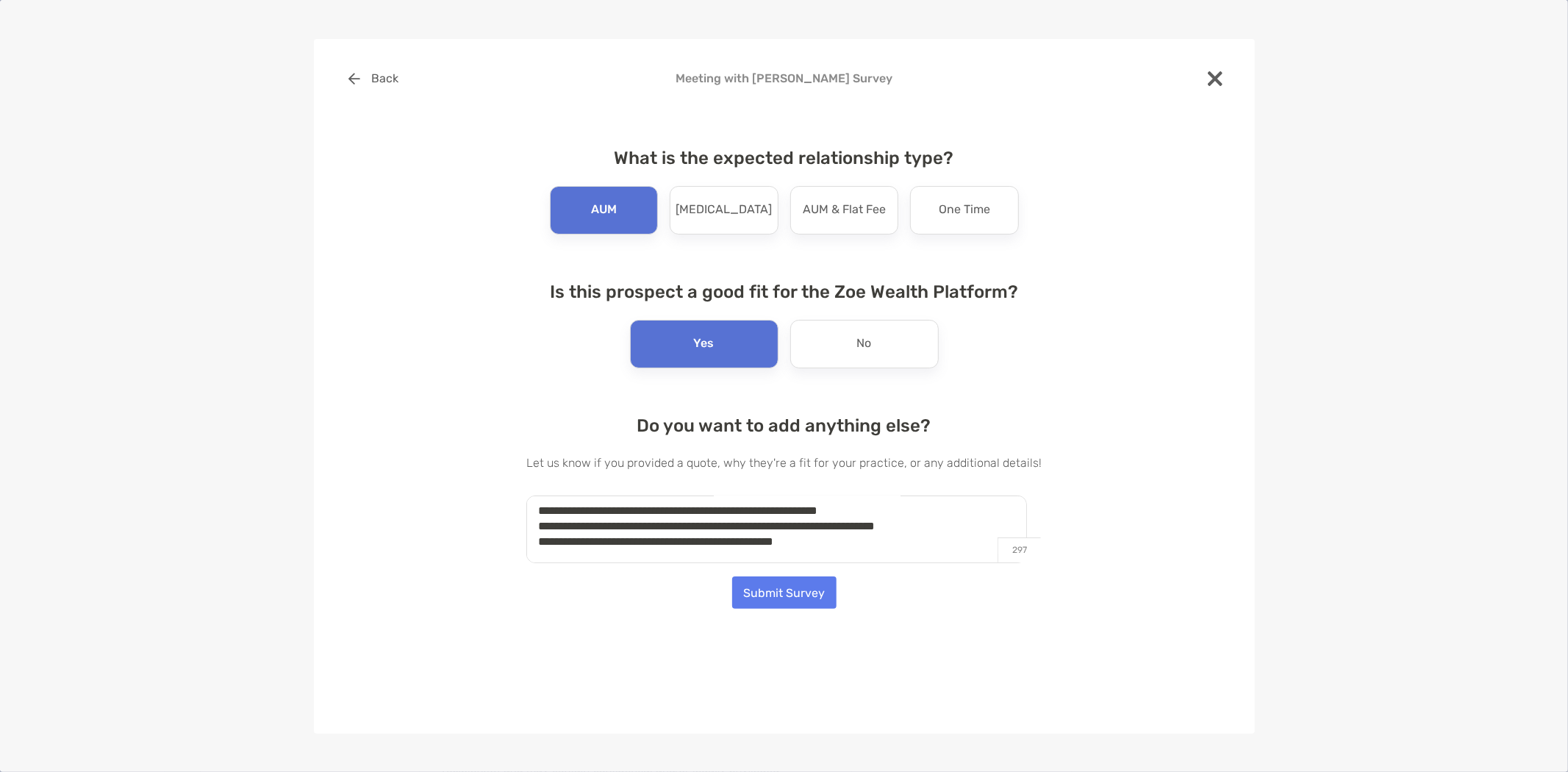
type textarea "**********"
click at [794, 590] on button "Submit Survey" at bounding box center [784, 592] width 105 height 32
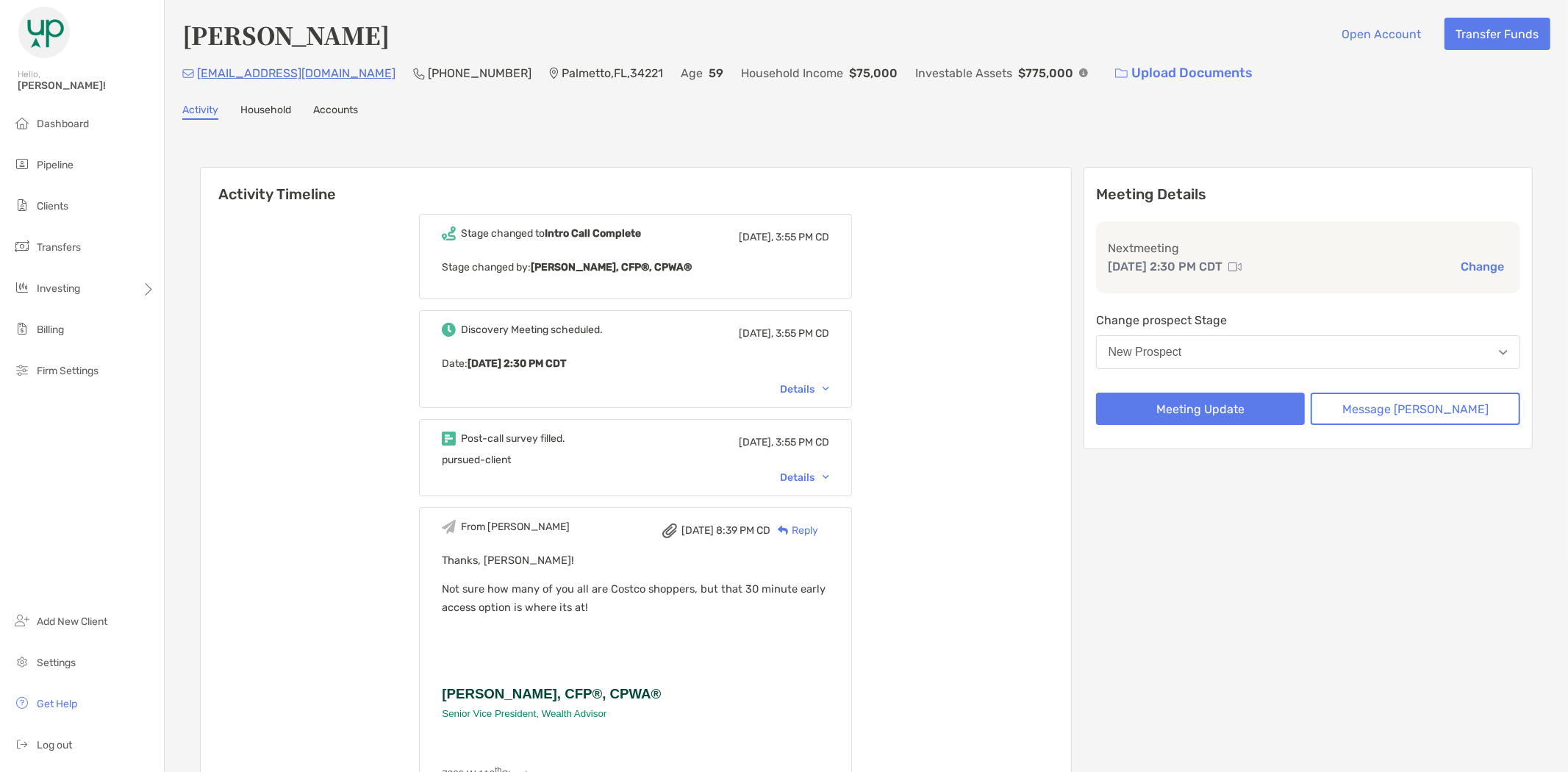
drag, startPoint x: 380, startPoint y: 37, endPoint x: 166, endPoint y: 42, distance: 214.1
copy h4 "[PERSON_NAME]"
click at [266, 106] on link "Household" at bounding box center [266, 112] width 51 height 16
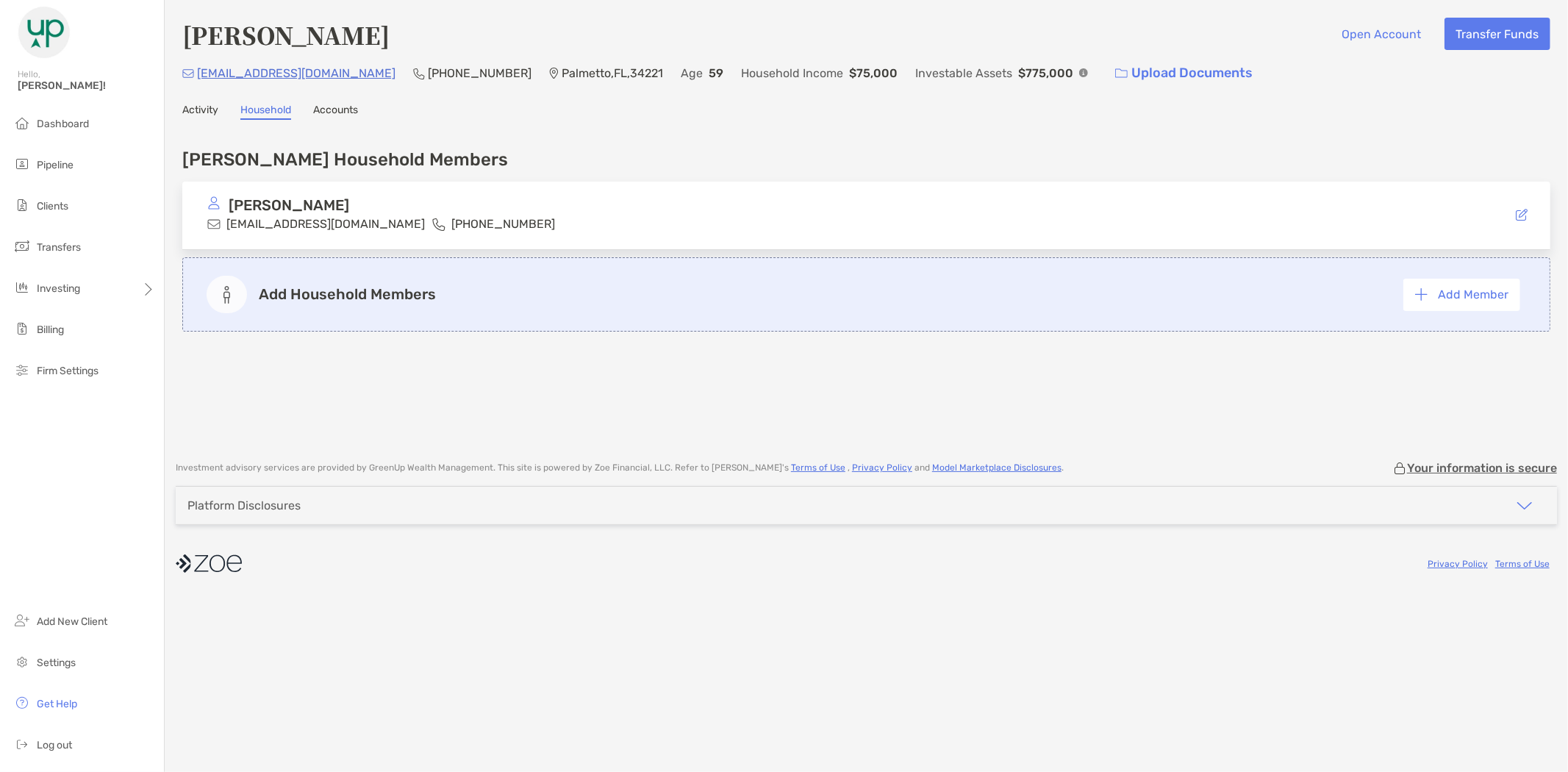
click at [1528, 210] on div at bounding box center [1495, 215] width 83 height 14
click at [1523, 211] on icon at bounding box center [1522, 214] width 12 height 12
